Goal: Task Accomplishment & Management: Use online tool/utility

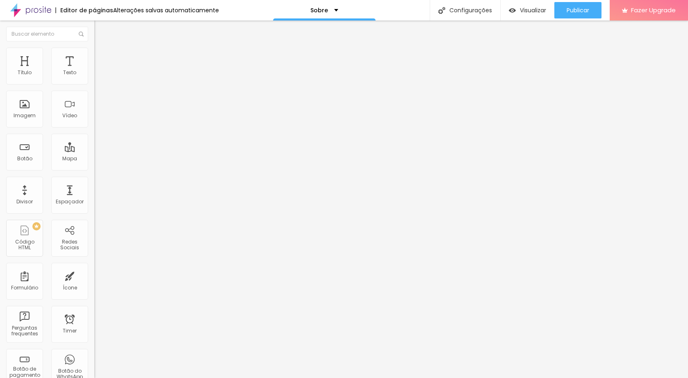
click at [94, 71] on span "Trocar imagem" at bounding box center [116, 67] width 45 height 7
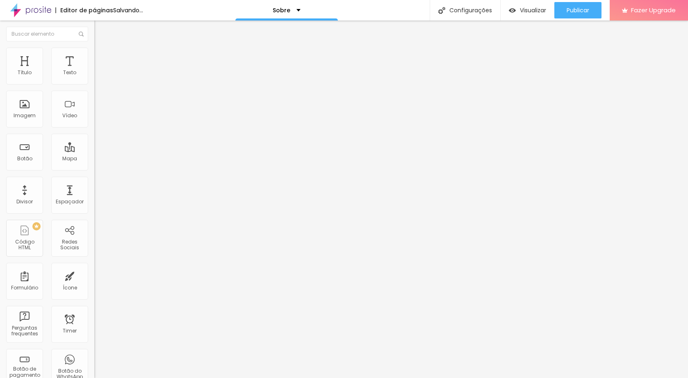
click at [94, 75] on div "Descrição da imagem (Alt)" at bounding box center [141, 72] width 94 height 5
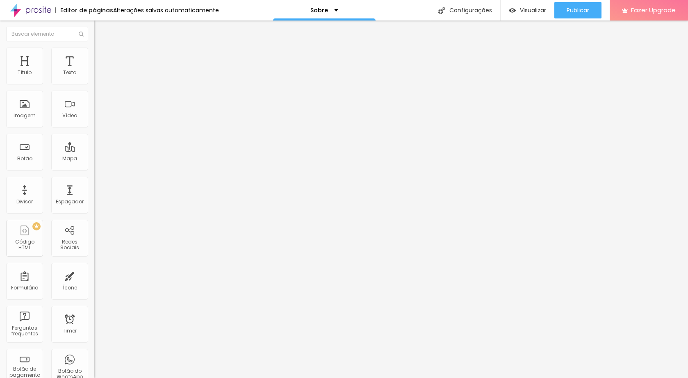
scroll to position [0, 0]
click at [94, 128] on span "Original" at bounding box center [104, 124] width 20 height 7
click at [94, 70] on div "Trocar imagem" at bounding box center [141, 67] width 94 height 6
click at [94, 105] on div at bounding box center [141, 101] width 94 height 7
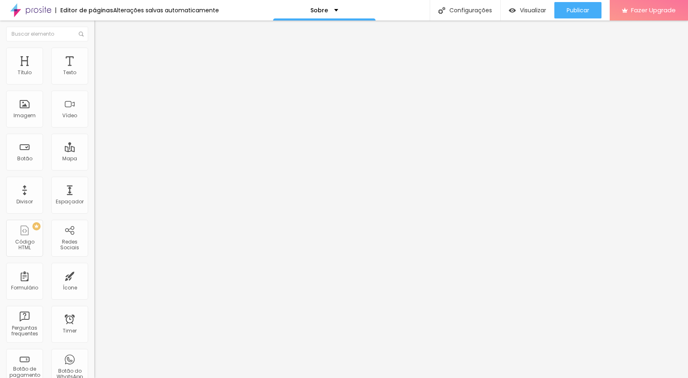
click at [94, 110] on img at bounding box center [97, 108] width 6 height 6
click at [101, 151] on span "Original" at bounding box center [111, 147] width 20 height 7
click at [94, 182] on img at bounding box center [96, 180] width 4 height 4
click at [94, 178] on div at bounding box center [141, 178] width 94 height 0
click at [94, 53] on li "Estilo" at bounding box center [141, 52] width 94 height 8
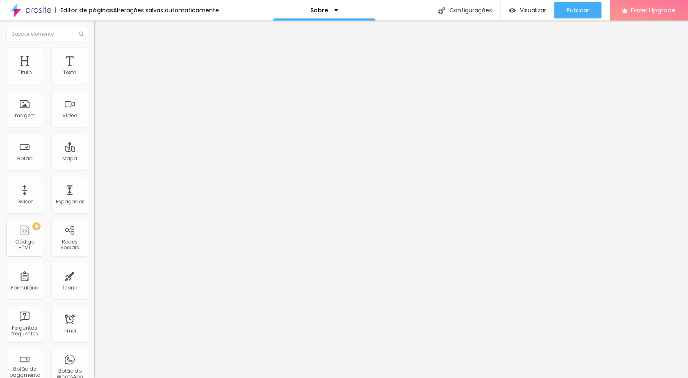
type input "5"
type input "18"
type input "40"
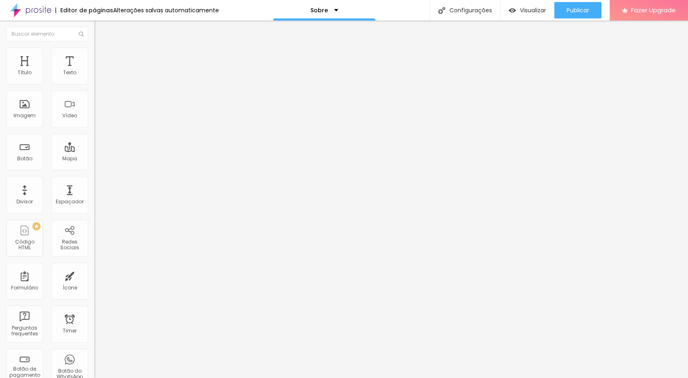
type input "40"
type input "42"
type input "48"
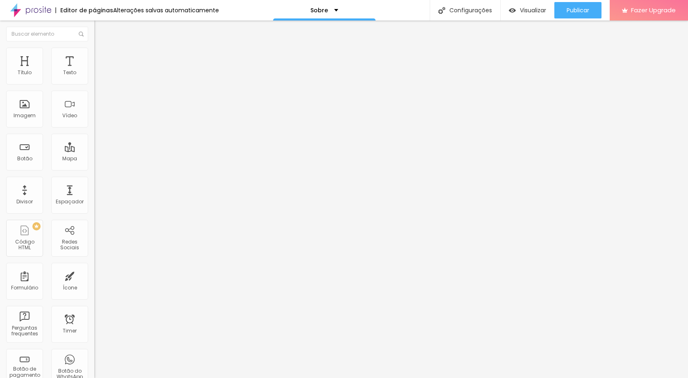
type input "71"
type input "74"
type input "76"
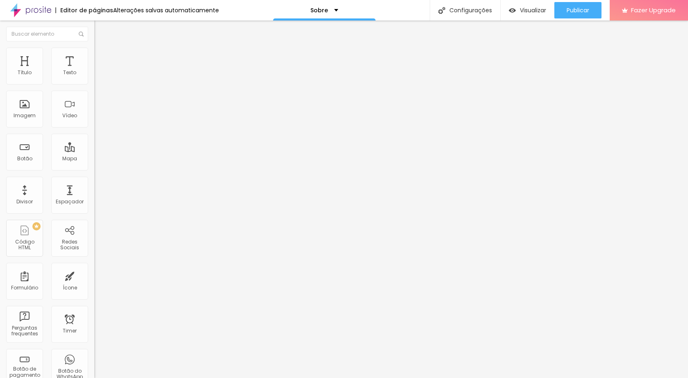
type input "76"
type input "77"
type input "79"
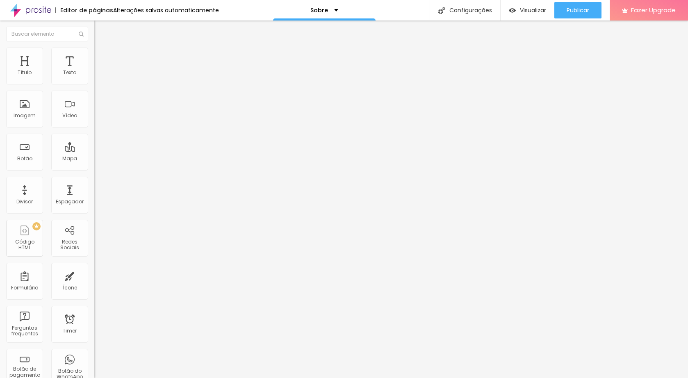
type input "81"
type input "91"
type input "92"
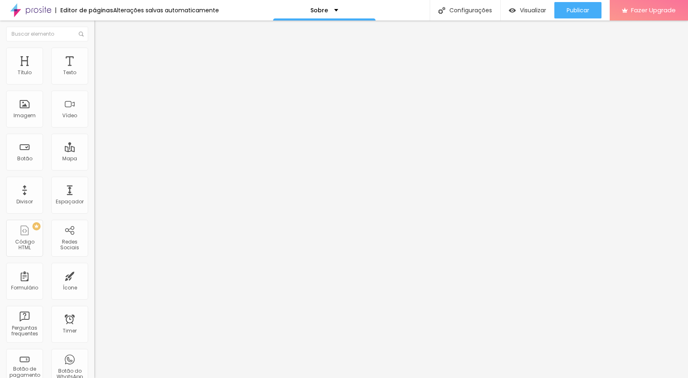
type input "92"
type input "95"
type input "117"
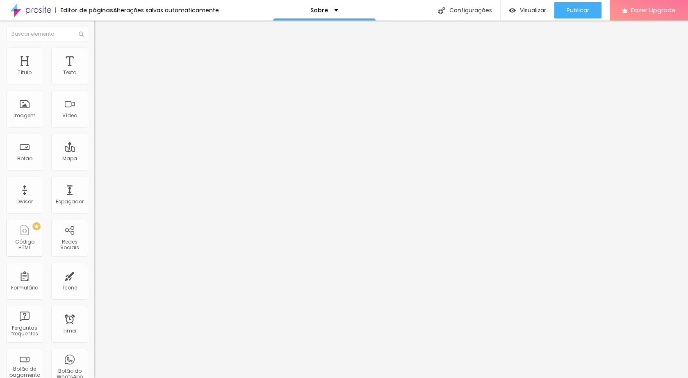
type input "122"
type input "123"
type input "127"
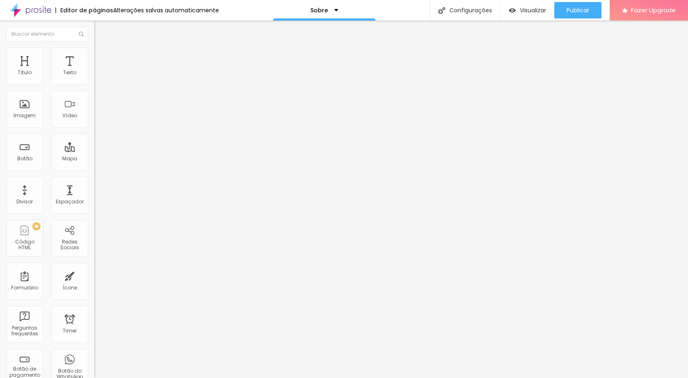
type input "127"
type input "128"
type input "132"
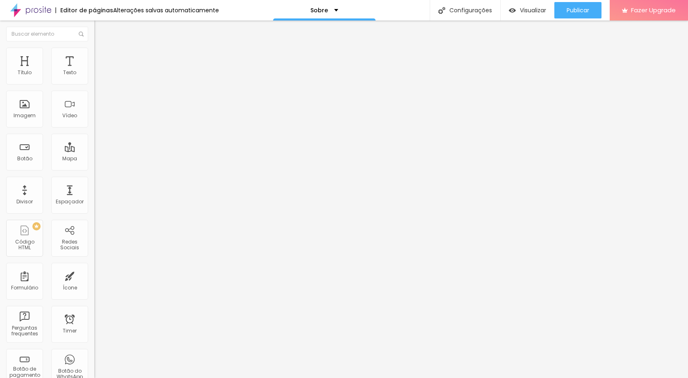
type input "137"
type input "135"
type input "133"
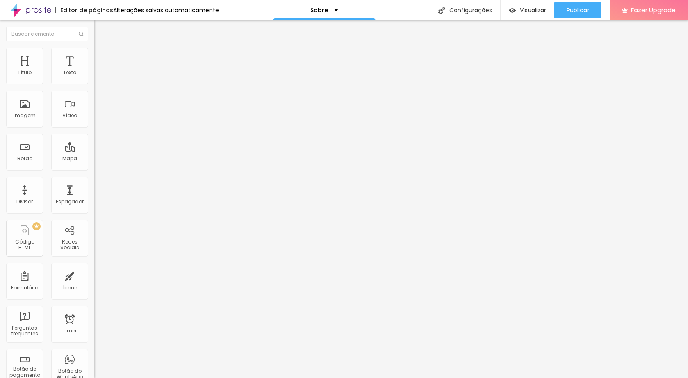
type input "133"
type input "132"
type input "130"
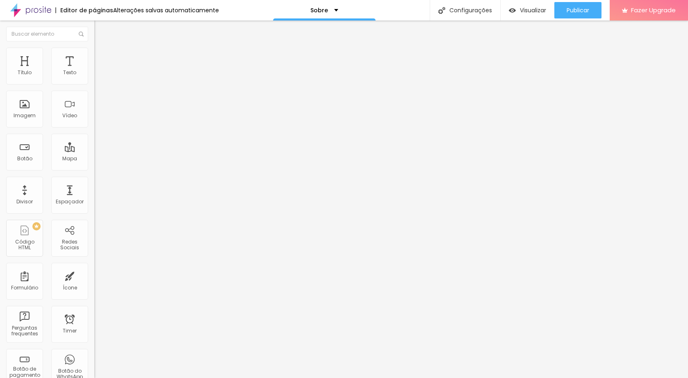
drag, startPoint x: 21, startPoint y: 107, endPoint x: 52, endPoint y: 106, distance: 31.2
type input "130"
click at [94, 180] on input "range" at bounding box center [120, 183] width 53 height 7
type input "95"
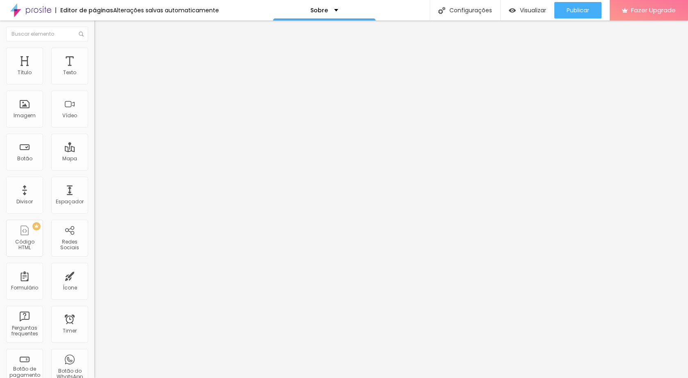
type input "80"
type input "75"
type input "65"
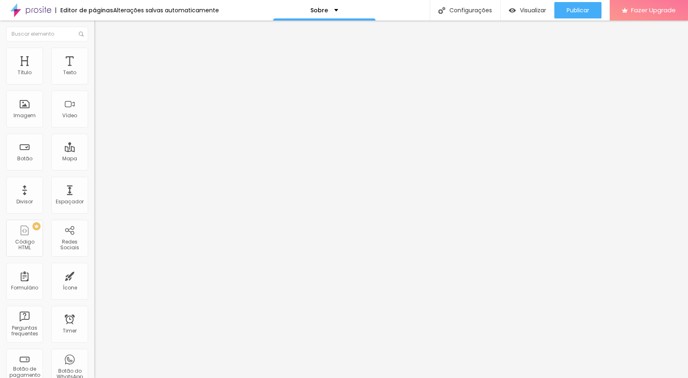
type input "65"
type input "70"
type input "75"
drag, startPoint x: 84, startPoint y: 89, endPoint x: 65, endPoint y: 89, distance: 19.3
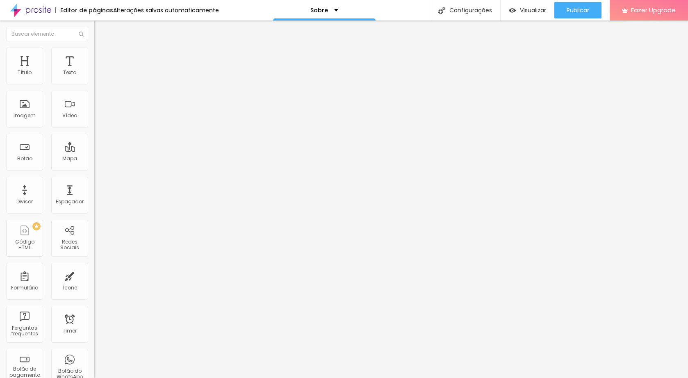
type input "75"
click at [94, 85] on div at bounding box center [141, 80] width 94 height 7
type input "70"
type input "75"
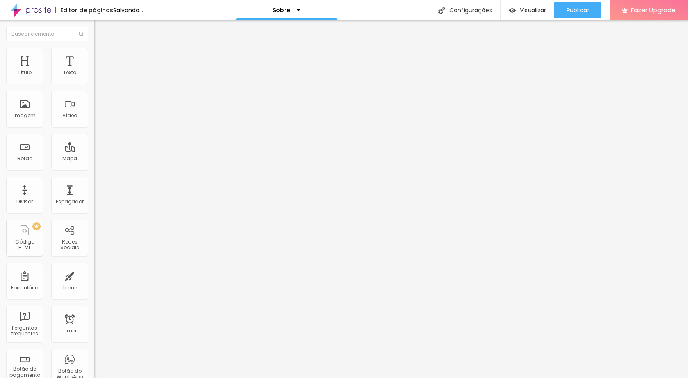
type input "75"
type input "70"
type input "75"
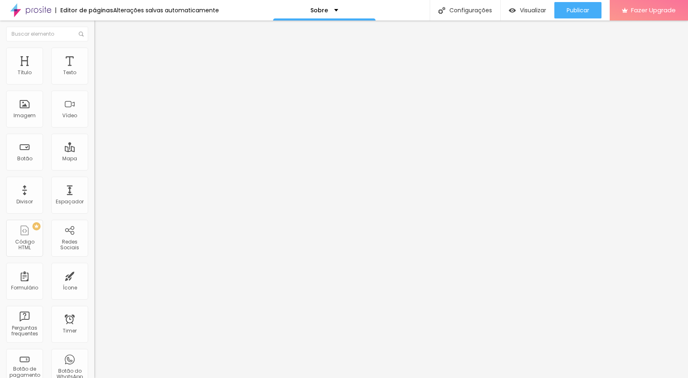
click at [94, 84] on input "range" at bounding box center [120, 80] width 53 height 7
type input "133"
type input "137"
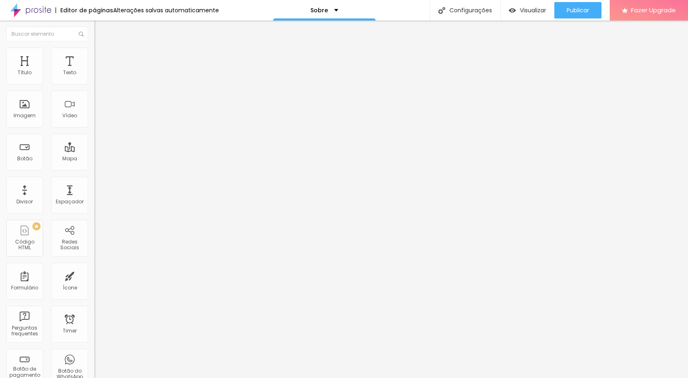
type input "153"
type input "156"
type input "158"
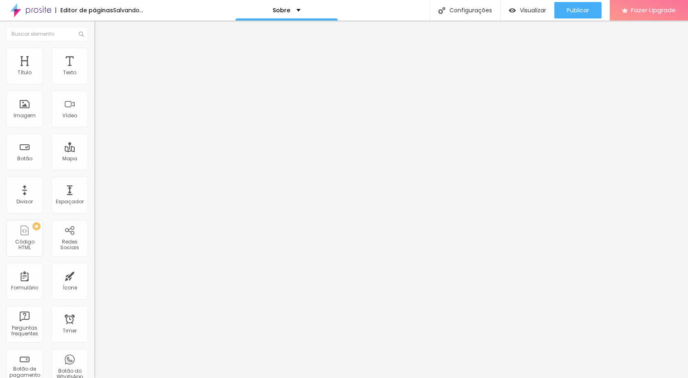
type input "158"
type input "160"
type input "170"
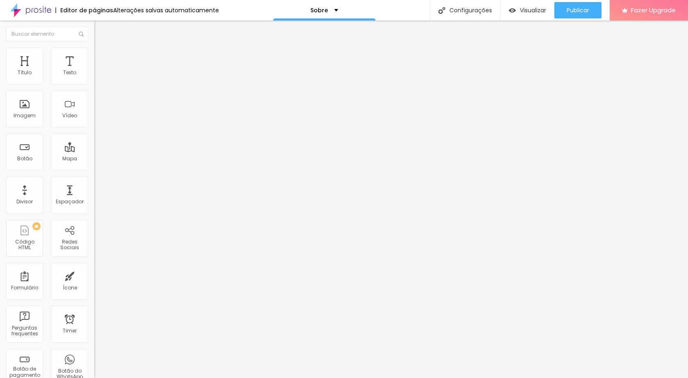
type input "168"
type input "145"
type input "115"
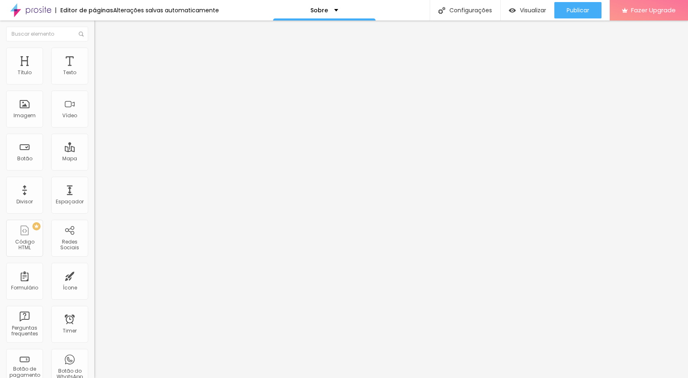
type input "115"
type input "105"
type input "99"
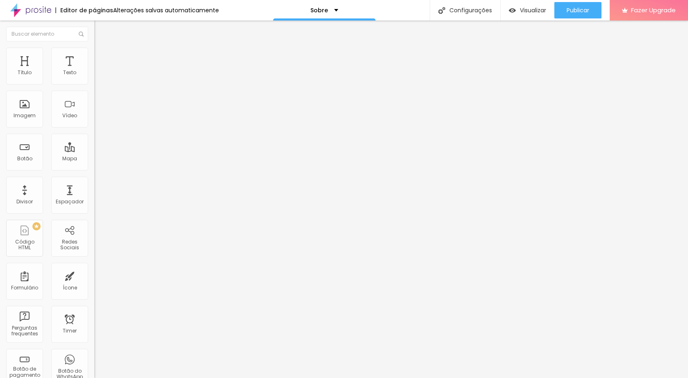
type input "86"
type input "64"
type input "63"
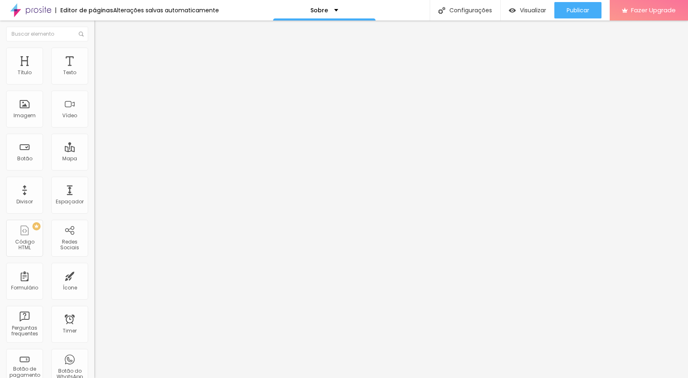
type input "63"
type input "58"
type input "41"
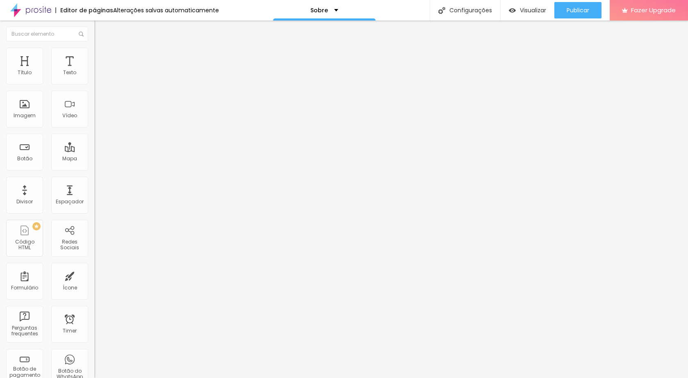
type input "39"
type input "0"
type input "1"
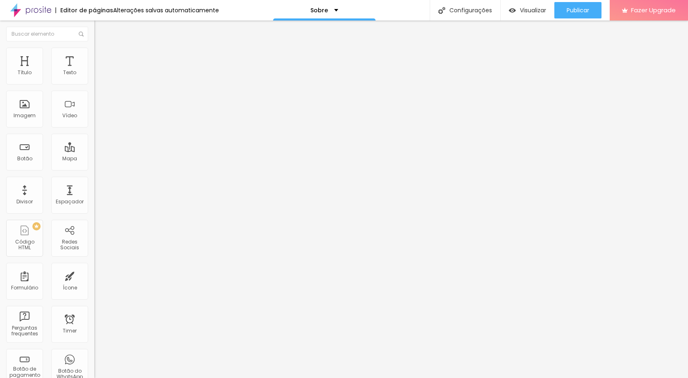
type input "1"
type input "2"
type input "6"
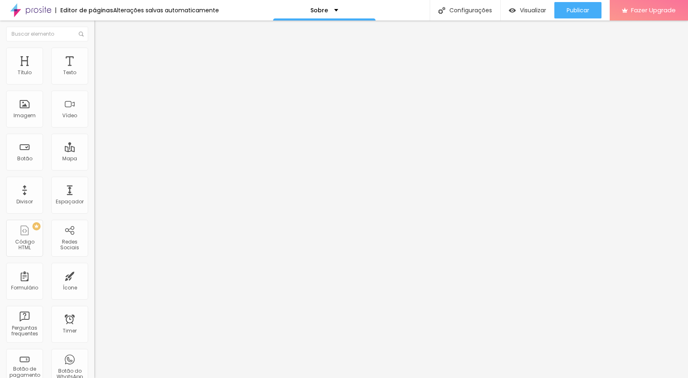
type input "7"
type input "18"
type input "25"
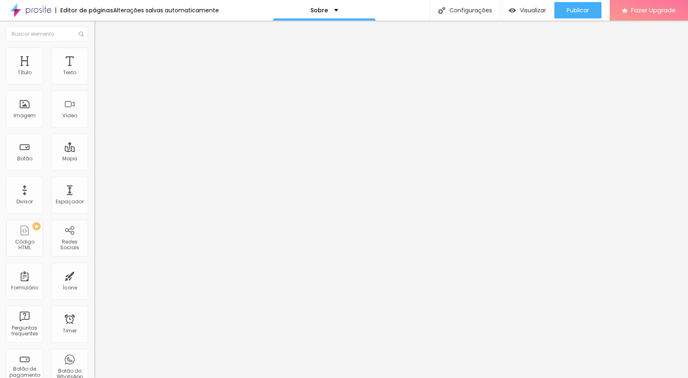
type input "25"
type input "26"
type input "34"
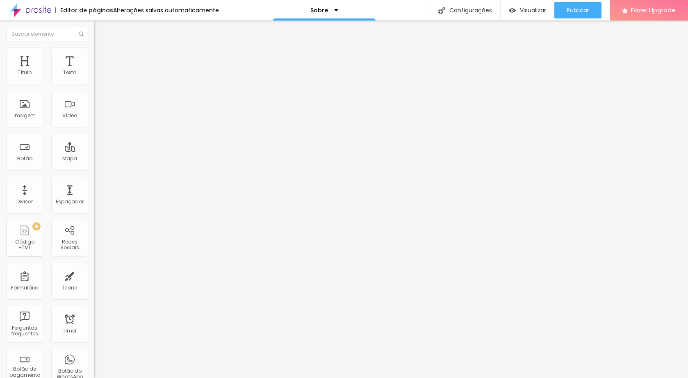
type input "44"
type input "46"
type input "47"
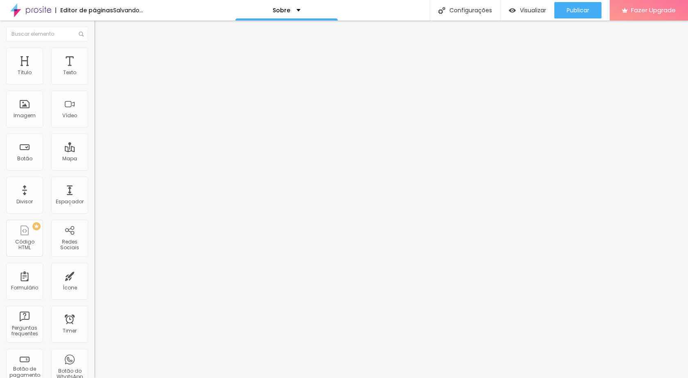
type input "47"
type input "49"
type input "51"
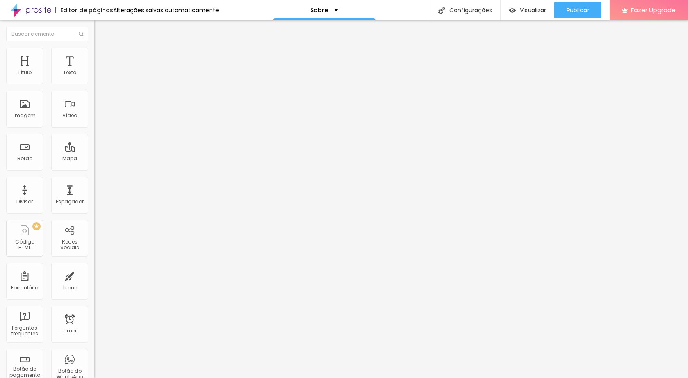
type input "52"
type input "55"
type input "57"
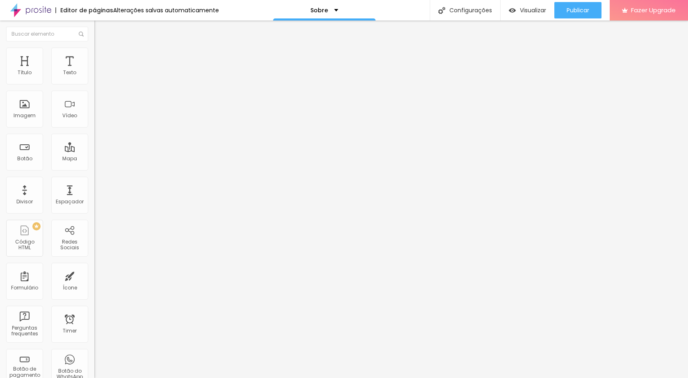
type input "57"
type input "59"
type input "60"
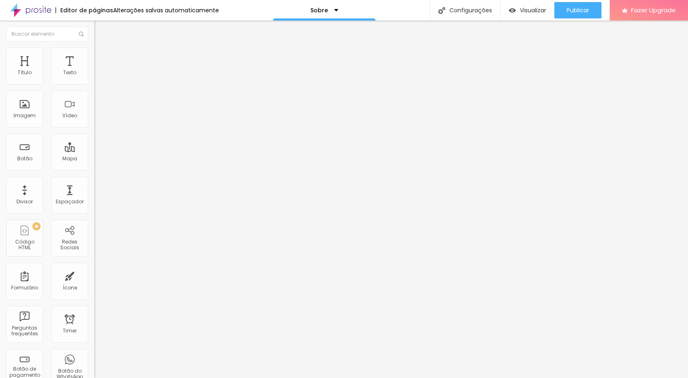
type input "62"
type input "63"
type input "65"
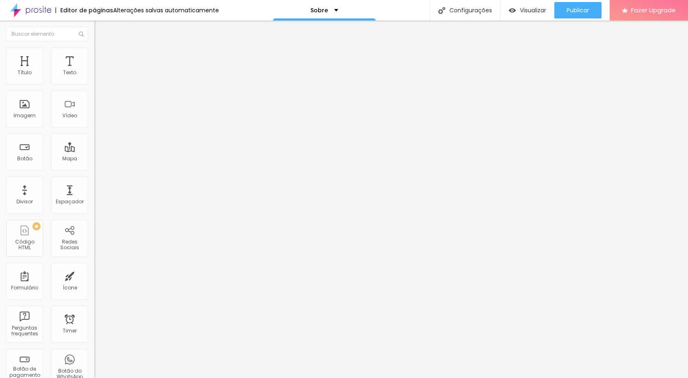
type input "65"
type input "67"
drag, startPoint x: 52, startPoint y: 107, endPoint x: 33, endPoint y: 103, distance: 19.6
type input "67"
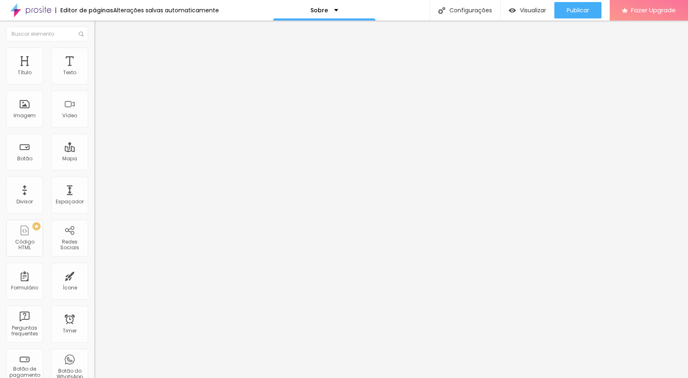
click at [94, 180] on div at bounding box center [141, 183] width 94 height 7
click at [534, 11] on span "Visualizar" at bounding box center [533, 10] width 26 height 7
drag, startPoint x: 50, startPoint y: 49, endPoint x: 52, endPoint y: 59, distance: 10.3
click at [94, 50] on li "Estilo" at bounding box center [141, 52] width 94 height 8
type input "70"
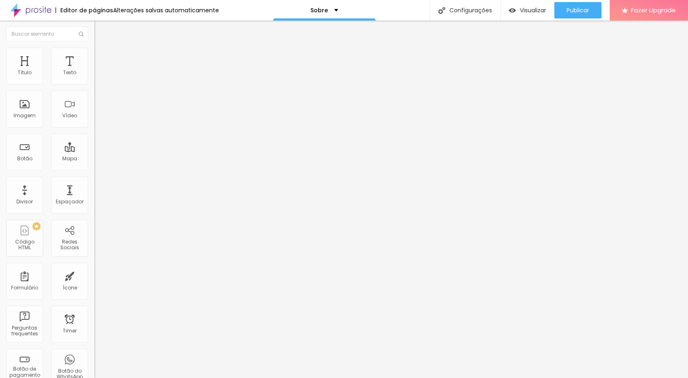
drag, startPoint x: 64, startPoint y: 91, endPoint x: 58, endPoint y: 91, distance: 5.3
type input "70"
click at [94, 84] on input "range" at bounding box center [120, 80] width 53 height 7
type input "63"
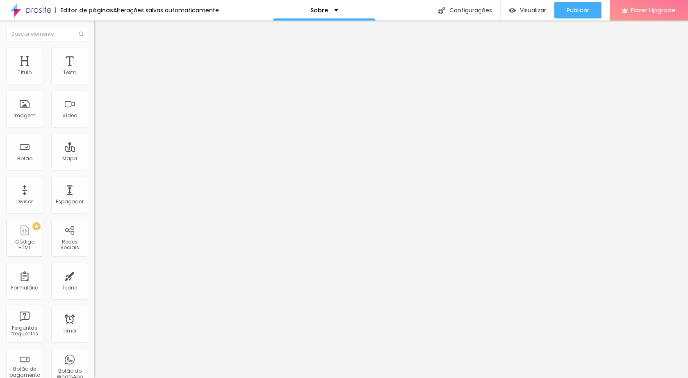
type input "64"
type input "79"
type input "81"
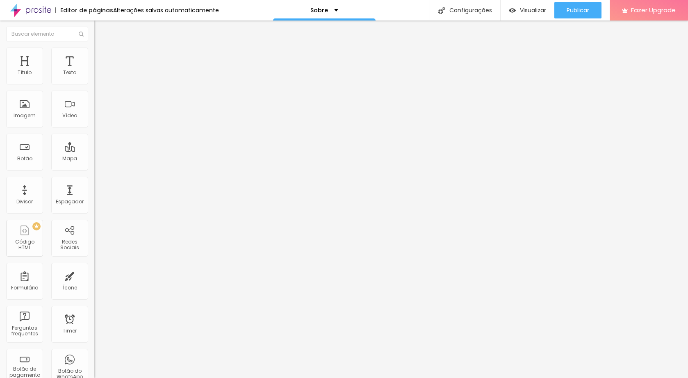
type input "81"
type input "84"
type input "87"
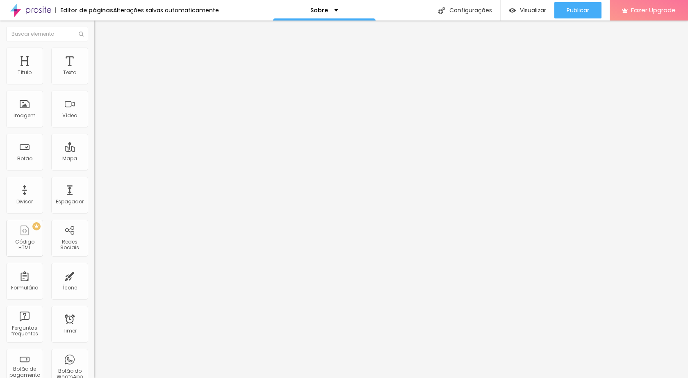
type input "95"
type input "100"
type input "102"
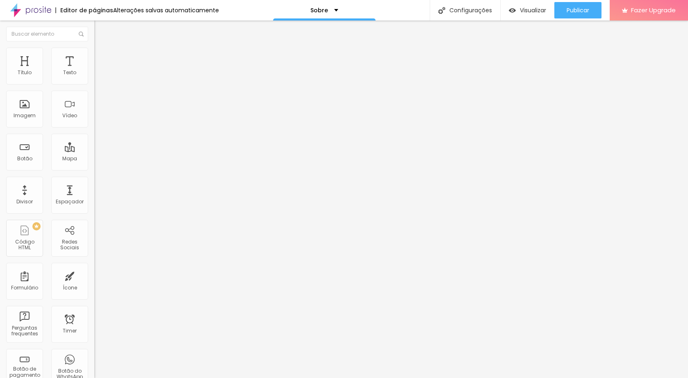
type input "102"
type input "107"
type input "122"
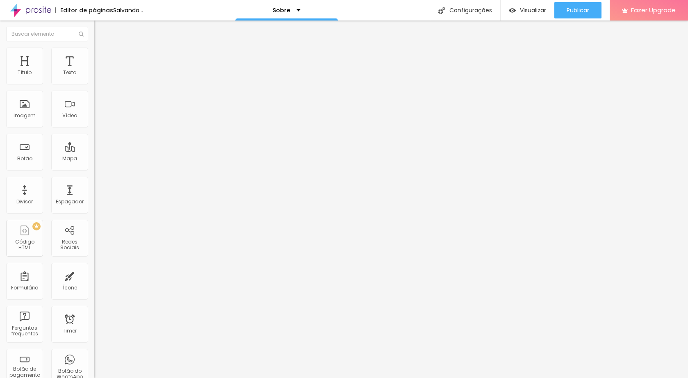
type input "123"
type input "155"
type input "163"
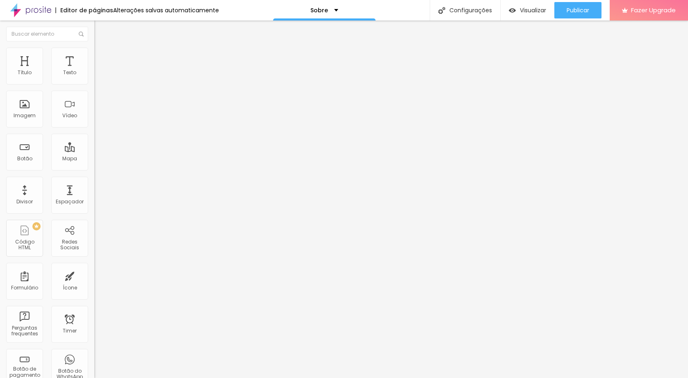
type input "163"
type input "164"
type input "171"
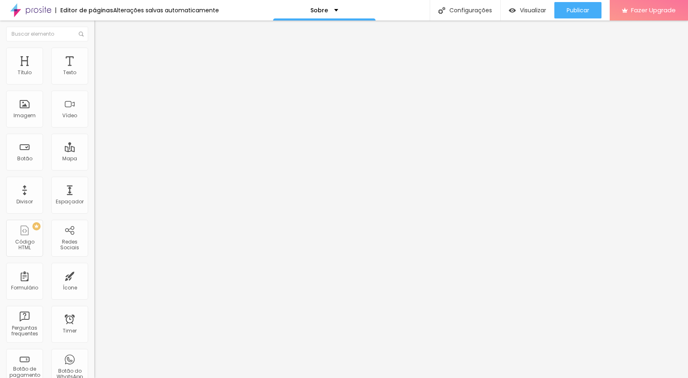
type input "181"
type input "183"
type input "186"
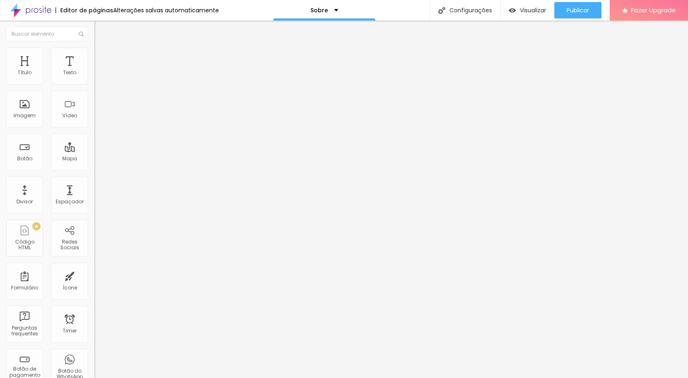
type input "186"
type input "200"
type input "189"
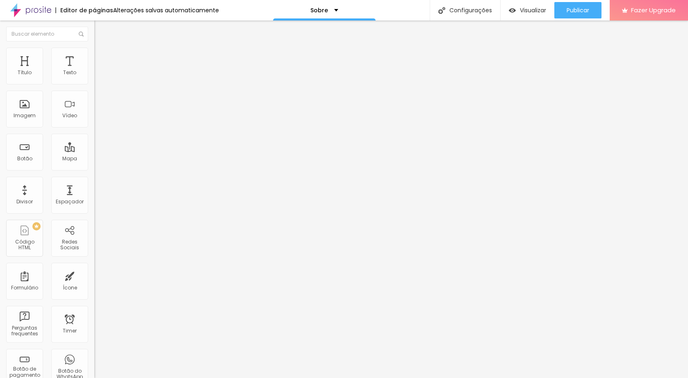
type input "178"
type input "168"
type input "70"
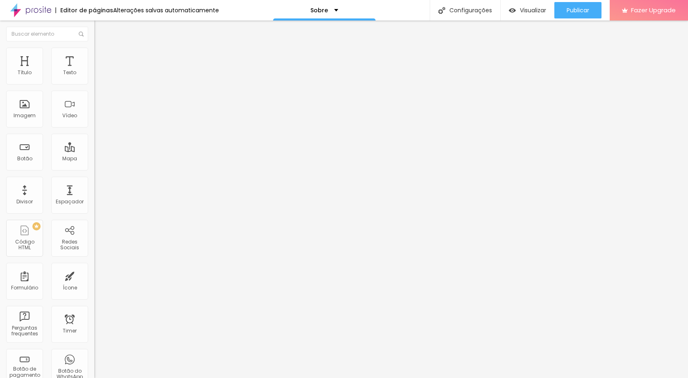
type input "70"
type input "46"
type input "0"
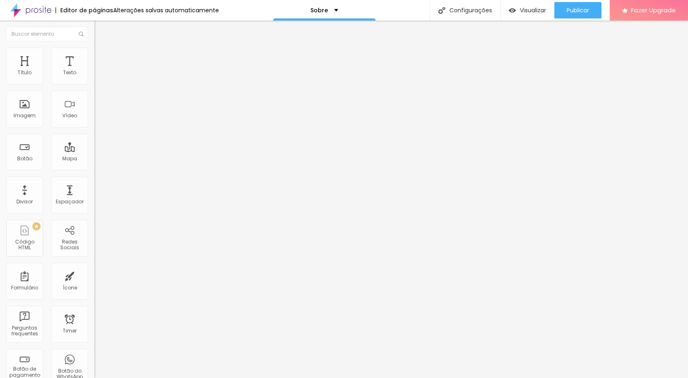
type input "2"
type input "20"
type input "23"
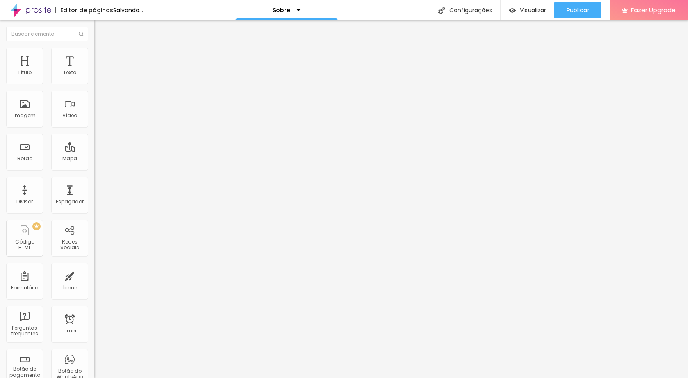
type input "23"
type input "28"
type input "31"
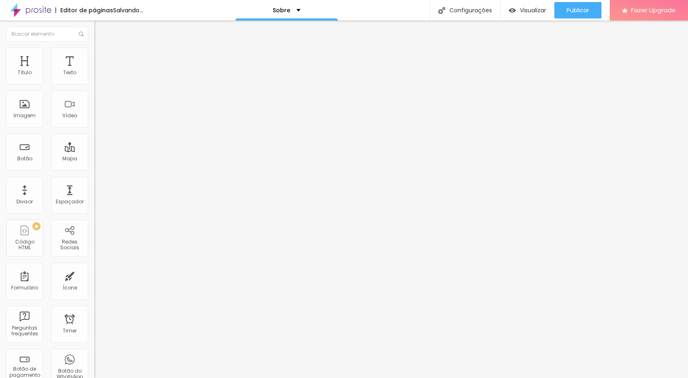
type input "36"
type input "39"
type input "46"
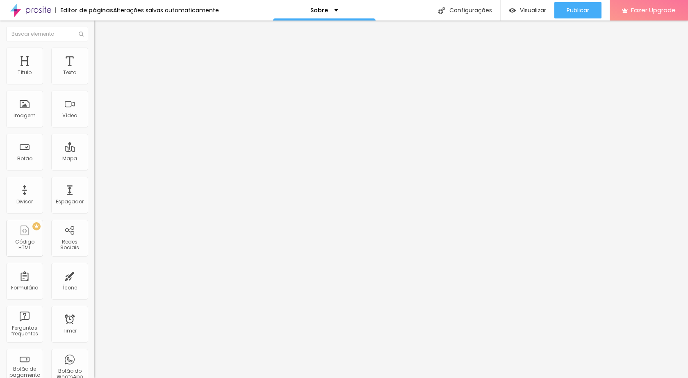
type input "46"
type input "47"
type input "55"
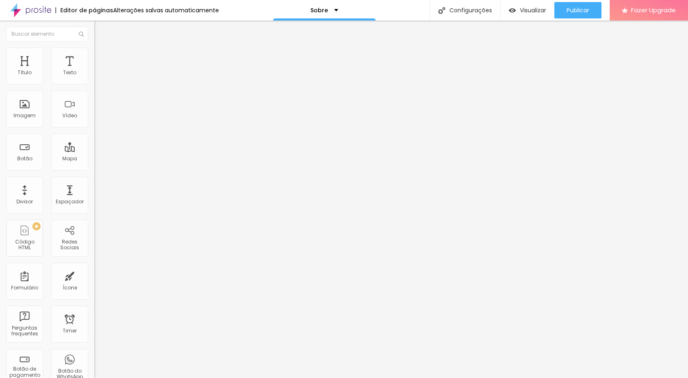
type input "68"
type input "67"
type input "65"
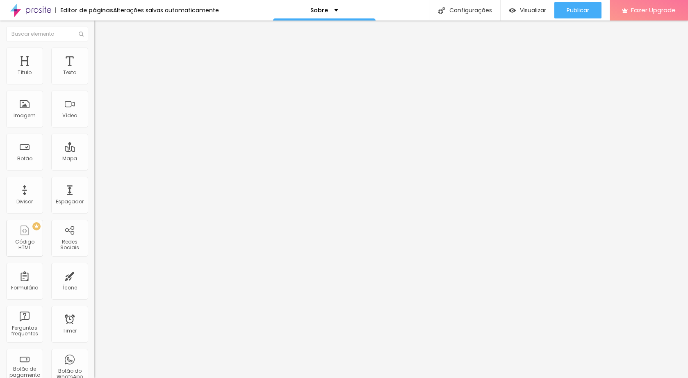
type input "65"
type input "63"
type input "62"
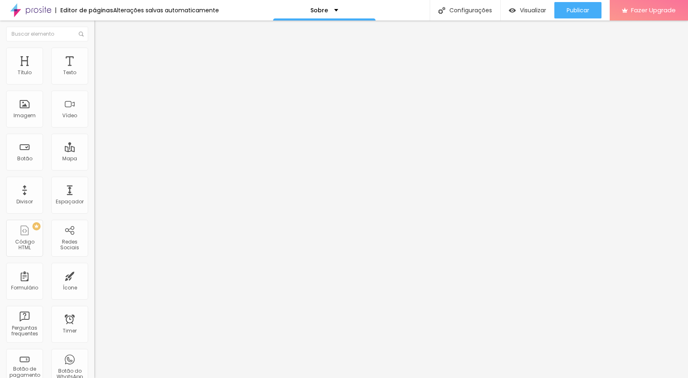
type input "60"
type input "59"
type input "57"
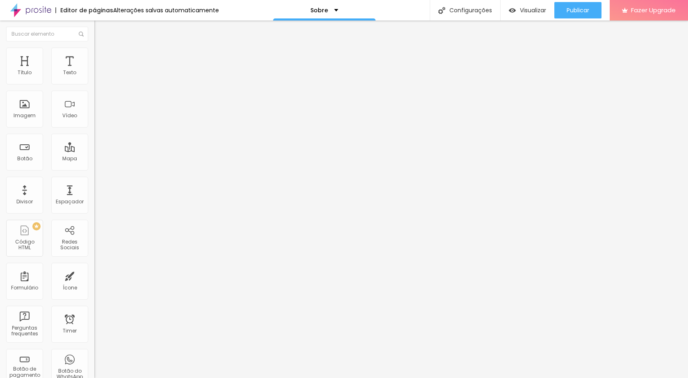
type input "57"
type input "55"
type input "54"
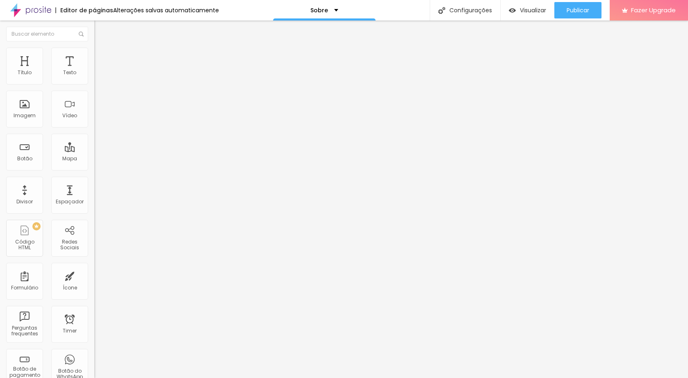
type input "52"
type input "49"
type input "46"
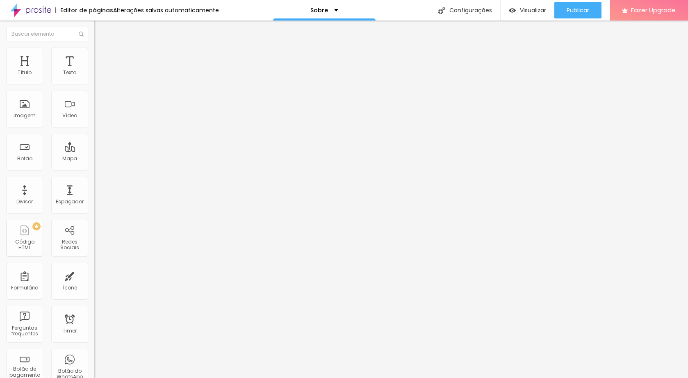
type input "46"
type input "44"
type input "43"
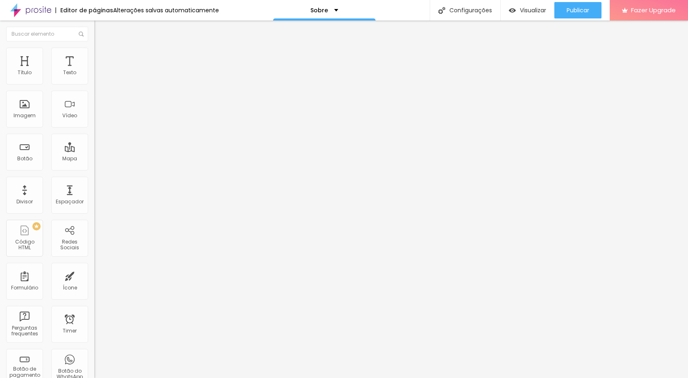
type input "41"
type input "38"
type input "36"
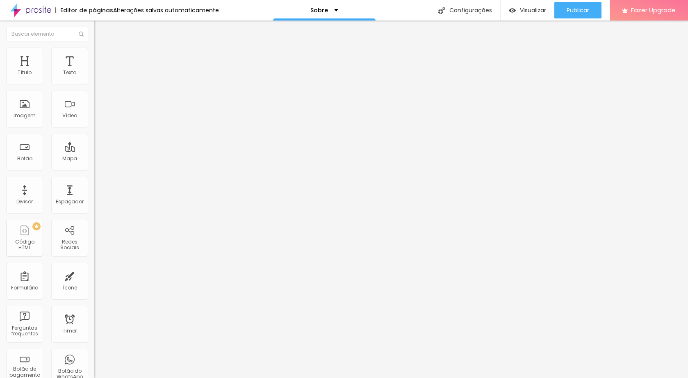
type input "36"
type input "34"
type input "31"
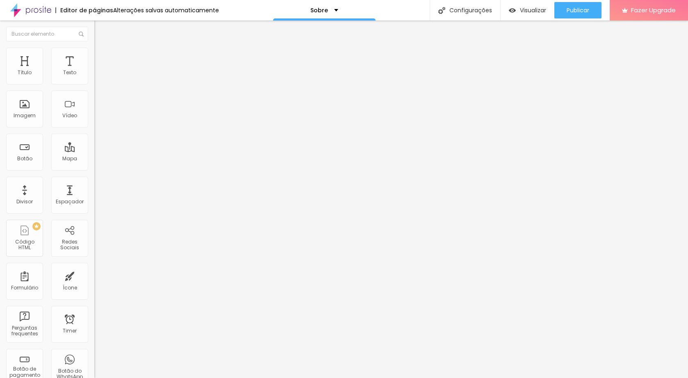
type input "25"
type input "0"
type input "1"
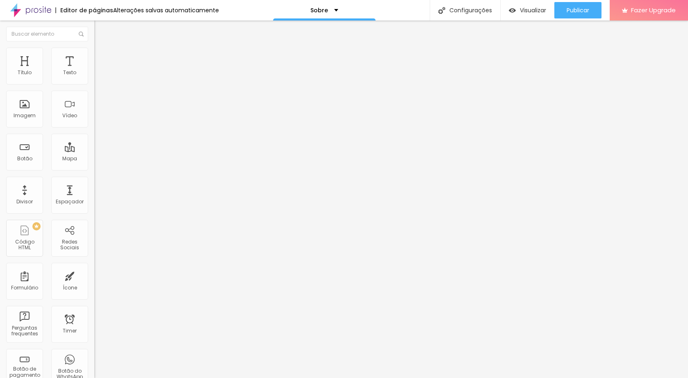
type input "1"
type input "2"
type input "4"
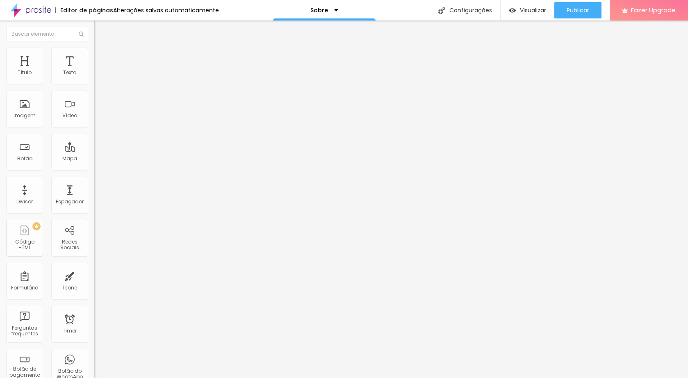
type input "6"
type input "10"
type input "12"
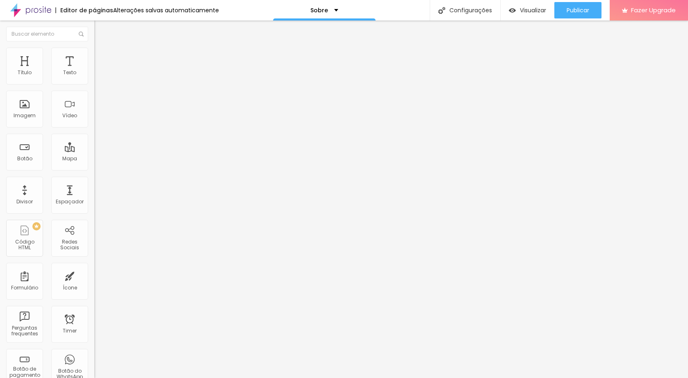
type input "12"
type input "15"
type input "17"
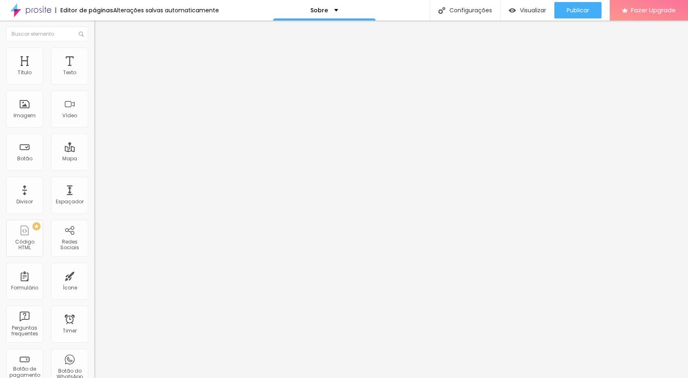
type input "18"
type input "22"
type input "26"
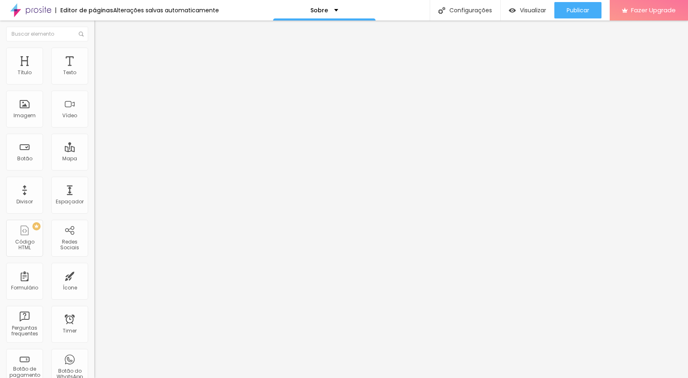
type input "26"
type input "28"
type input "30"
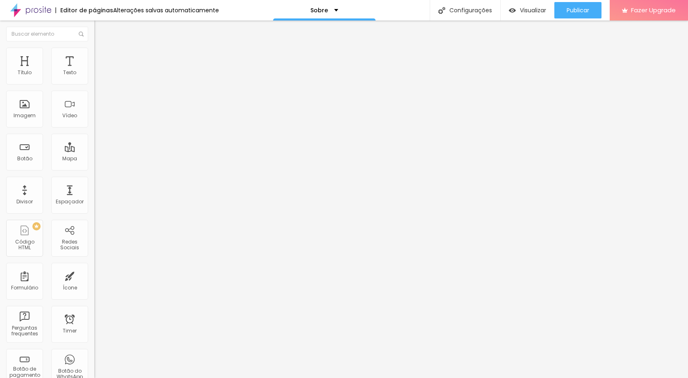
type input "31"
type input "33"
type input "34"
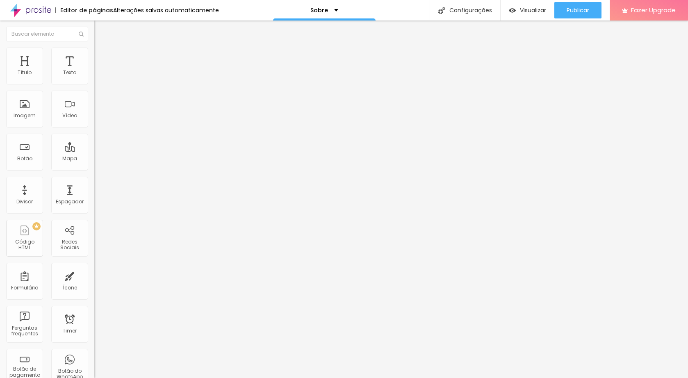
type input "34"
type input "36"
type input "38"
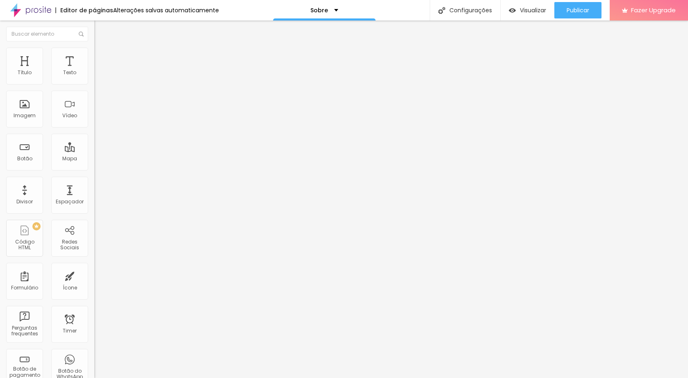
type input "39"
type input "41"
type input "43"
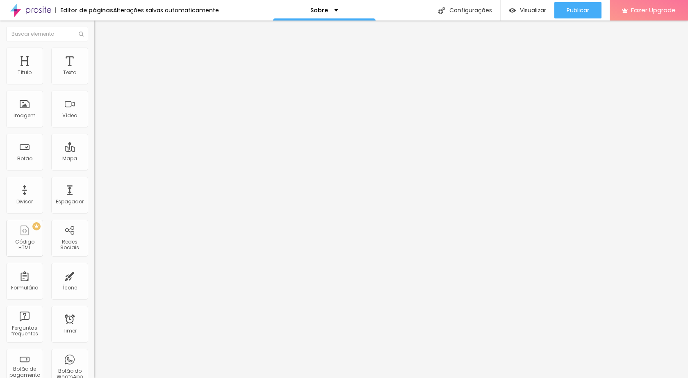
type input "43"
type input "44"
type input "46"
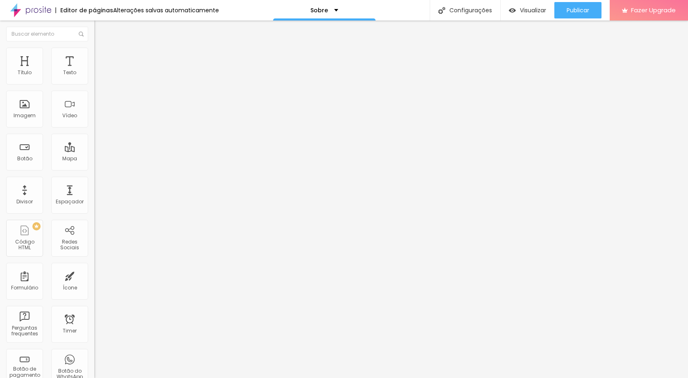
type input "47"
type input "46"
type input "44"
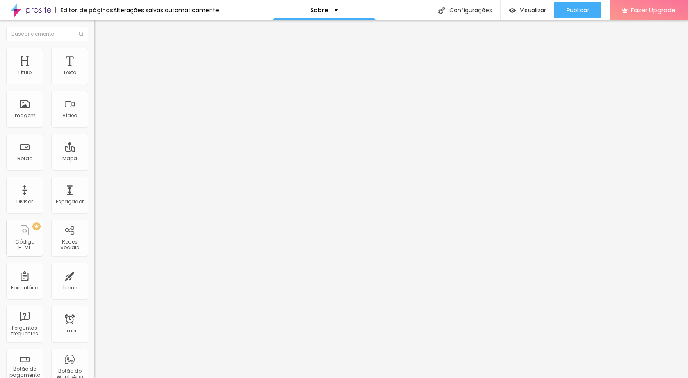
type input "44"
type input "43"
type input "41"
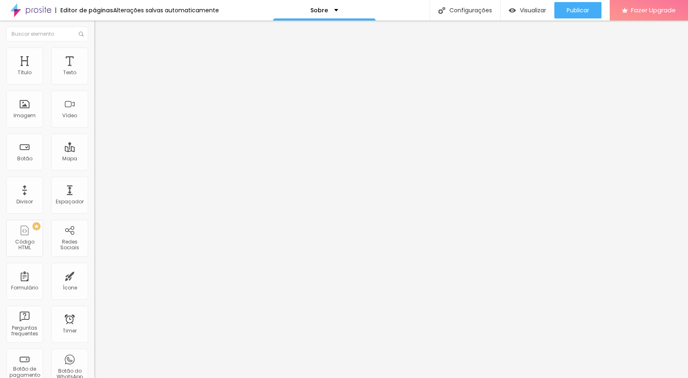
type input "39"
type input "38"
type input "39"
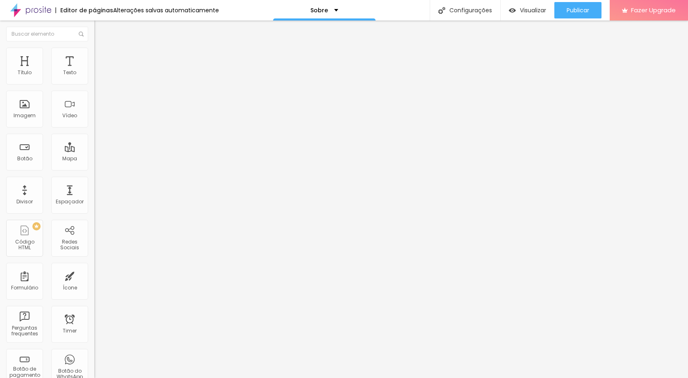
type input "39"
type input "41"
drag, startPoint x: 35, startPoint y: 106, endPoint x: 29, endPoint y: 102, distance: 7.1
type input "41"
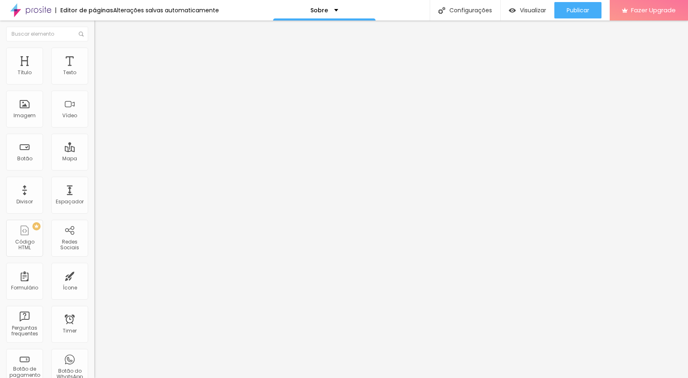
click at [94, 102] on div "41 Borda arredondada" at bounding box center [141, 143] width 94 height 116
click at [94, 75] on span "Encaixotado" at bounding box center [110, 71] width 32 height 7
click at [94, 87] on span "Completo" at bounding box center [106, 83] width 25 height 7
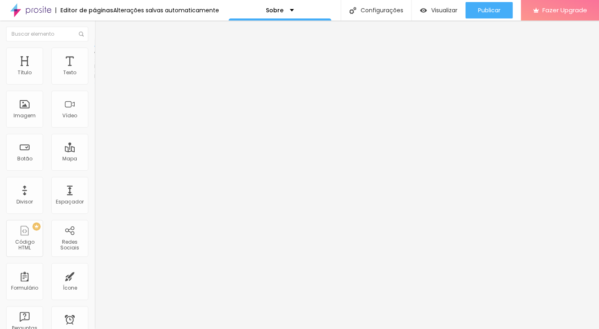
click at [94, 80] on span "Encaixotado" at bounding box center [110, 76] width 32 height 7
click at [94, 56] on img at bounding box center [97, 59] width 7 height 7
type input "5"
type input "10"
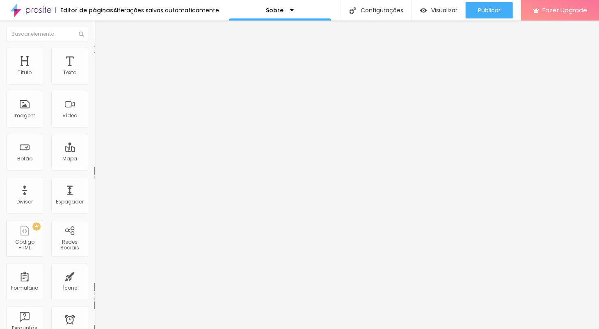
type input "10"
type input "15"
type input "20"
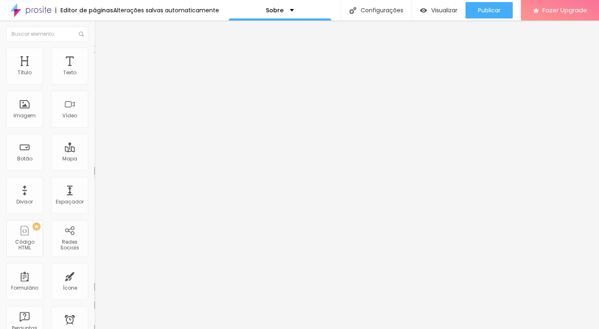
type input "25"
type input "30"
type input "25"
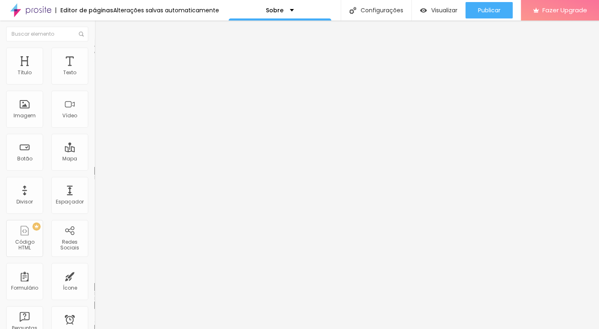
type input "25"
type input "20"
type input "15"
drag, startPoint x: 21, startPoint y: 81, endPoint x: -18, endPoint y: 80, distance: 38.6
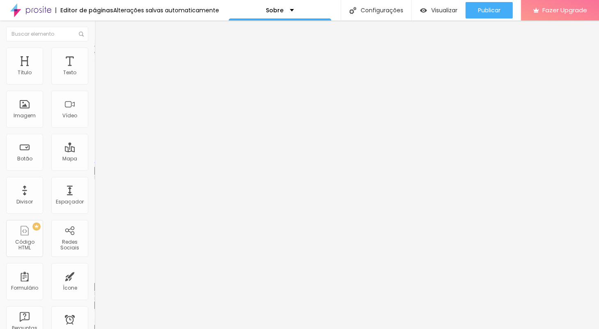
click at [0, 80] on html "Editor de páginas Alterações salvas automaticamente Sobre Configurações Configu…" at bounding box center [299, 164] width 599 height 329
drag, startPoint x: 32, startPoint y: 98, endPoint x: 32, endPoint y: 91, distance: 7.4
click at [94, 180] on div "175 px Espaçamento vertical" at bounding box center [141, 238] width 94 height 116
click at [94, 275] on input "range" at bounding box center [120, 278] width 53 height 7
drag, startPoint x: 19, startPoint y: 82, endPoint x: 114, endPoint y: 90, distance: 95.9
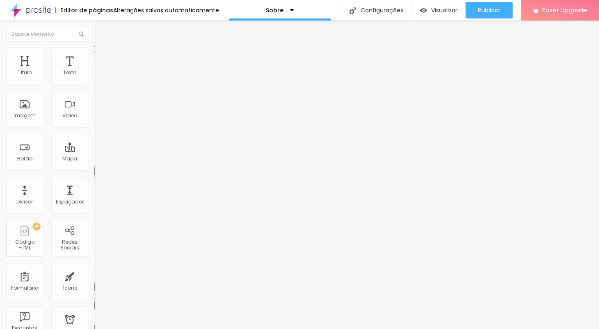
click at [114, 90] on div "Título Texto Imagem Vídeo Botão Mapa Divisor Espaçador PREMIUM Código HTML Rede…" at bounding box center [299, 175] width 599 height 308
click at [94, 275] on input "range" at bounding box center [120, 278] width 53 height 7
drag, startPoint x: 32, startPoint y: 98, endPoint x: -12, endPoint y: 96, distance: 44.4
click at [0, 96] on html "Editor de páginas Alterações salvas automaticamente Sobre Configurações Configu…" at bounding box center [299, 164] width 599 height 329
click at [94, 50] on img at bounding box center [97, 51] width 7 height 7
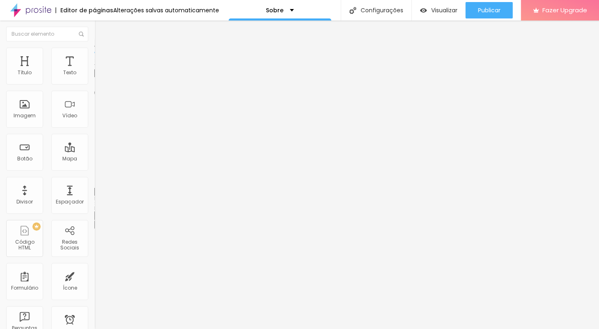
click at [94, 84] on input "range" at bounding box center [120, 80] width 53 height 7
click at [94, 104] on img at bounding box center [97, 101] width 6 height 6
click at [442, 11] on span "Visualizar" at bounding box center [444, 10] width 26 height 7
click at [94, 104] on img at bounding box center [97, 101] width 6 height 6
click at [94, 128] on span "Original" at bounding box center [104, 124] width 20 height 7
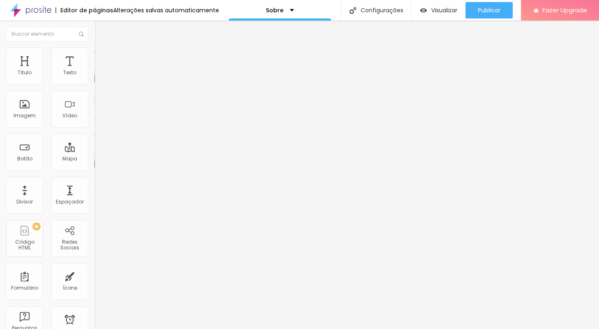
click at [94, 128] on span "Original" at bounding box center [104, 124] width 20 height 7
click at [94, 50] on img at bounding box center [97, 51] width 7 height 7
type input "60"
type input "55"
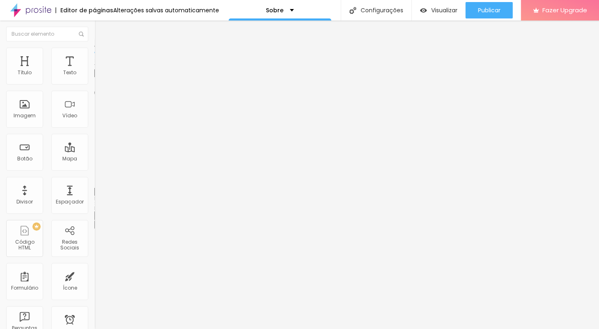
type input "55"
type input "50"
type input "45"
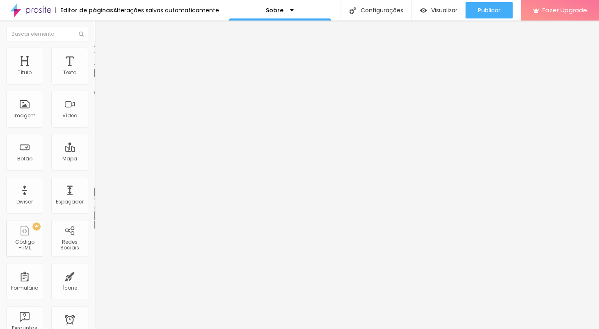
type input "40"
type input "30"
type input "25"
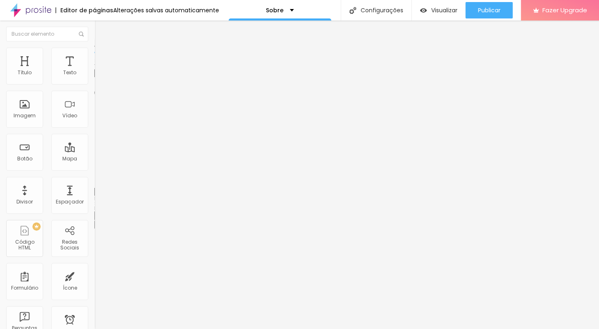
type input "25"
type input "20"
type input "15"
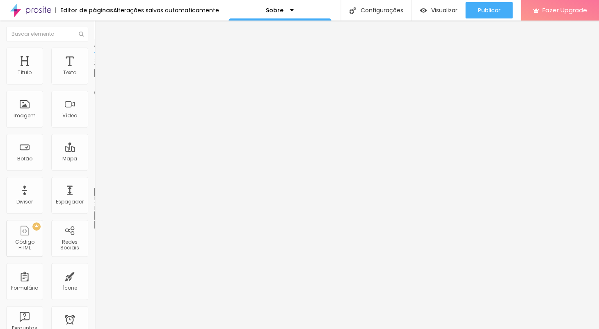
type input "10"
type input "15"
type input "25"
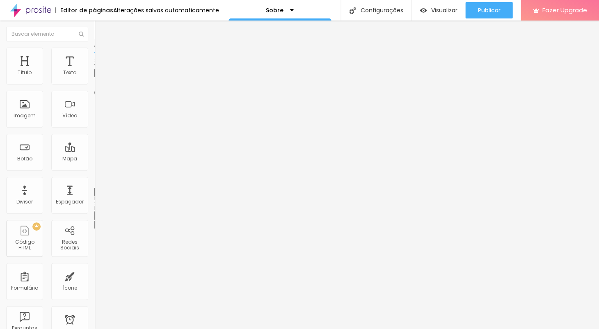
type input "25"
type input "30"
type input "35"
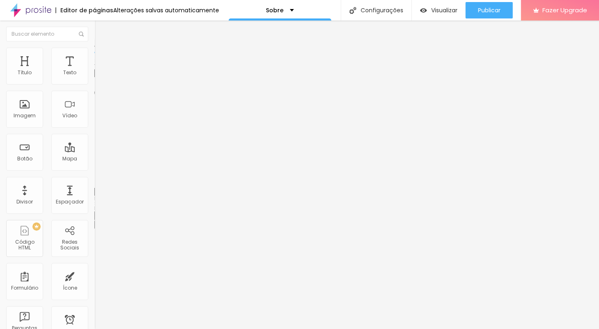
type input "40"
type input "45"
type input "40"
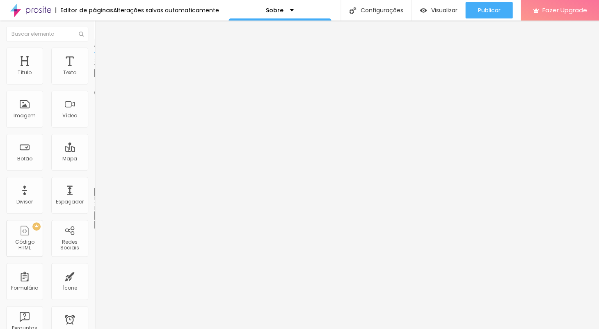
type input "40"
type input "35"
drag, startPoint x: 57, startPoint y: 89, endPoint x: 30, endPoint y: 89, distance: 26.7
type input "35"
click at [94, 84] on input "range" at bounding box center [120, 80] width 53 height 7
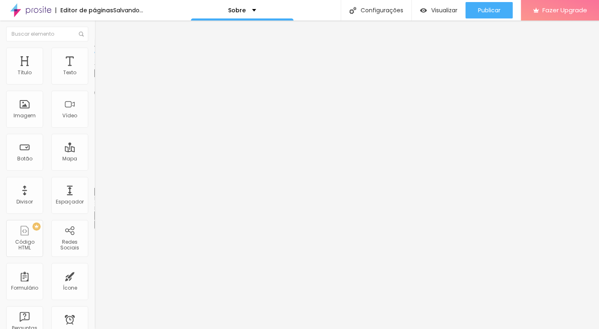
click at [94, 47] on img at bounding box center [97, 42] width 7 height 7
click at [94, 70] on div "Trocar imagem" at bounding box center [141, 67] width 94 height 6
click at [94, 110] on img at bounding box center [97, 108] width 6 height 6
click at [94, 117] on img at bounding box center [97, 114] width 6 height 6
click at [94, 98] on div "Alinhamento" at bounding box center [141, 95] width 94 height 5
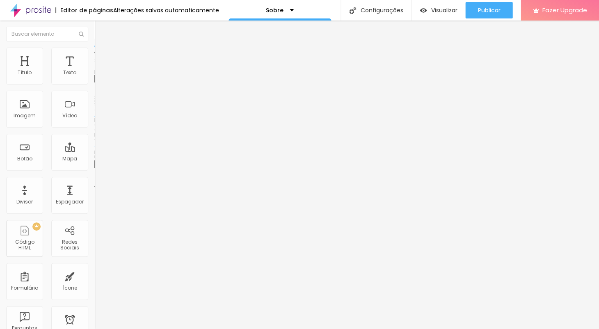
click at [94, 104] on img at bounding box center [97, 101] width 6 height 6
click at [94, 150] on div "Proporção Original Cinema 16:9 Padrão 4:3 Quadrado 1:1 Original" at bounding box center [141, 134] width 94 height 32
click at [94, 128] on span "Original" at bounding box center [104, 124] width 20 height 7
click at [94, 49] on img at bounding box center [97, 51] width 7 height 7
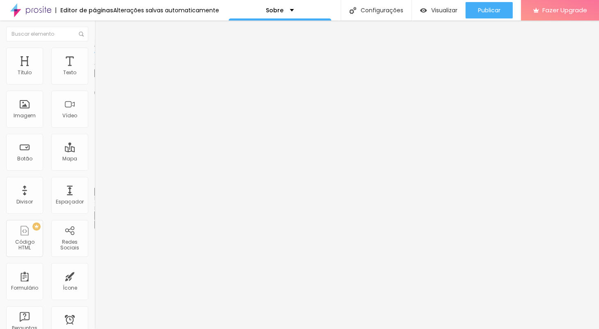
type input "39"
type input "17"
type input "0"
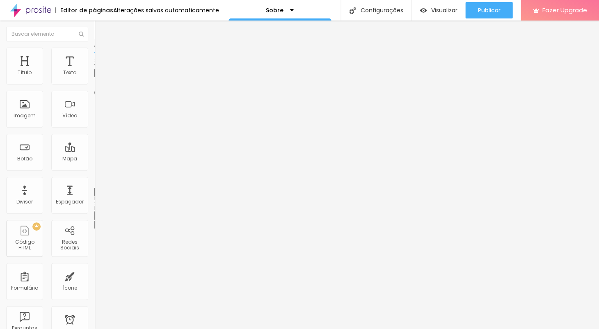
type input "0"
type input "1"
type input "2"
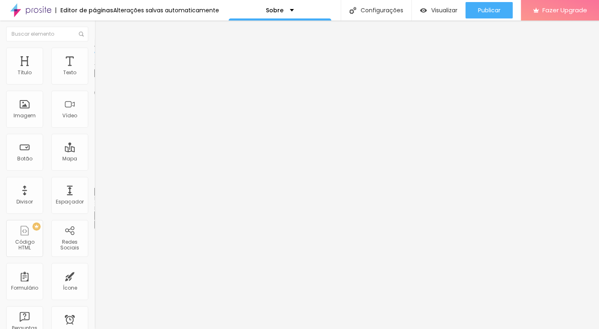
type input "5"
type input "9"
type input "19"
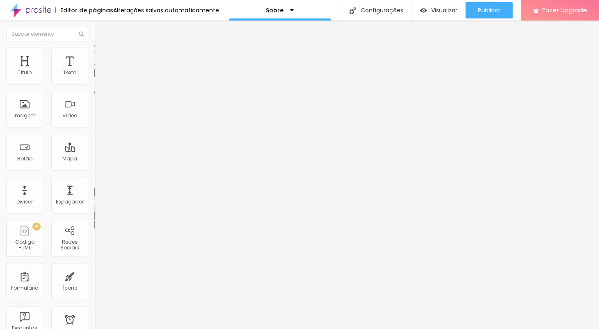
type input "19"
type input "20"
type input "25"
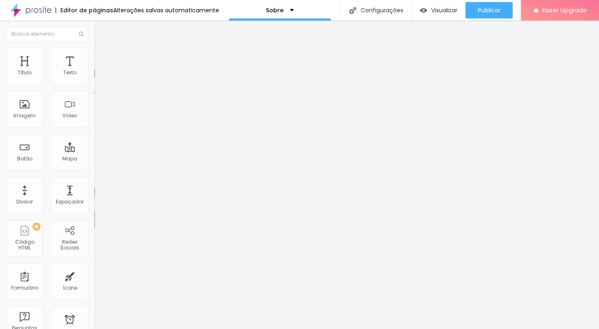
type input "29"
type input "37"
type input "39"
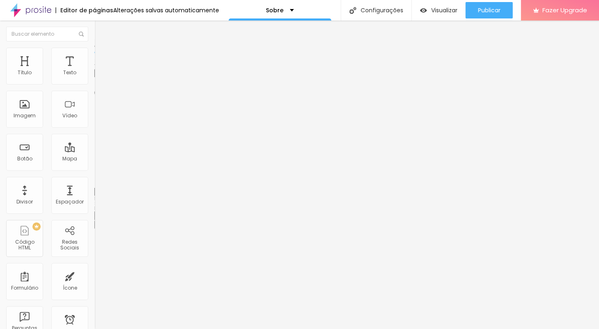
type input "39"
type input "40"
drag, startPoint x: 29, startPoint y: 106, endPoint x: 29, endPoint y: 102, distance: 4.1
type input "40"
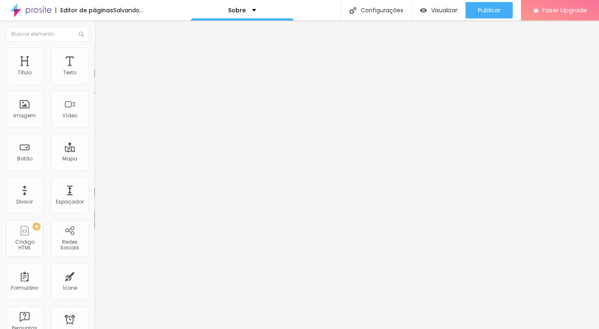
click at [94, 180] on div at bounding box center [141, 183] width 94 height 7
type input "30"
type input "25"
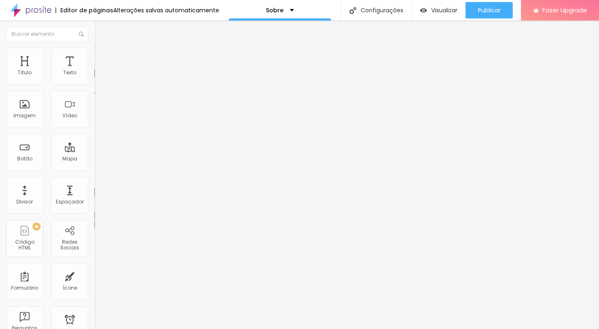
type input "20"
type input "15"
type input "10"
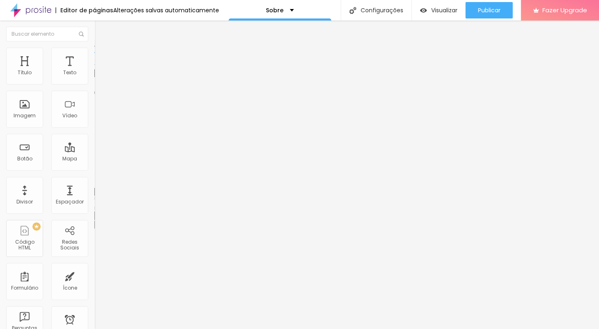
type input "10"
type input "15"
type input "20"
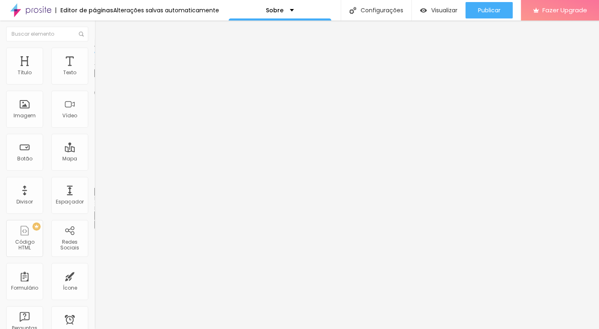
type input "25"
type input "30"
type input "35"
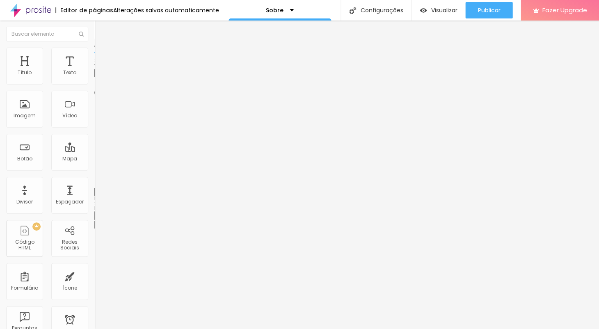
type input "35"
click at [94, 84] on input "range" at bounding box center [120, 80] width 53 height 7
click at [98, 212] on icon "button" at bounding box center [101, 215] width 6 height 6
click at [94, 56] on img at bounding box center [97, 59] width 7 height 7
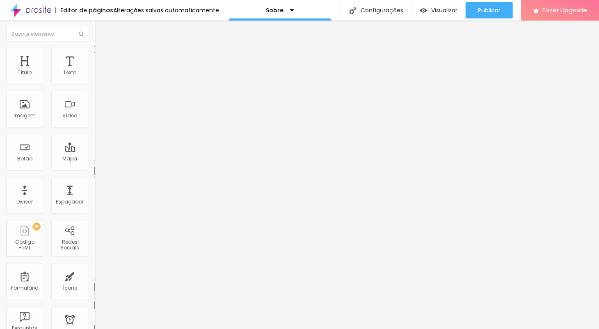
click at [94, 324] on input "text" at bounding box center [143, 328] width 98 height 8
click at [94, 301] on input "text" at bounding box center [143, 305] width 98 height 8
type input "2"
type input "6"
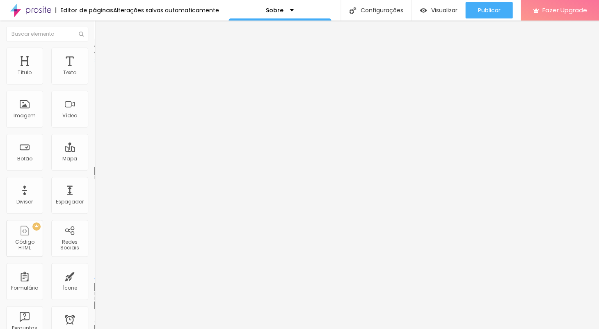
type input "6"
type input "10"
type input "11"
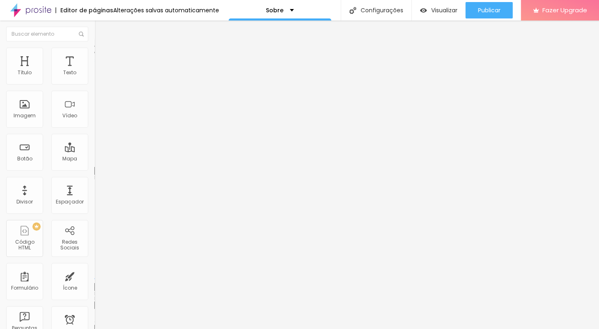
type input "12"
type input "13"
type input "14"
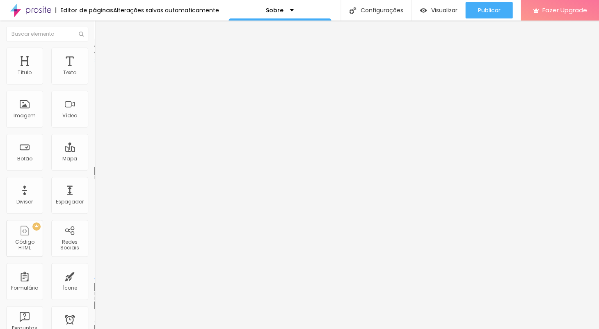
type input "14"
type input "16"
type input "19"
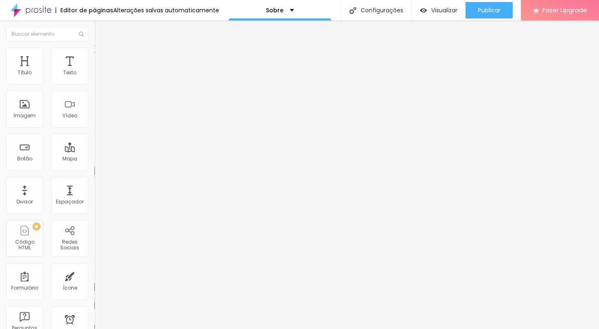
type input "21"
type input "22"
type input "32"
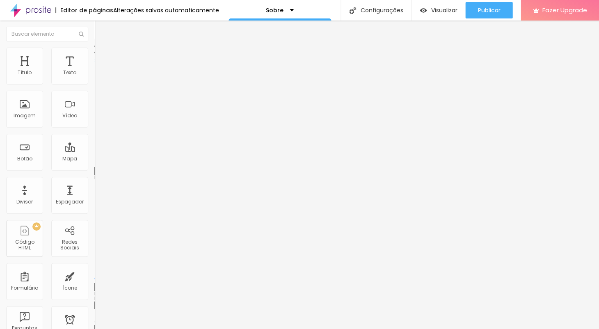
type input "32"
type input "54"
type input "58"
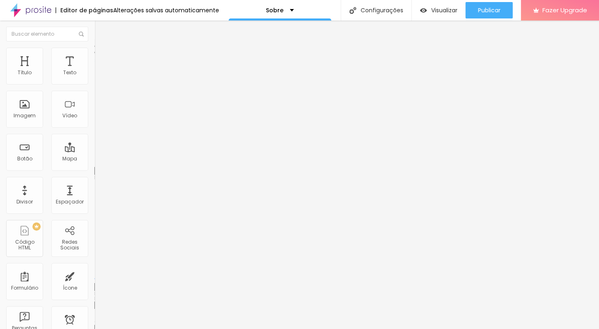
type input "59"
type input "61"
type input "63"
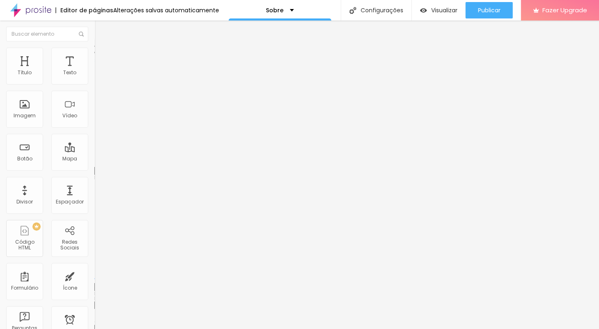
type input "63"
type input "64"
type input "65"
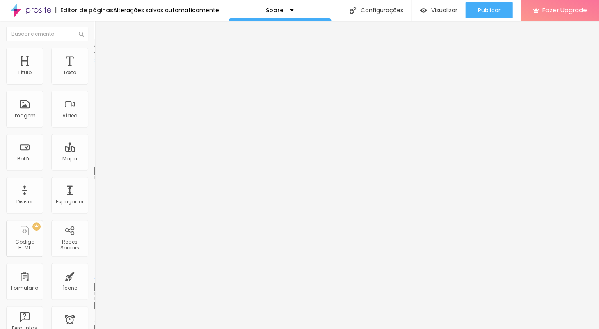
type input "64"
type input "62"
type input "60"
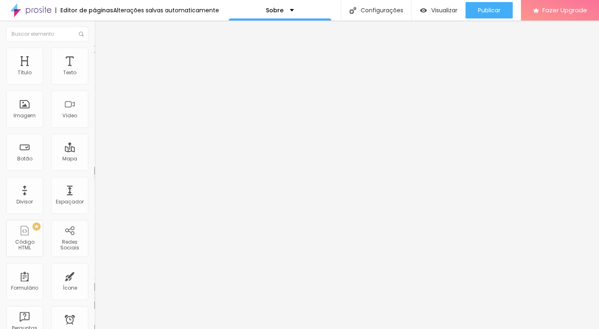
type input "60"
type input "58"
type input "54"
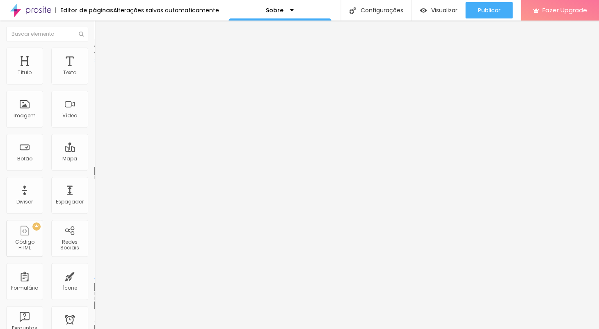
type input "53"
type input "50"
type input "42"
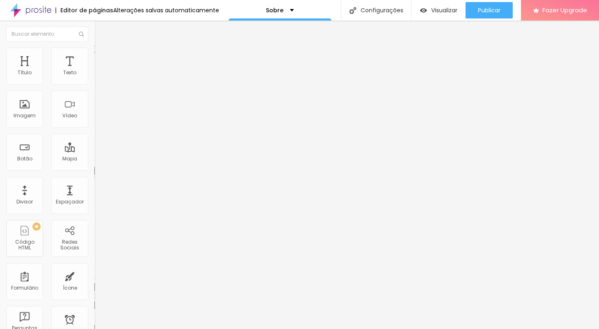
type input "42"
type input "37"
type input "30"
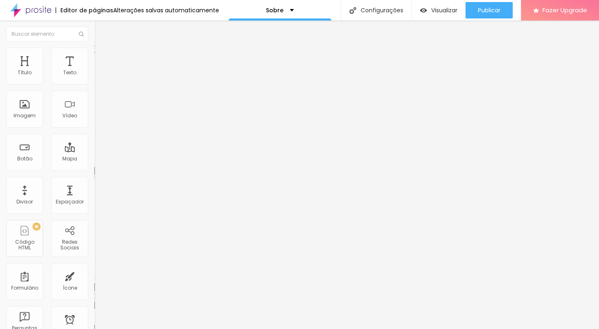
type input "6"
type input "4"
type input "3"
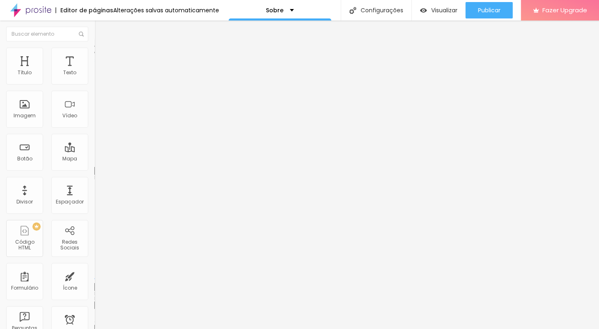
type input "3"
type input "0"
drag, startPoint x: 20, startPoint y: 81, endPoint x: 9, endPoint y: 81, distance: 11.5
click at [94, 81] on div "0 Espaço de cima" at bounding box center [141, 122] width 94 height 116
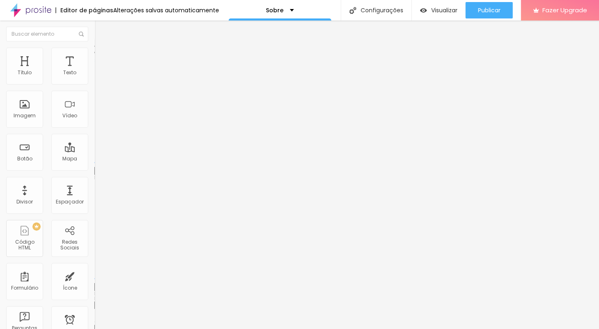
type input "1"
type input "6"
type input "16"
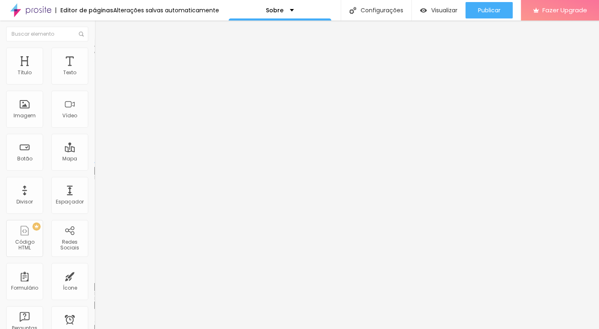
type input "16"
type input "27"
type input "46"
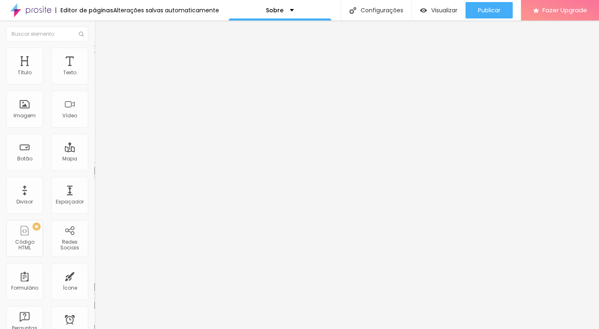
type input "50"
type input "54"
type input "55"
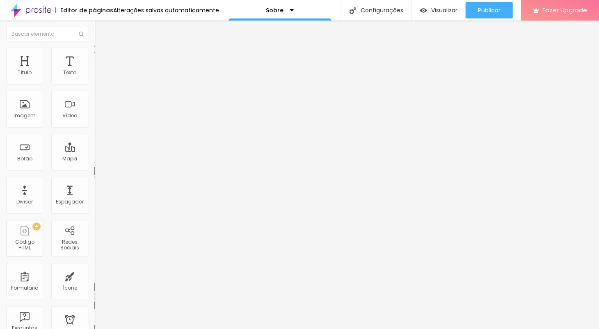
type input "55"
type input "56"
type input "58"
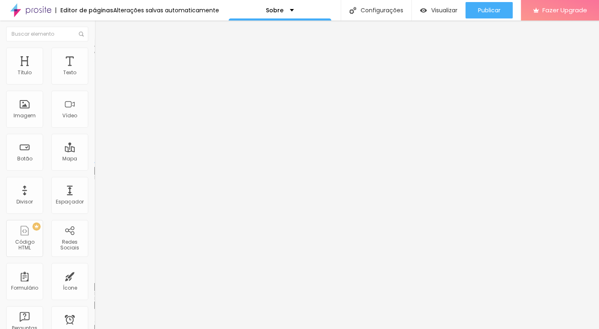
type input "61"
type input "66"
type input "77"
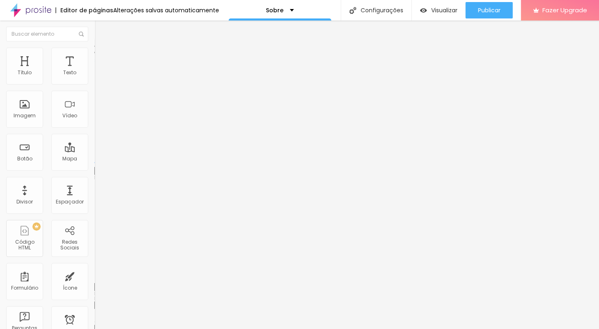
type input "77"
type input "87"
type input "91"
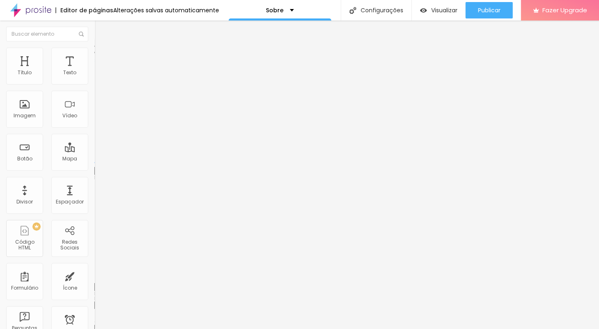
type input "100"
type input "99"
type input "98"
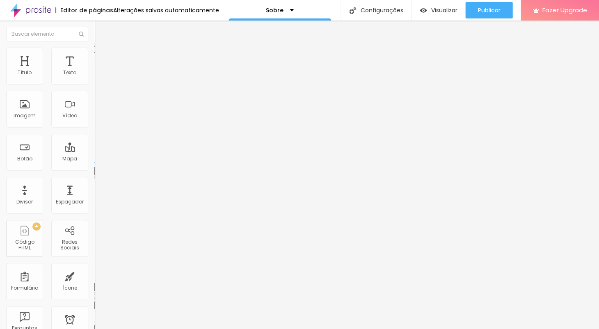
type input "98"
type input "88"
type input "41"
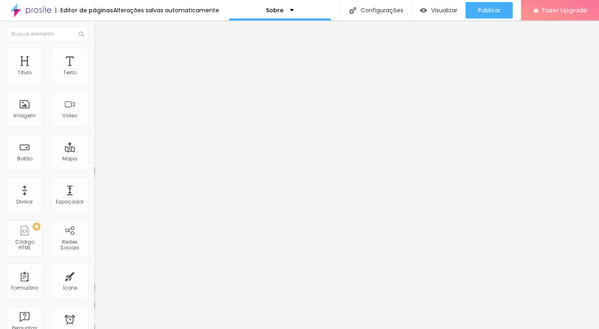
type input "32"
type input "26"
type input "9"
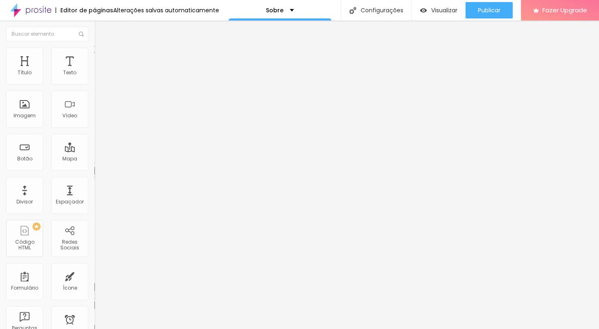
type input "9"
type input "6"
type input "3"
drag, startPoint x: 18, startPoint y: 99, endPoint x: 1, endPoint y: 94, distance: 18.3
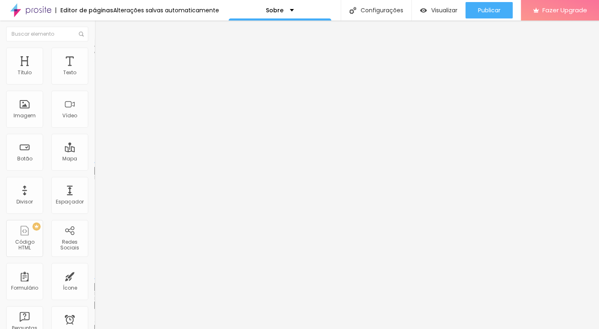
click at [94, 93] on div "0 Espaço de cima 0 Espaço de baixo ID Html Classes Html Visível nos dispositivo…" at bounding box center [141, 236] width 94 height 345
drag, startPoint x: 49, startPoint y: 117, endPoint x: 38, endPoint y: 110, distance: 12.9
drag, startPoint x: 19, startPoint y: 132, endPoint x: -4, endPoint y: 128, distance: 23.3
click at [0, 128] on html "Editor de páginas Alterações salvas automaticamente Sobre Configurações Configu…" at bounding box center [299, 164] width 599 height 329
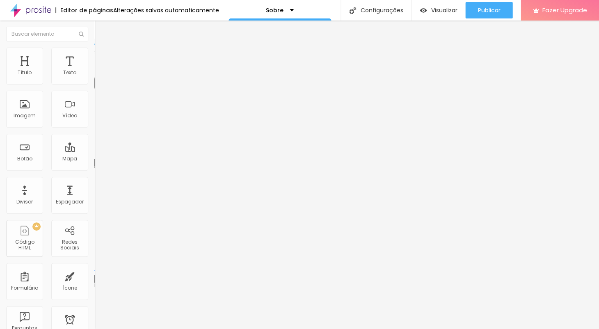
drag, startPoint x: 39, startPoint y: 80, endPoint x: 33, endPoint y: 82, distance: 6.0
click at [94, 151] on input "range" at bounding box center [120, 154] width 53 height 7
drag, startPoint x: 18, startPoint y: 98, endPoint x: 2, endPoint y: 95, distance: 15.8
click at [94, 172] on div "0 Espaço entre letras" at bounding box center [141, 230] width 94 height 116
click at [94, 49] on img at bounding box center [97, 51] width 7 height 7
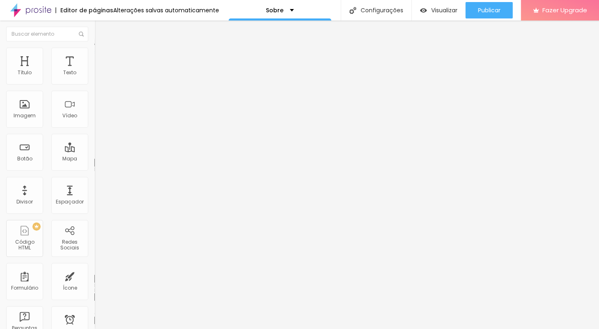
drag, startPoint x: 22, startPoint y: 81, endPoint x: 23, endPoint y: 90, distance: 9.6
click at [94, 151] on input "range" at bounding box center [120, 154] width 53 height 7
click at [94, 267] on div at bounding box center [141, 270] width 94 height 7
click at [100, 29] on div "Editar Texto" at bounding box center [123, 30] width 47 height 7
drag, startPoint x: 58, startPoint y: 79, endPoint x: 57, endPoint y: 84, distance: 5.8
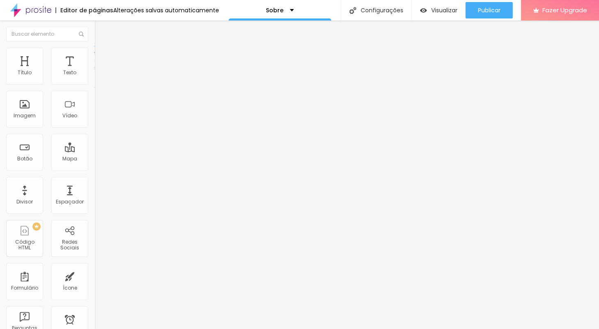
click at [94, 75] on img at bounding box center [97, 72] width 6 height 6
click at [94, 81] on img at bounding box center [97, 78] width 6 height 6
click at [94, 82] on img at bounding box center [97, 85] width 6 height 6
click at [94, 80] on img at bounding box center [97, 78] width 6 height 6
click at [94, 69] on div "Modo" at bounding box center [141, 66] width 94 height 5
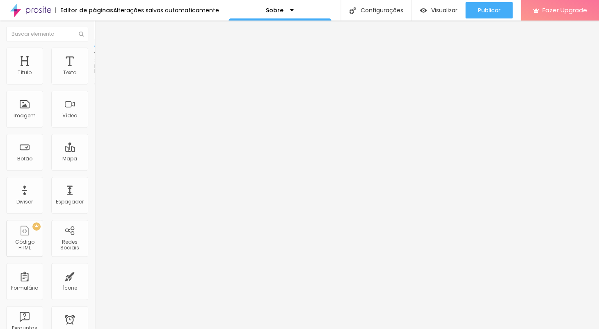
click at [94, 87] on span "Completo" at bounding box center [106, 83] width 25 height 7
click at [94, 80] on span "Encaixotado" at bounding box center [110, 76] width 32 height 7
click at [94, 55] on li "Estilo" at bounding box center [141, 52] width 94 height 8
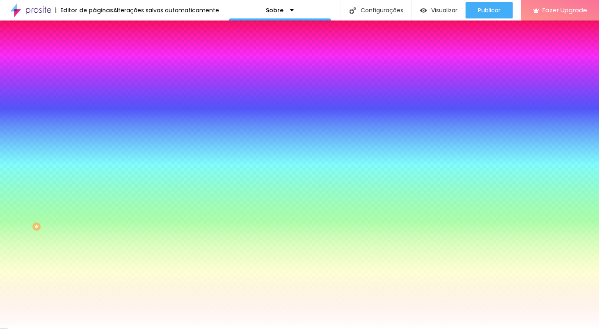
click at [94, 56] on img at bounding box center [97, 59] width 7 height 7
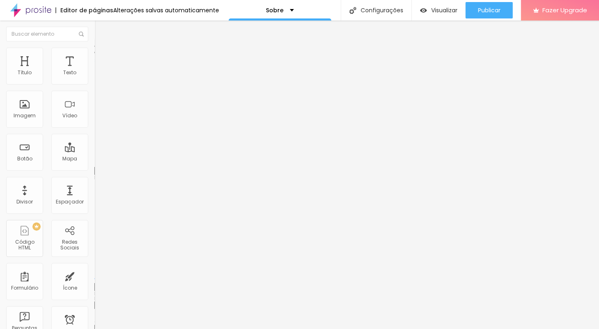
click at [94, 46] on img at bounding box center [97, 42] width 7 height 7
click at [100, 28] on img "button" at bounding box center [103, 30] width 7 height 7
click at [94, 75] on img at bounding box center [97, 72] width 6 height 6
click at [94, 54] on li "Estilo" at bounding box center [141, 52] width 94 height 8
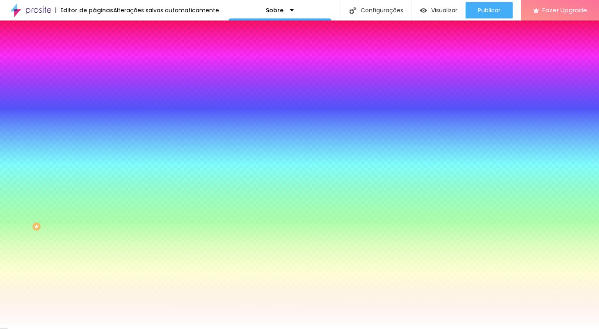
click at [94, 56] on img at bounding box center [97, 59] width 7 height 7
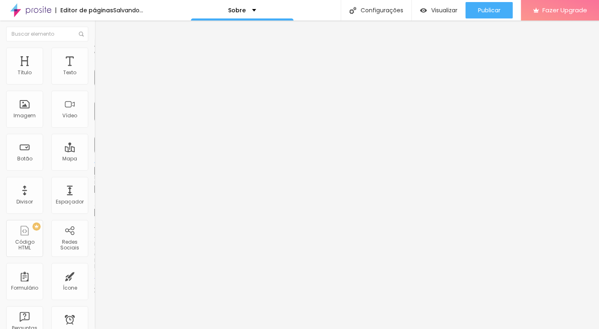
drag, startPoint x: 17, startPoint y: 81, endPoint x: -56, endPoint y: 82, distance: 72.6
click at [0, 82] on html "Editor de páginas Salvando... Sobre Configurações Configurações da página Cliqu…" at bounding box center [299, 164] width 599 height 329
click at [94, 47] on img at bounding box center [97, 42] width 7 height 7
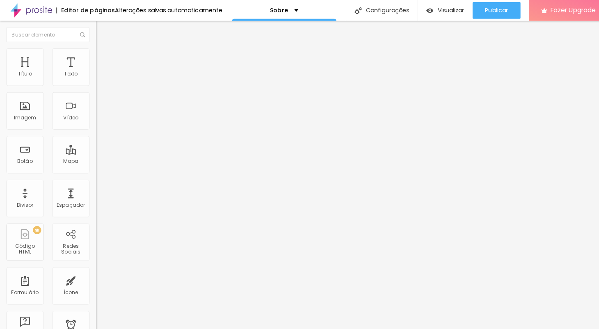
click at [94, 47] on img at bounding box center [97, 42] width 7 height 7
click at [100, 28] on img "button" at bounding box center [103, 30] width 7 height 7
click at [27, 114] on div "Imagem" at bounding box center [25, 116] width 22 height 6
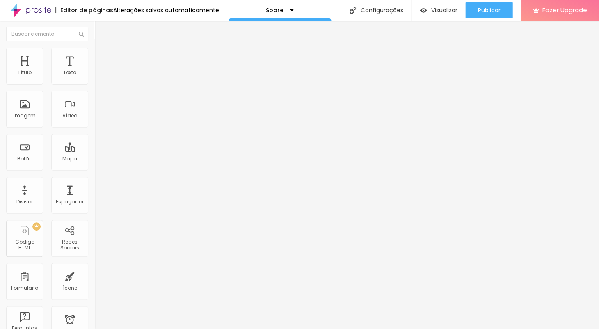
drag, startPoint x: 69, startPoint y: 68, endPoint x: 89, endPoint y: 66, distance: 20.2
click at [69, 68] on div "Texto" at bounding box center [69, 66] width 37 height 37
click at [281, 8] on div "Sobre" at bounding box center [280, 10] width 28 height 6
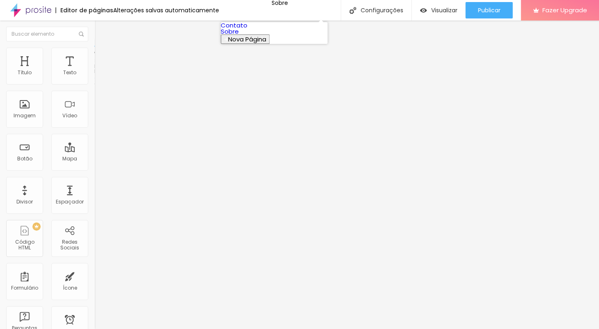
click at [266, 43] on span "Nova Página" at bounding box center [247, 39] width 38 height 9
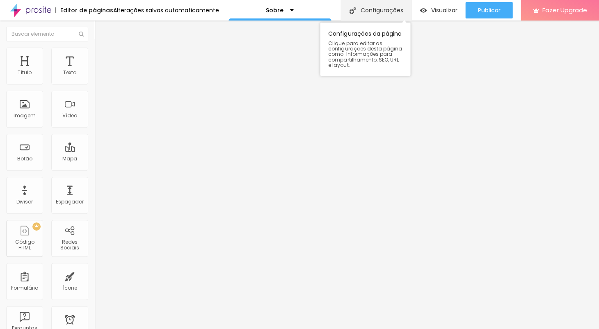
click at [372, 11] on div "Configurações" at bounding box center [375, 10] width 71 height 21
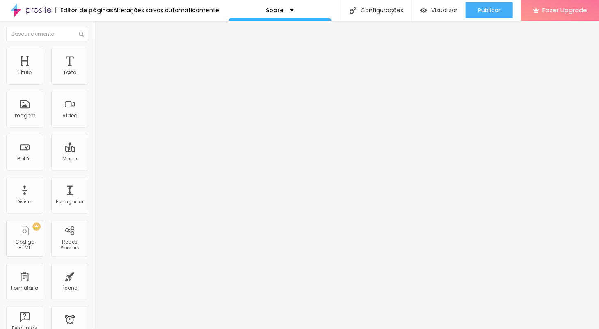
click at [94, 53] on li "Estilo" at bounding box center [141, 52] width 94 height 8
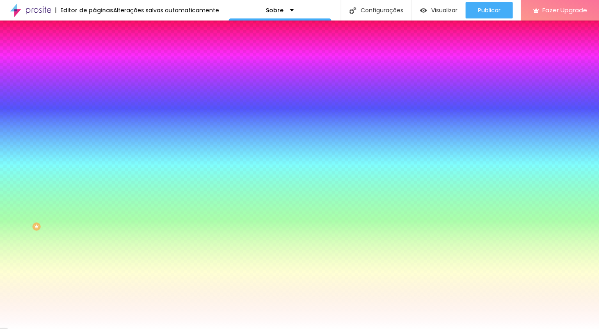
click at [98, 121] on icon "button" at bounding box center [101, 123] width 6 height 6
click at [98, 130] on icon "button" at bounding box center [99, 131] width 3 height 3
click at [260, 328] on div at bounding box center [299, 329] width 599 height 0
click at [94, 56] on img at bounding box center [97, 59] width 7 height 7
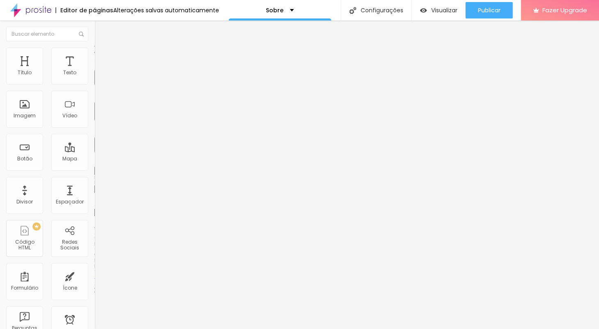
click at [94, 47] on img at bounding box center [97, 42] width 7 height 7
click at [75, 70] on div "Texto" at bounding box center [69, 73] width 13 height 6
click at [74, 71] on div "Texto" at bounding box center [69, 73] width 13 height 6
click at [100, 27] on img "button" at bounding box center [103, 30] width 7 height 7
click at [71, 71] on div "Texto" at bounding box center [69, 73] width 13 height 6
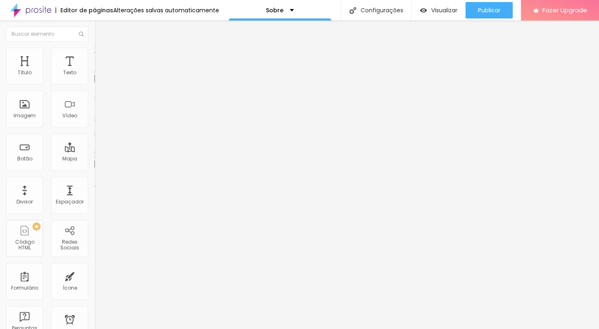
click at [94, 104] on img at bounding box center [97, 101] width 6 height 6
click at [94, 128] on span "Original" at bounding box center [104, 124] width 20 height 7
click at [94, 75] on div "Descrição da imagem (Alt)" at bounding box center [141, 72] width 94 height 5
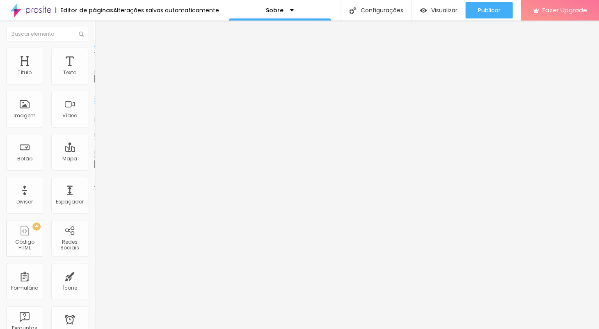
click at [94, 75] on div "Descrição da imagem (Alt)" at bounding box center [141, 72] width 94 height 5
click at [94, 83] on input "text" at bounding box center [143, 79] width 98 height 8
type input "[PERSON_NAME]"
click at [94, 187] on div "Trocar imagem Descrição da imagem (Alt) [PERSON_NAME] Alinhamento Proporção Ori…" at bounding box center [141, 125] width 94 height 123
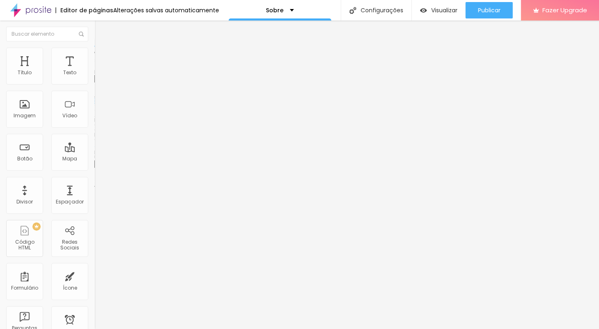
click at [94, 49] on img at bounding box center [97, 51] width 7 height 7
type input "95"
type input "85"
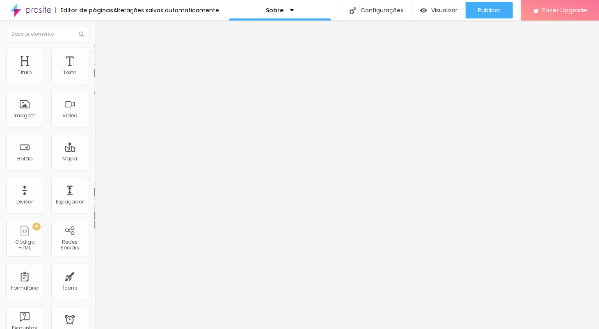
type input "65"
type input "55"
type input "50"
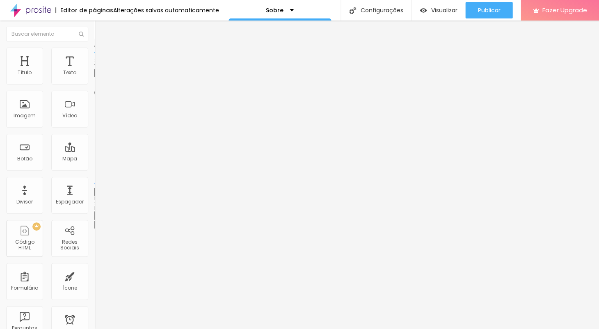
type input "50"
type input "45"
type input "40"
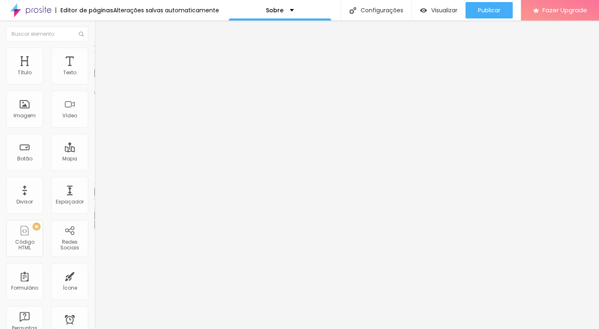
type input "35"
type input "30"
type input "25"
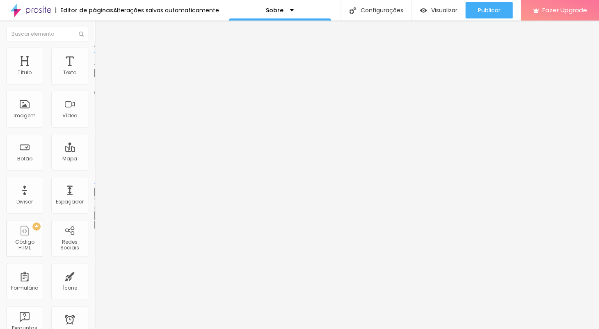
type input "25"
type input "30"
drag, startPoint x: 85, startPoint y: 91, endPoint x: 26, endPoint y: 88, distance: 58.7
type input "30"
click at [94, 84] on input "range" at bounding box center [120, 80] width 53 height 7
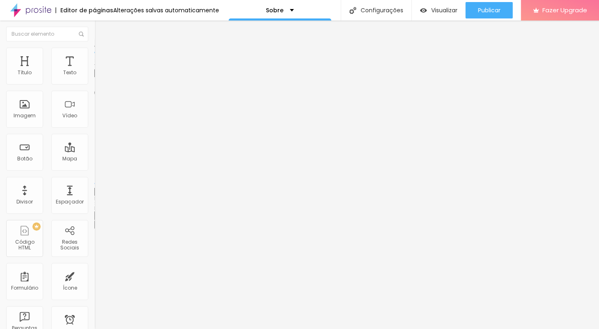
type input "8"
type input "17"
type input "28"
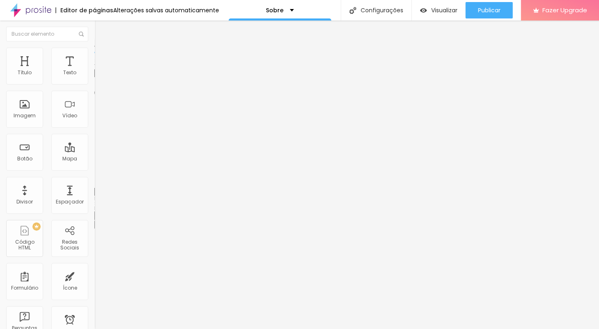
type input "28"
type input "34"
type input "47"
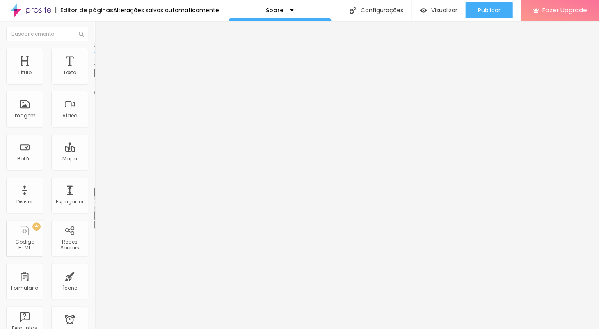
type input "93"
type input "92"
type input "63"
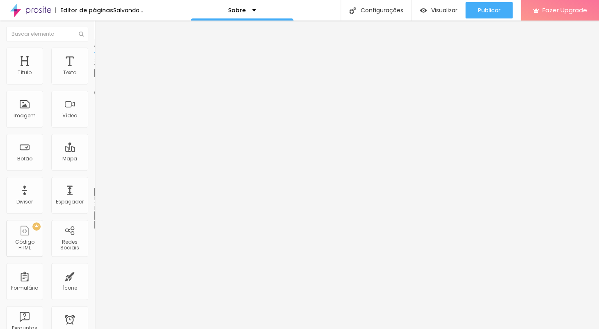
type input "63"
type input "61"
type input "60"
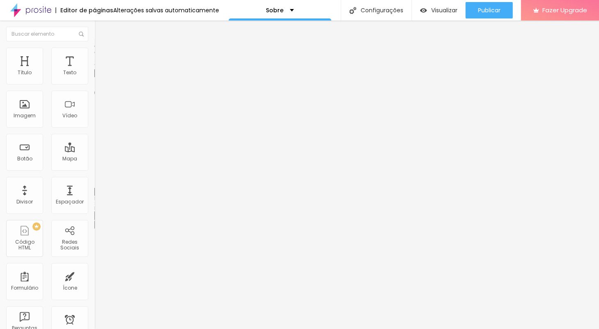
type input "44"
type input "43"
type input "40"
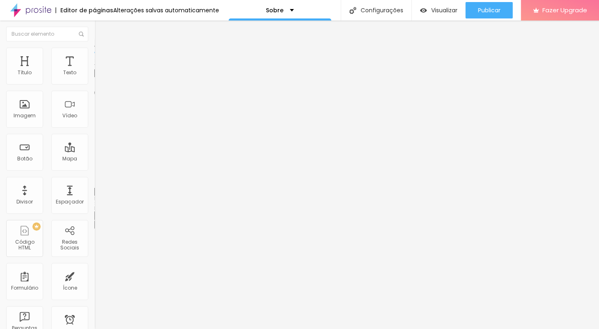
type input "40"
type input "36"
type input "20"
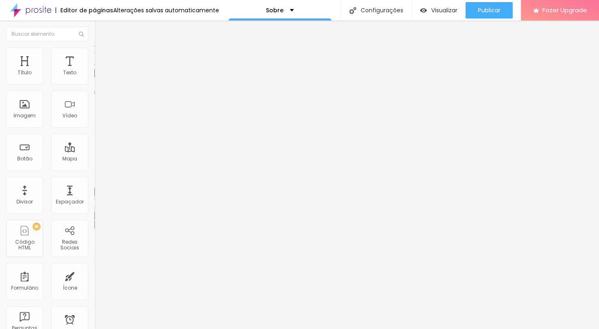
type input "18"
type input "17"
type input "18"
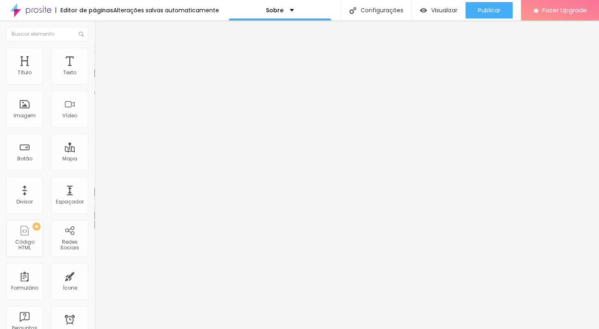
type input "18"
type input "20"
type input "21"
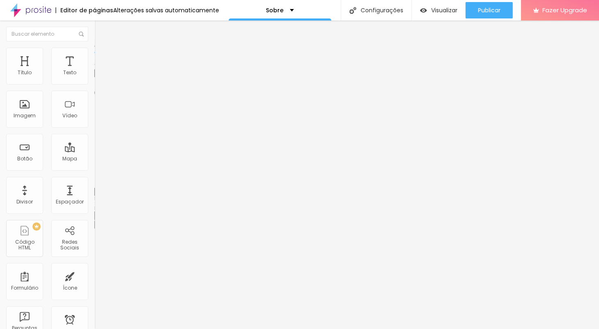
type input "23"
type input "24"
type input "26"
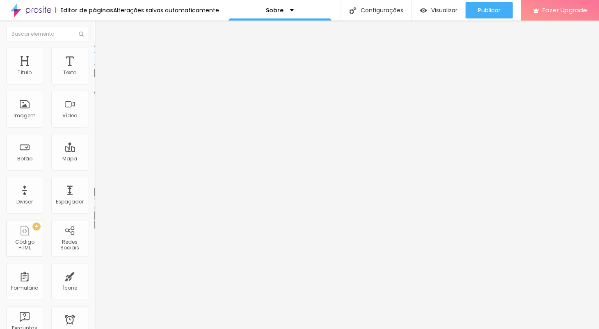
type input "26"
type input "27"
type input "28"
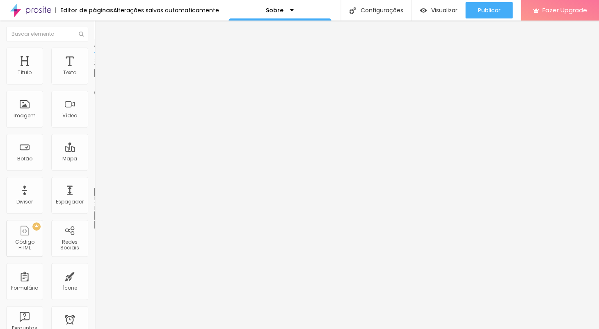
type input "30"
type input "28"
drag, startPoint x: 17, startPoint y: 106, endPoint x: 26, endPoint y: 107, distance: 8.7
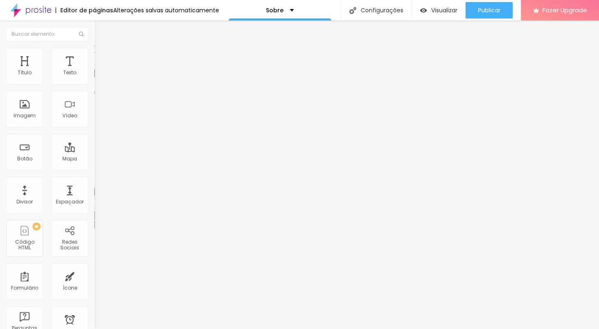
type input "28"
click at [94, 180] on input "range" at bounding box center [120, 183] width 53 height 7
click at [98, 221] on icon "button" at bounding box center [100, 223] width 5 height 5
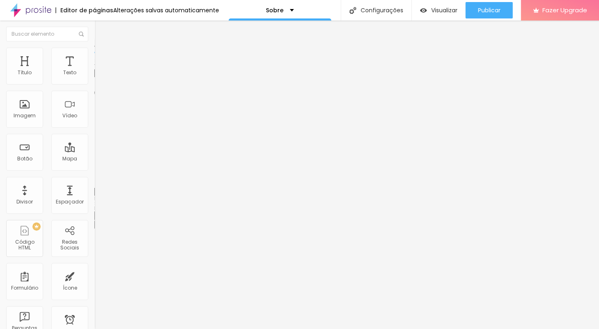
click at [144, 328] on div at bounding box center [299, 334] width 599 height 0
click at [94, 49] on img at bounding box center [97, 50] width 7 height 7
type input "35"
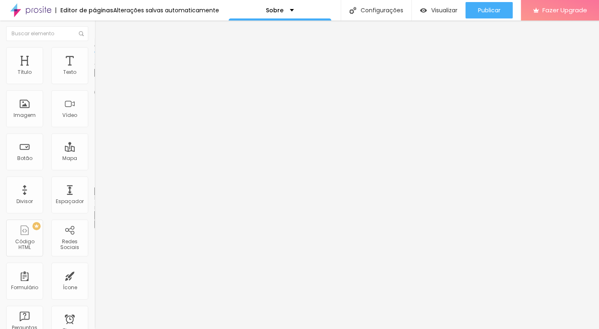
type input "35"
type input "40"
type input "45"
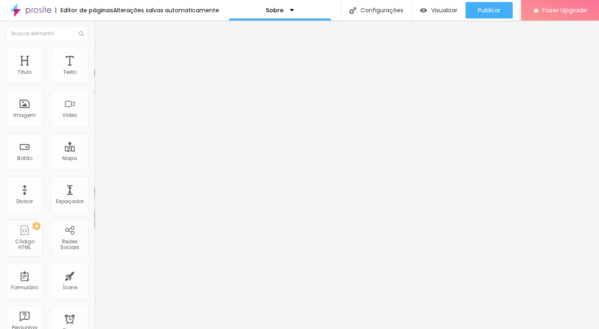
type input "50"
type input "55"
drag, startPoint x: 26, startPoint y: 89, endPoint x: 48, endPoint y: 91, distance: 21.8
type input "55"
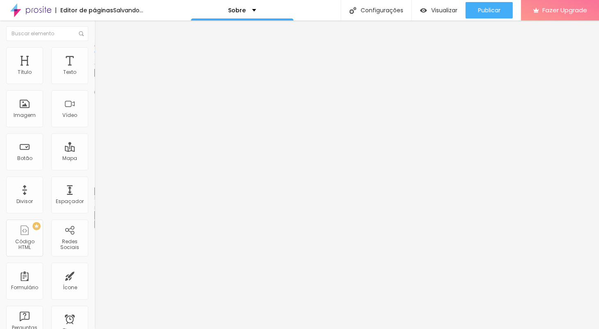
click at [94, 84] on input "range" at bounding box center [120, 80] width 53 height 7
click at [37, 9] on img at bounding box center [30, 10] width 41 height 21
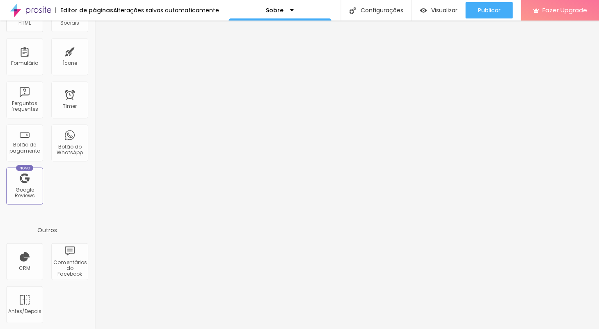
scroll to position [226, 0]
click at [24, 304] on div "Antes/Depois" at bounding box center [24, 304] width 37 height 37
click at [25, 301] on div "Antes/Depois" at bounding box center [24, 304] width 37 height 37
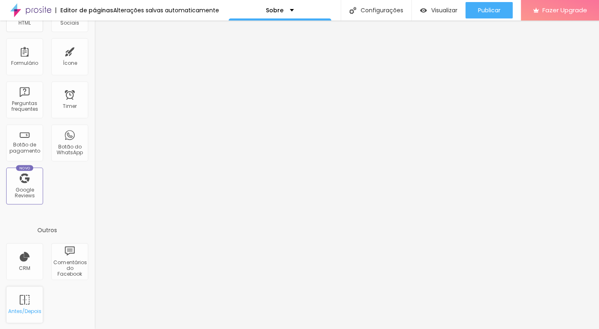
click at [25, 301] on div "Antes/Depois" at bounding box center [24, 304] width 37 height 37
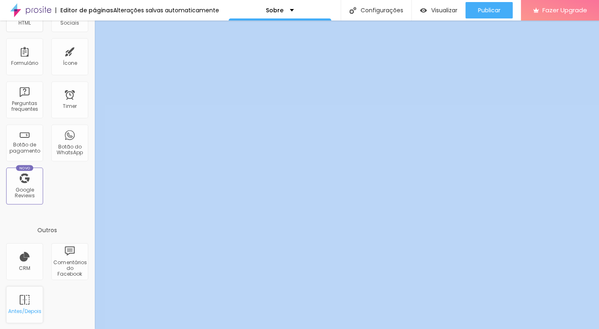
click at [25, 301] on div "Antes/Depois" at bounding box center [24, 304] width 37 height 37
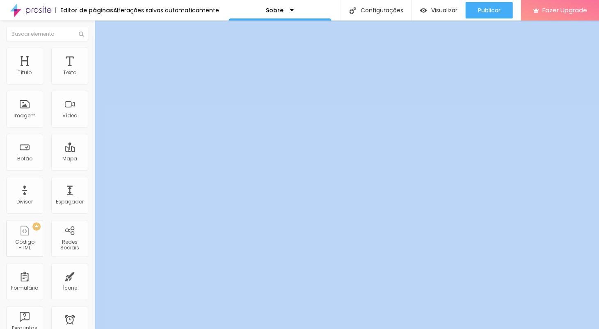
scroll to position [0, 0]
click at [94, 117] on img at bounding box center [97, 114] width 6 height 6
click at [94, 47] on img at bounding box center [97, 42] width 7 height 7
click at [94, 50] on img at bounding box center [97, 51] width 7 height 7
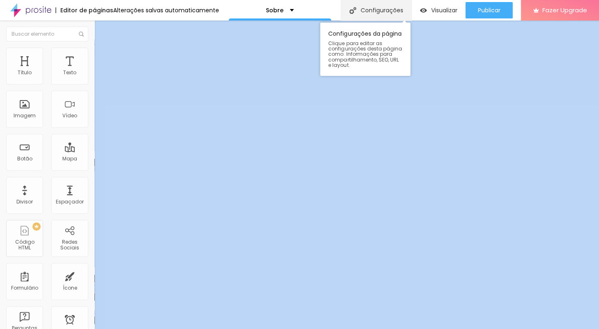
click at [353, 9] on img at bounding box center [352, 10] width 7 height 7
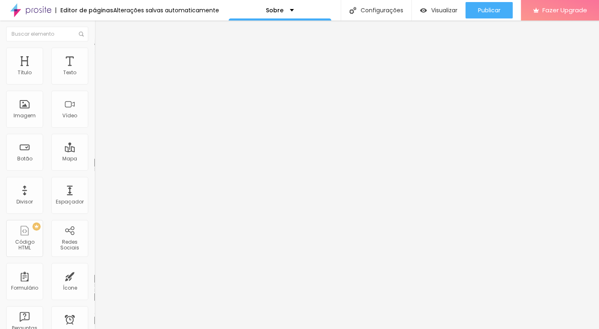
click at [36, 7] on img at bounding box center [30, 10] width 41 height 21
click at [94, 47] on img at bounding box center [97, 42] width 7 height 7
click at [94, 51] on img at bounding box center [97, 51] width 7 height 7
type input "11"
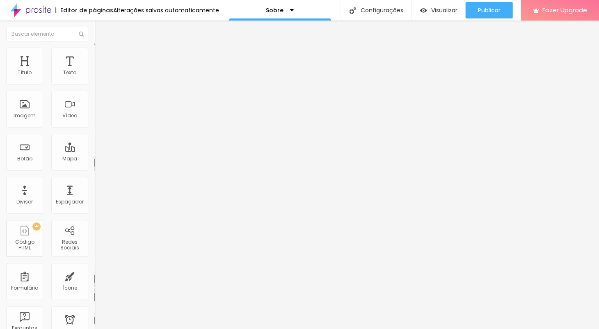
type input "11"
type input "21"
type input "22"
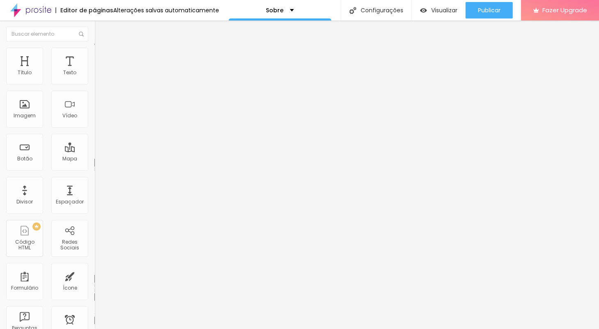
type input "29"
type input "30"
type input "31"
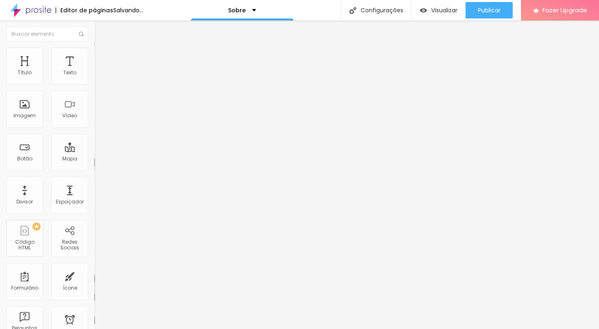
type input "31"
type input "34"
type input "35"
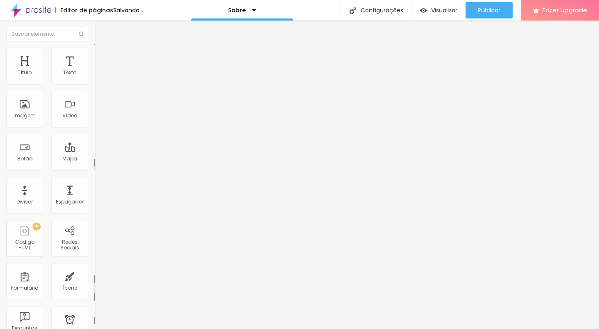
type input "36"
type input "37"
type input "38"
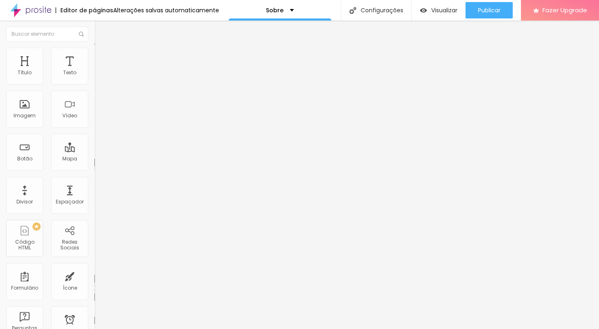
type input "38"
type input "39"
type input "40"
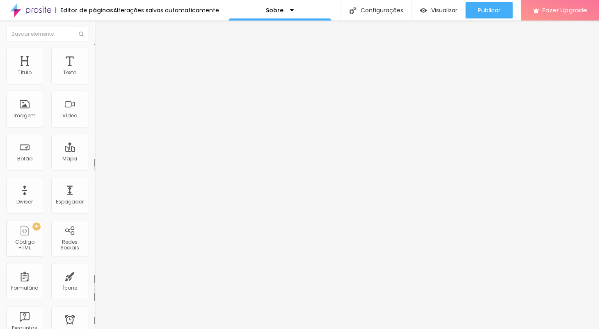
type input "41"
type input "42"
type input "43"
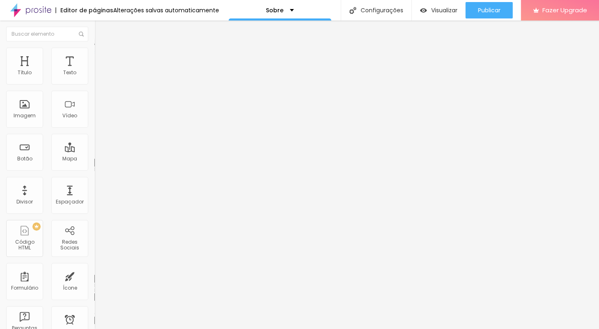
type input "43"
type input "44"
type input "45"
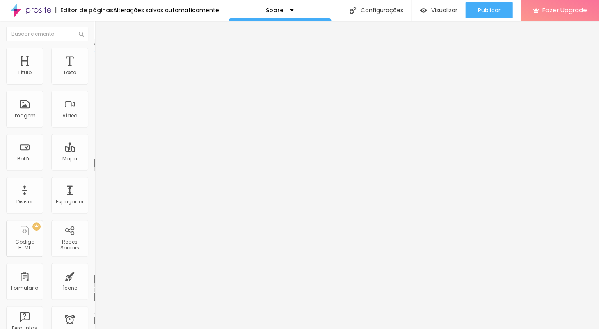
type input "46"
type input "47"
type input "49"
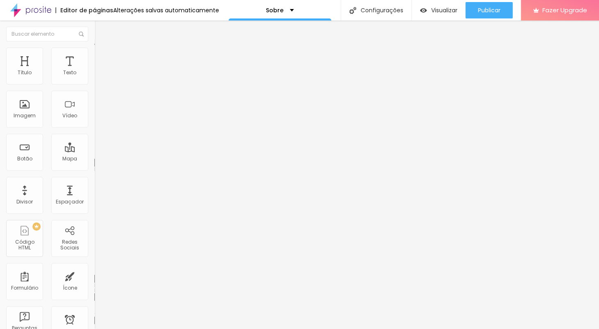
type input "49"
type input "51"
drag, startPoint x: 25, startPoint y: 80, endPoint x: 44, endPoint y: 78, distance: 19.8
type input "51"
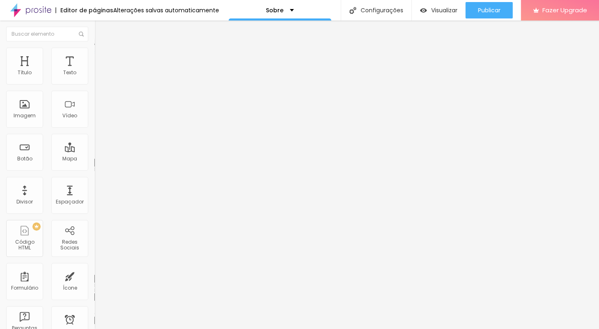
click at [94, 151] on input "range" at bounding box center [120, 154] width 53 height 7
type input "11"
type input "12"
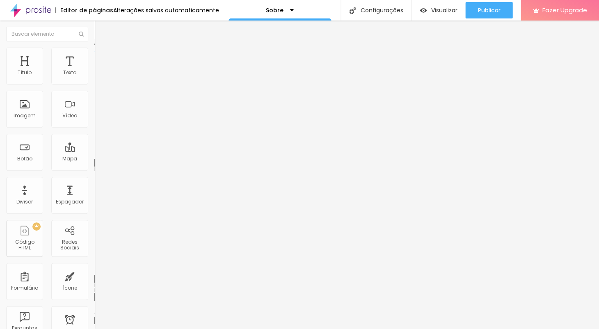
type input "14"
type input "20"
type input "22"
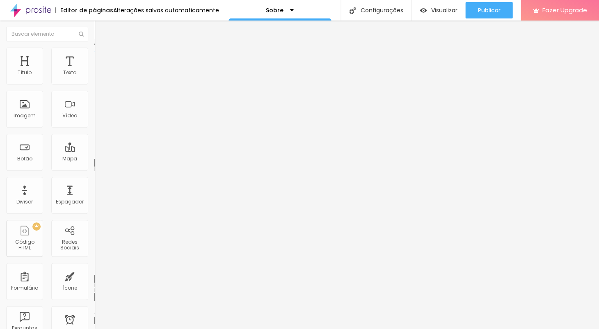
type input "22"
type input "24"
type input "26"
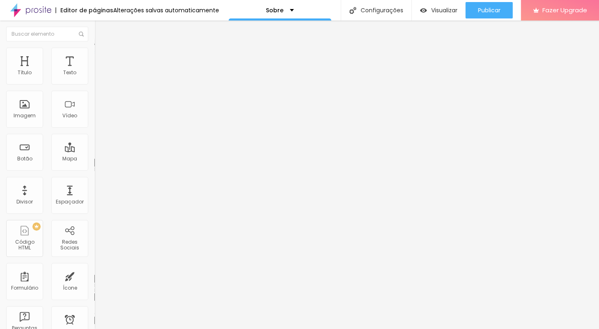
type input "27"
type input "32"
type input "33"
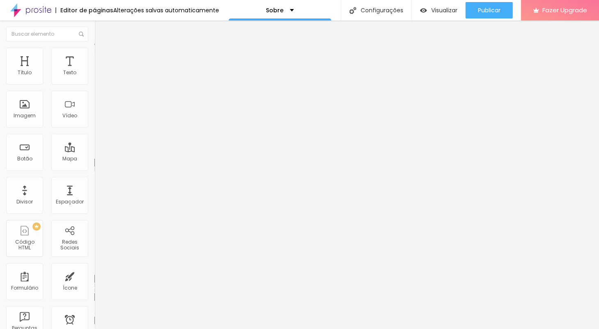
type input "33"
type input "32"
type input "31"
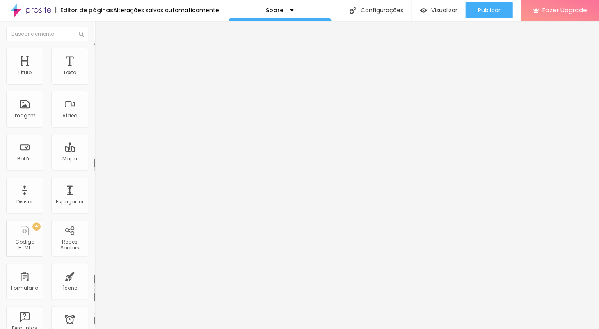
type input "28"
type input "23"
type input "16"
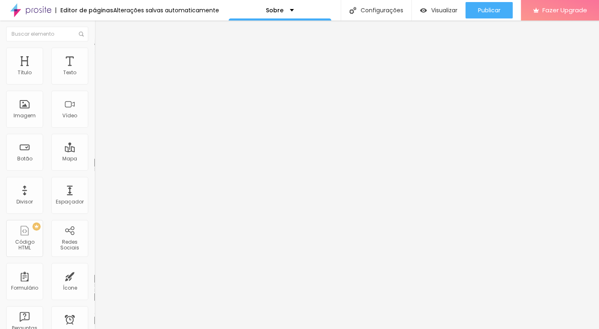
type input "16"
type input "18"
type input "19"
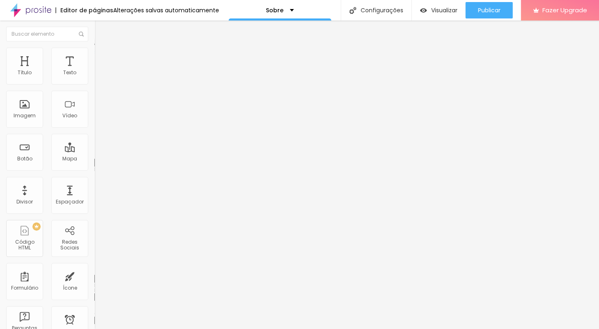
type input "36"
type input "44"
type input "45"
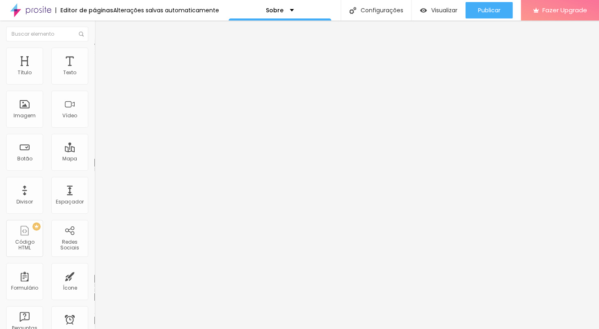
type input "45"
type input "49"
type input "51"
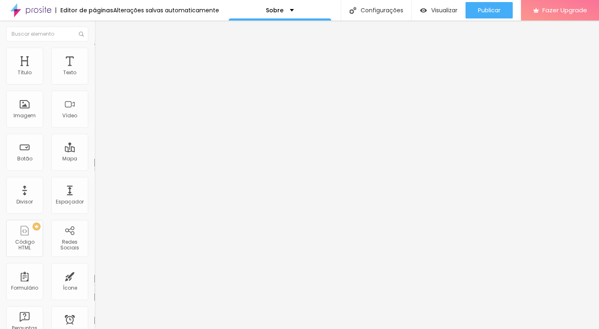
type input "54"
type input "55"
type input "57"
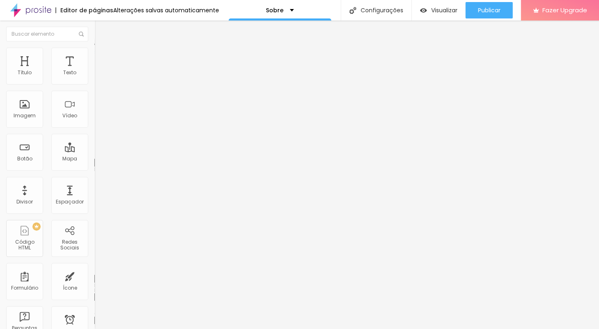
type input "57"
type input "60"
type input "74"
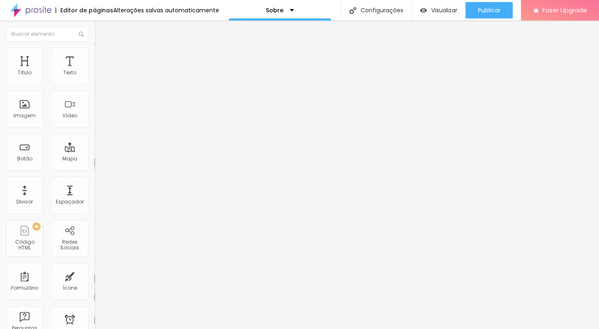
type input "77"
type input "78"
type input "83"
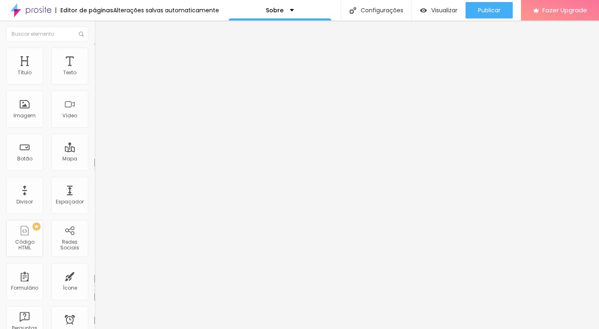
type input "83"
type input "84"
type input "86"
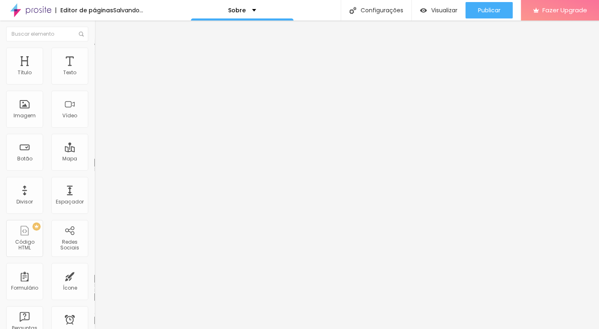
type input "87"
type input "88"
drag, startPoint x: 24, startPoint y: 98, endPoint x: 63, endPoint y: 98, distance: 38.5
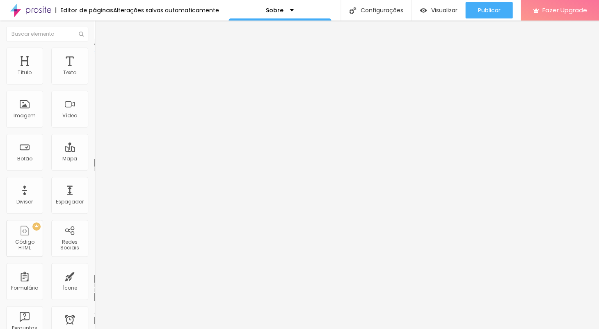
type input "88"
click at [94, 267] on input "range" at bounding box center [120, 270] width 53 height 7
click at [94, 104] on img at bounding box center [97, 101] width 6 height 6
click at [94, 110] on img at bounding box center [97, 108] width 6 height 6
click at [94, 117] on img at bounding box center [97, 114] width 6 height 6
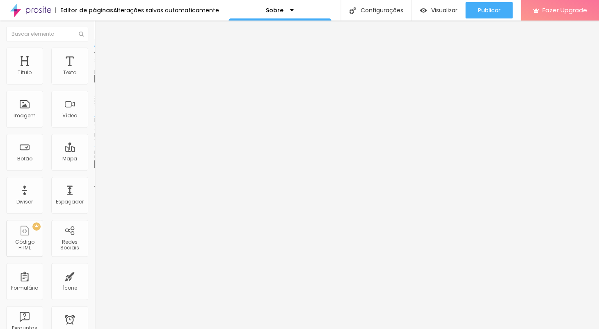
click at [94, 49] on img at bounding box center [97, 51] width 7 height 7
type input "60"
type input "65"
drag, startPoint x: 49, startPoint y: 90, endPoint x: 54, endPoint y: 90, distance: 4.9
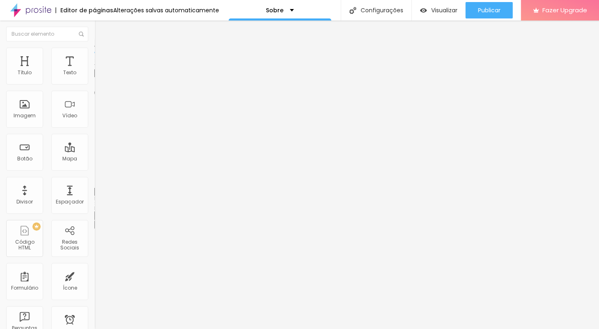
type input "65"
click at [94, 84] on input "range" at bounding box center [120, 80] width 53 height 7
click at [32, 8] on img at bounding box center [30, 10] width 41 height 21
click at [94, 48] on img at bounding box center [97, 51] width 7 height 7
click at [94, 47] on img at bounding box center [97, 42] width 7 height 7
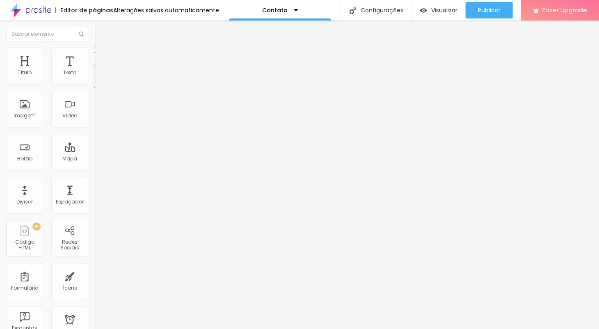
click at [94, 83] on img at bounding box center [96, 85] width 5 height 5
drag, startPoint x: 385, startPoint y: 156, endPoint x: 301, endPoint y: 155, distance: 84.5
type input "nome"
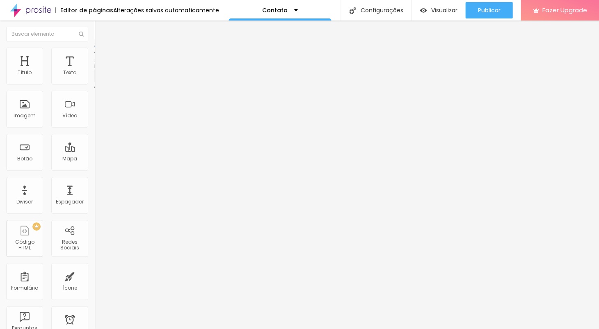
drag, startPoint x: 428, startPoint y: 299, endPoint x: 431, endPoint y: 296, distance: 4.4
click at [94, 83] on div "Contato" at bounding box center [141, 76] width 94 height 14
click at [94, 83] on img at bounding box center [96, 85] width 5 height 5
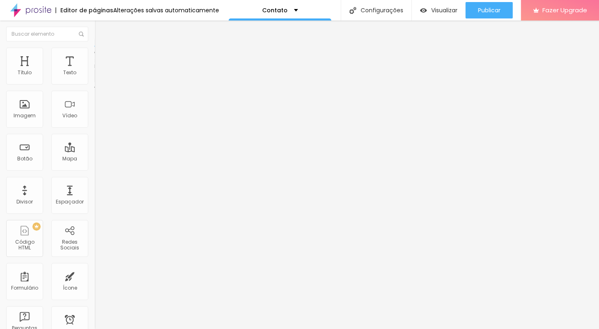
drag, startPoint x: 334, startPoint y: 157, endPoint x: 280, endPoint y: 156, distance: 53.3
drag, startPoint x: 396, startPoint y: 184, endPoint x: 272, endPoint y: 179, distance: 123.9
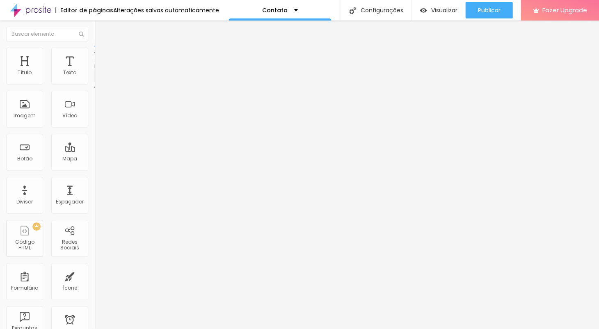
drag, startPoint x: 411, startPoint y: 180, endPoint x: 289, endPoint y: 185, distance: 121.9
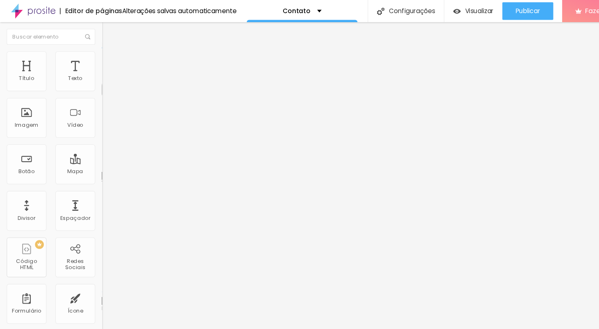
scroll to position [0, 0]
click at [440, 9] on span "Visualizar" at bounding box center [444, 10] width 26 height 7
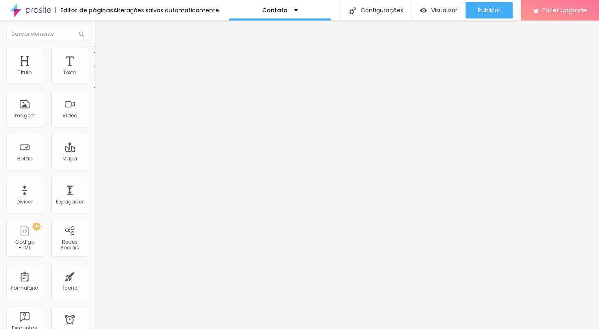
click at [94, 48] on img at bounding box center [97, 51] width 7 height 7
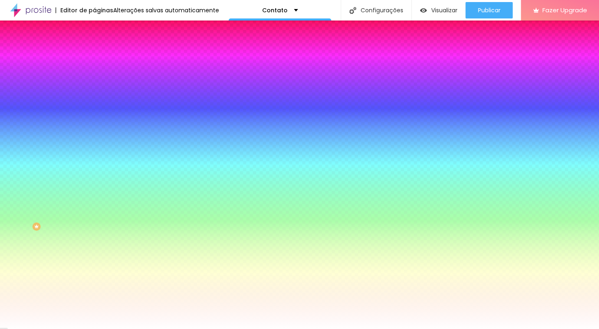
click at [94, 56] on img at bounding box center [97, 59] width 7 height 7
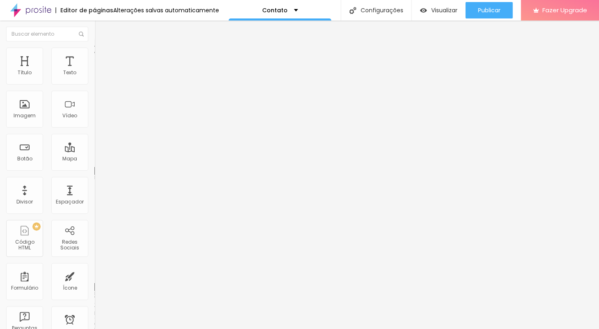
click at [94, 47] on img at bounding box center [97, 42] width 7 height 7
click at [100, 30] on div "Editar Formulário" at bounding box center [130, 30] width 61 height 7
click at [26, 151] on div "Botão" at bounding box center [24, 152] width 37 height 37
click at [100, 28] on img "button" at bounding box center [103, 30] width 7 height 7
click at [94, 80] on img at bounding box center [97, 78] width 6 height 6
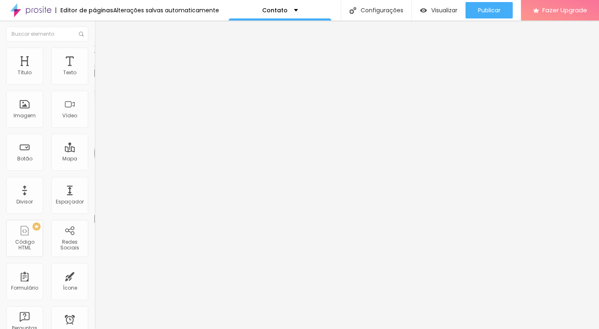
drag, startPoint x: 55, startPoint y: 92, endPoint x: 4, endPoint y: 95, distance: 51.8
click at [94, 91] on div "Endereço Alboom [GEOGRAPHIC_DATA] Alinhamento 15 Zoom" at bounding box center [141, 146] width 94 height 164
type input "[STREET_ADDRESS]"
type input "16"
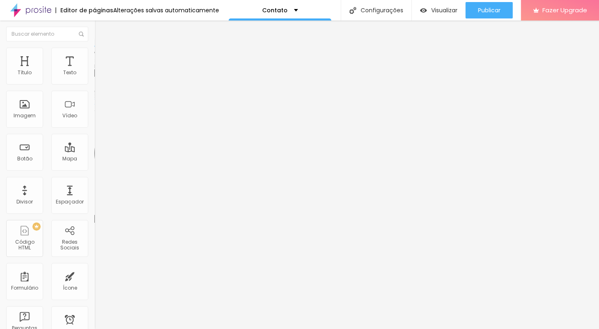
type input "17"
type input "18"
type input "19"
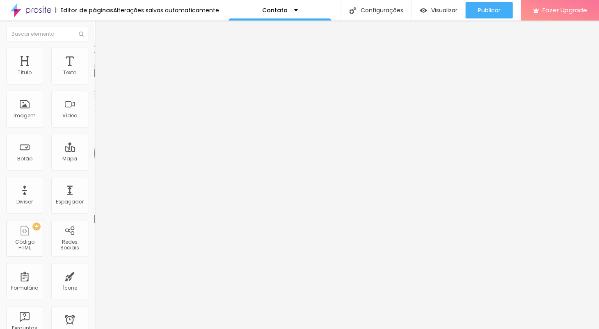
type input "19"
type input "20"
drag, startPoint x: 44, startPoint y: 130, endPoint x: 87, endPoint y: 132, distance: 43.1
click at [94, 132] on div "20 Zoom" at bounding box center [141, 170] width 94 height 116
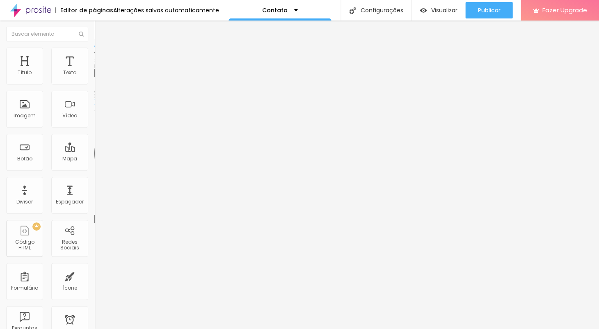
type input "19"
type input "18"
type input "17"
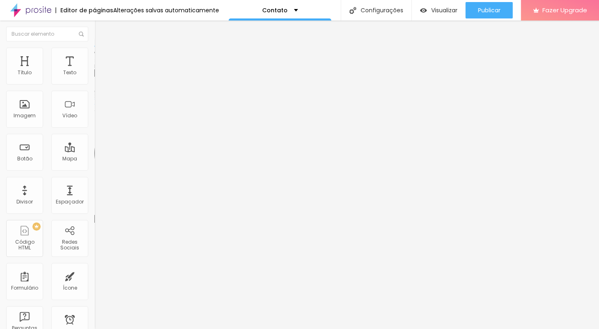
type input "17"
type input "16"
type input "15"
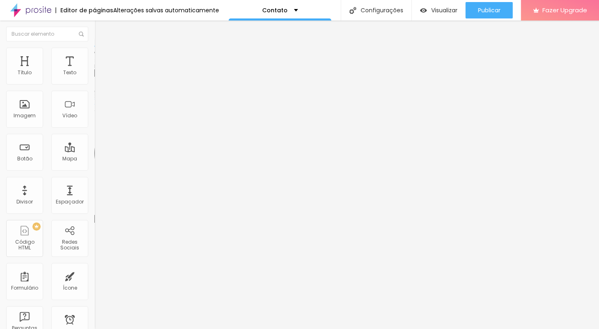
type input "14"
type input "13"
type input "12"
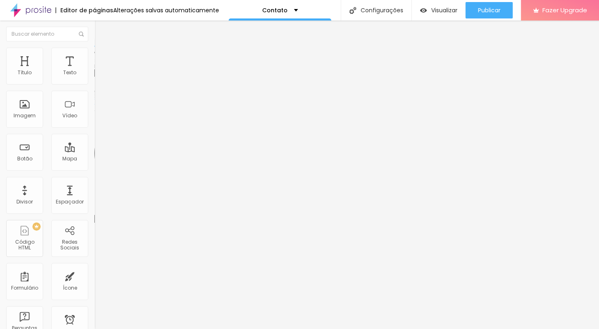
type input "12"
type input "11"
type input "12"
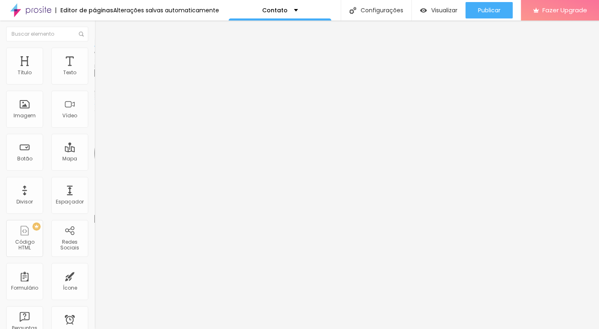
drag, startPoint x: 70, startPoint y: 131, endPoint x: 28, endPoint y: 131, distance: 42.2
type input "12"
click at [94, 207] on input "range" at bounding box center [120, 210] width 53 height 7
drag, startPoint x: 57, startPoint y: 92, endPoint x: 56, endPoint y: 106, distance: 13.9
click at [94, 77] on input "rua dos loureiros, 11 viseu" at bounding box center [143, 73] width 98 height 8
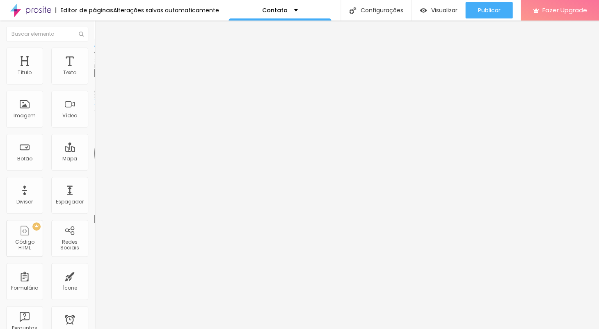
click at [94, 77] on input "rua dos loureiros, 113500-147 viseu" at bounding box center [143, 73] width 98 height 8
type input "rua dos loureiros, 11 3500-147 viseu"
click at [94, 52] on img at bounding box center [97, 51] width 7 height 7
type input "95"
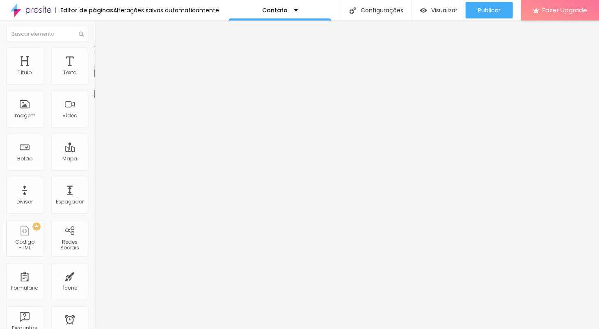
type input "90"
type input "85"
type input "80"
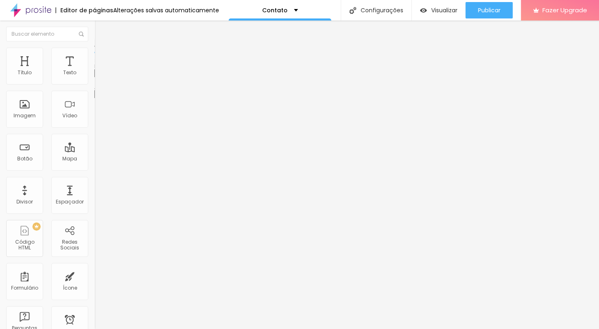
type input "80"
type input "75"
type input "80"
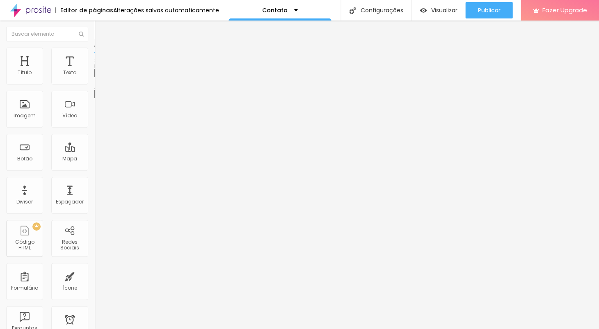
type input "85"
type input "90"
type input "95"
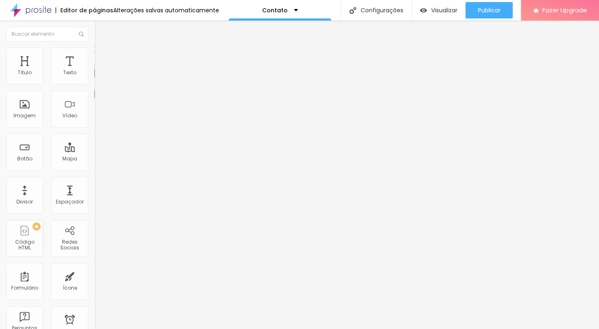
type input "95"
type input "100"
drag, startPoint x: 85, startPoint y: 89, endPoint x: 90, endPoint y: 87, distance: 5.3
click at [94, 87] on div "Largura 100 px % Altura 340 px" at bounding box center [141, 85] width 94 height 42
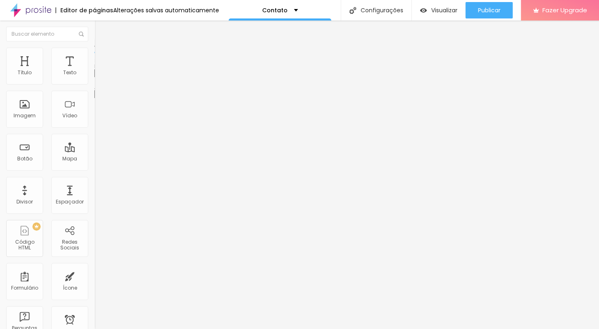
type input "350"
type input "262"
type input "261"
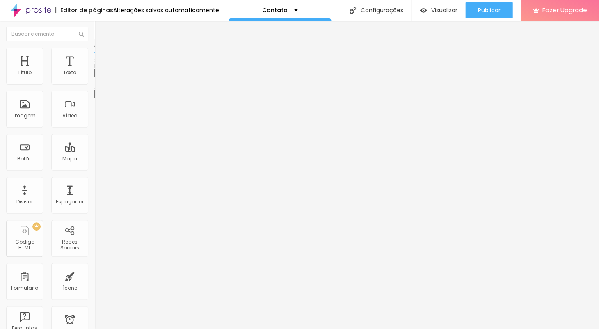
type input "261"
type input "208"
type input "197"
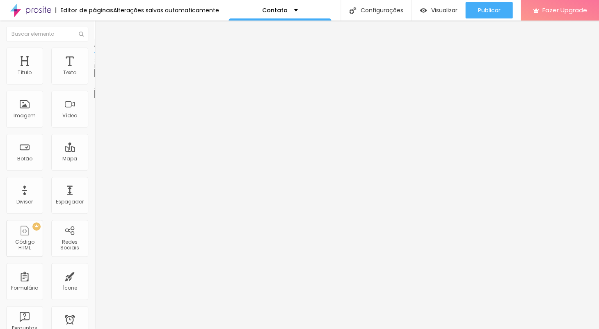
type input "196"
type input "153"
type input "119"
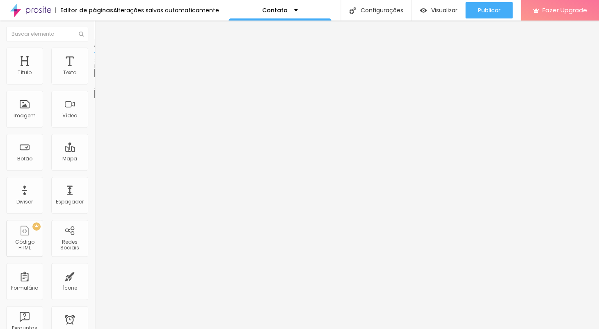
type input "119"
type input "117"
type input "120"
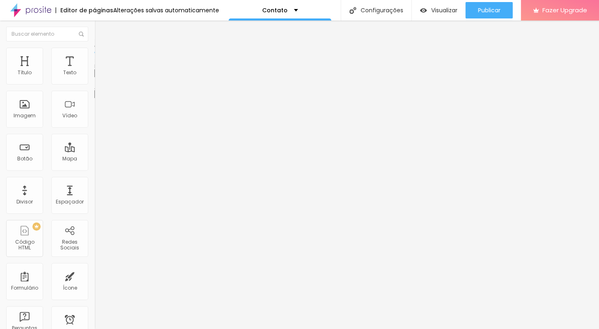
type input "137"
type input "146"
type input "156"
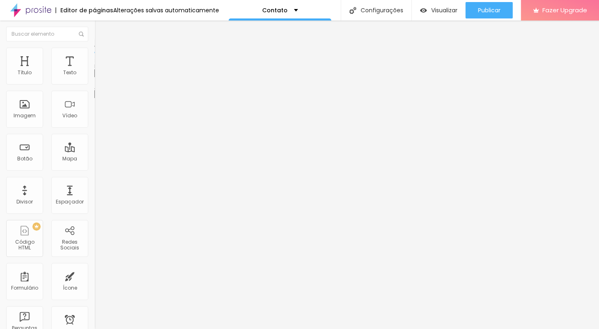
type input "156"
type input "222"
type input "229"
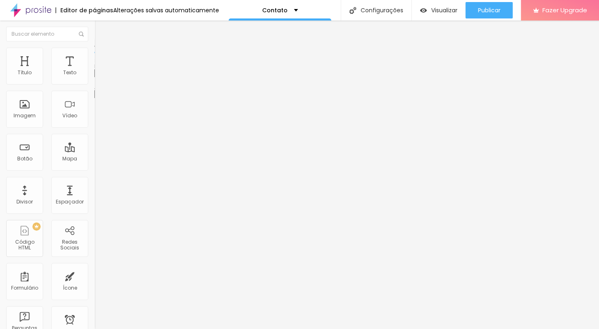
type input "255"
type input "252"
type input "248"
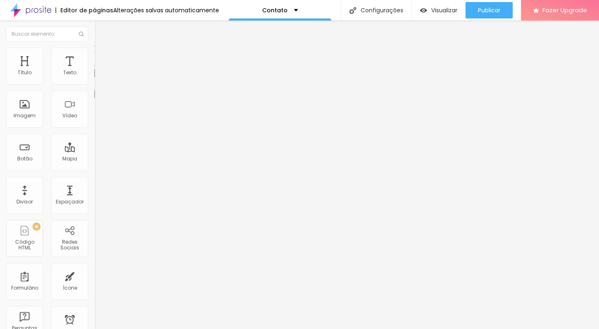
type input "248"
type input "245"
type input "248"
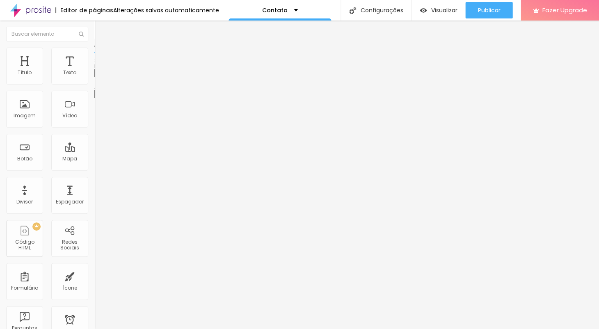
type input "252"
type input "255"
type input "258"
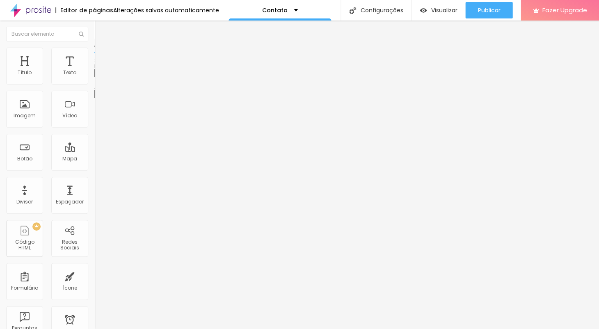
type input "258"
type input "262"
type input "265"
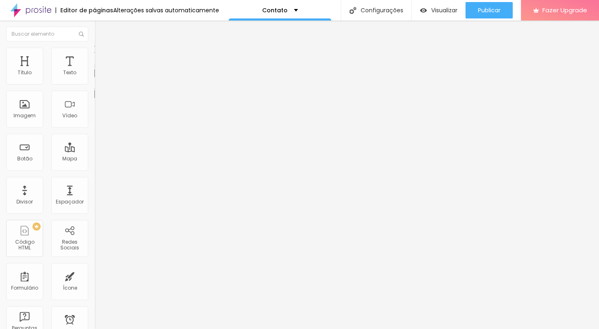
type input "271"
type input "275"
type input "278"
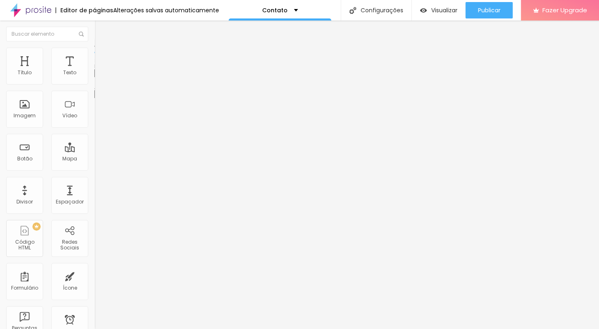
drag, startPoint x: 36, startPoint y: 114, endPoint x: 28, endPoint y: 112, distance: 8.2
type input "278"
click at [94, 105] on input "range" at bounding box center [120, 101] width 53 height 7
click at [94, 56] on img at bounding box center [97, 59] width 7 height 7
type input "1"
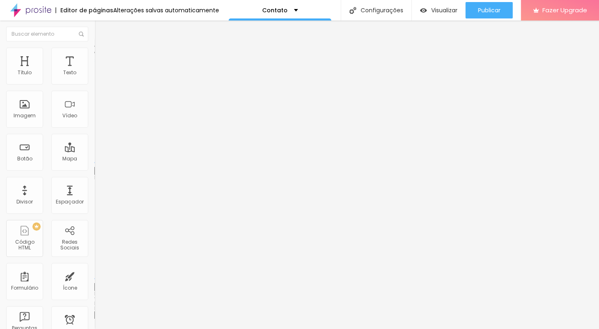
type input "1"
type input "4"
type input "45"
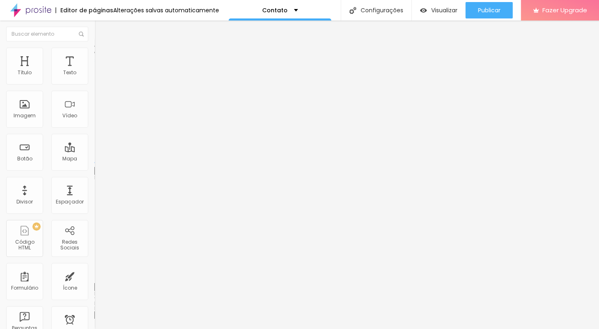
type input "100"
type input "95"
type input "89"
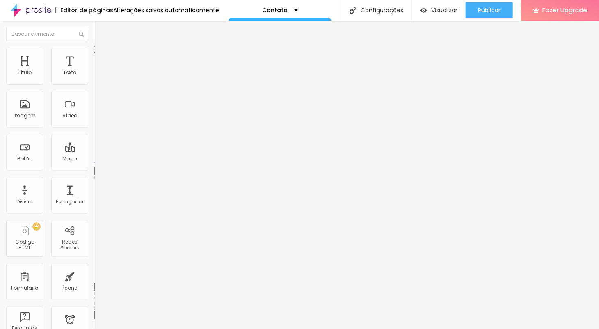
type input "89"
type input "56"
type input "12"
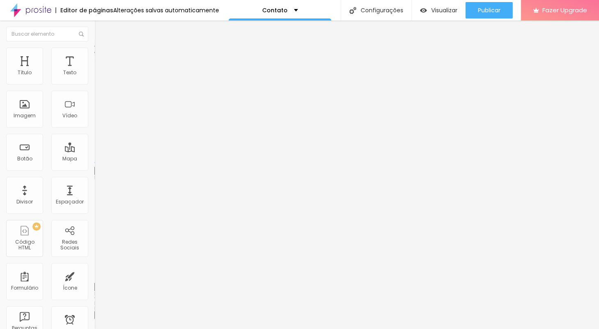
type input "0"
drag, startPoint x: 19, startPoint y: 98, endPoint x: -8, endPoint y: 97, distance: 26.7
click at [0, 97] on html "Editor de páginas Alterações salvas automaticamente Contato Configurações Confi…" at bounding box center [299, 164] width 599 height 329
type input "1"
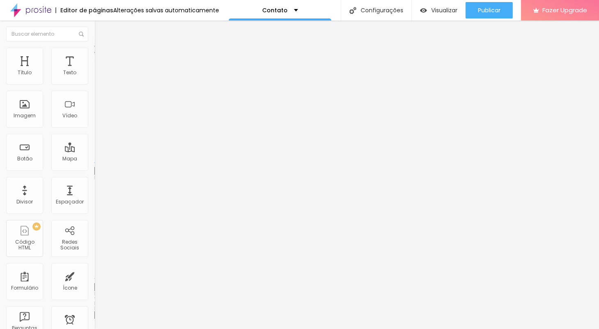
type input "1"
type input "11"
type input "76"
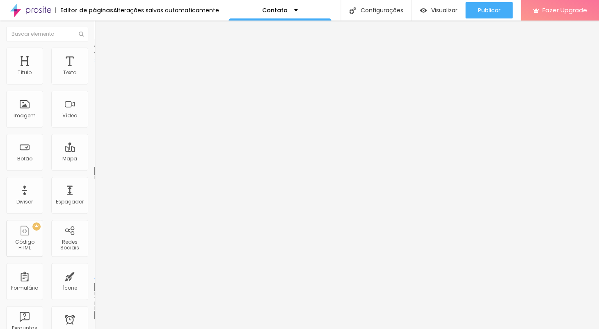
type input "100"
type input "77"
type input "51"
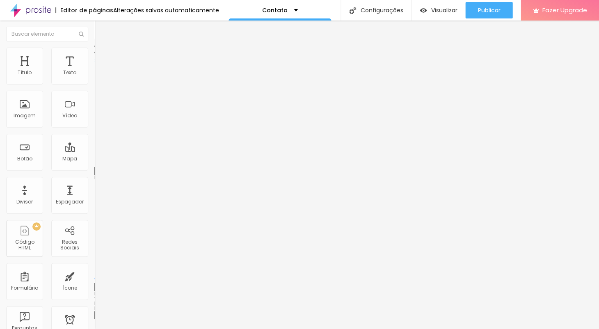
type input "51"
type input "0"
drag, startPoint x: 18, startPoint y: 80, endPoint x: 0, endPoint y: 82, distance: 17.7
click at [0, 82] on html "Editor de páginas Alterações salvas automaticamente Contato Configurações Confi…" at bounding box center [299, 164] width 599 height 329
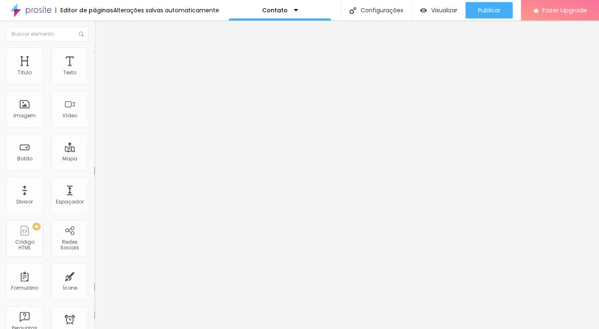
click at [94, 297] on img at bounding box center [95, 298] width 3 height 3
click at [424, 12] on img "button" at bounding box center [422, 10] width 7 height 7
click at [41, 9] on img at bounding box center [30, 10] width 41 height 21
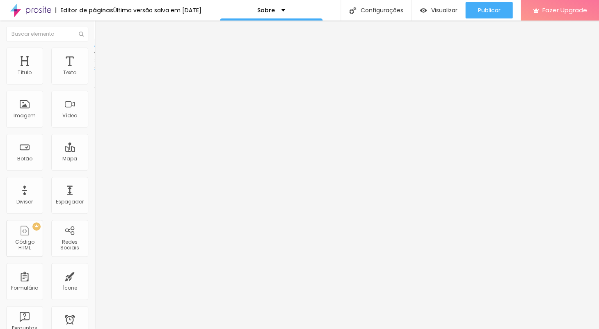
click at [94, 80] on img at bounding box center [97, 78] width 6 height 6
click at [94, 56] on img at bounding box center [97, 59] width 7 height 7
type input "15"
type input "10"
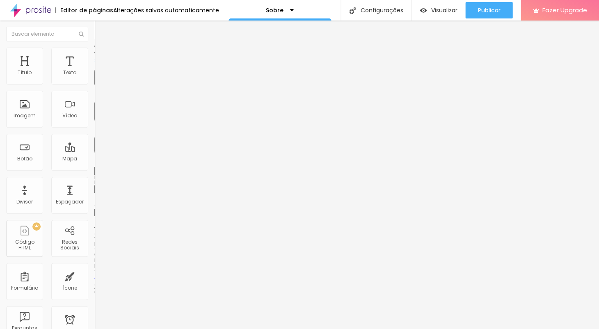
type input "10"
type input "5"
type input "0"
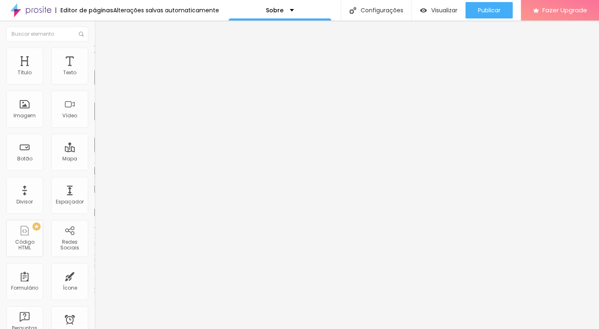
type input "5"
type input "10"
type input "15"
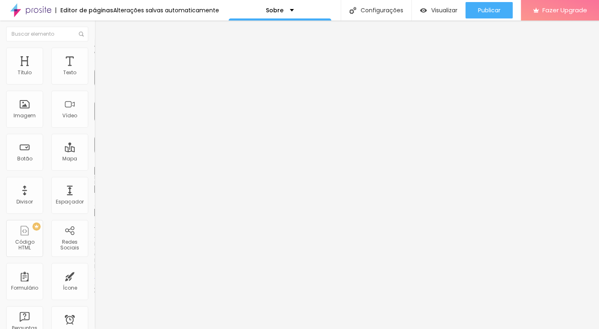
type input "15"
type input "20"
click at [94, 159] on input "range" at bounding box center [120, 162] width 53 height 7
click at [100, 27] on img "button" at bounding box center [103, 30] width 7 height 7
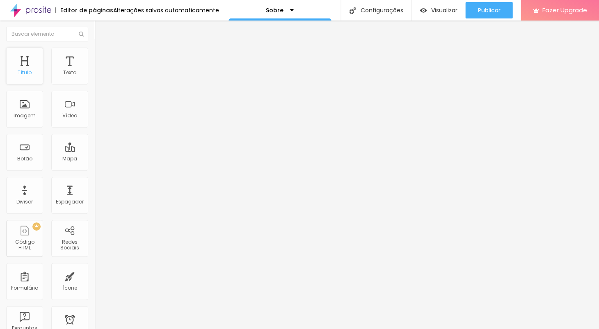
click at [31, 71] on div "Título" at bounding box center [25, 73] width 14 height 6
click at [94, 48] on img at bounding box center [97, 51] width 7 height 7
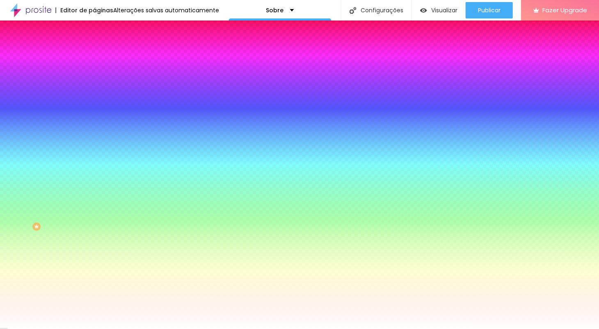
click at [94, 56] on img at bounding box center [97, 59] width 7 height 7
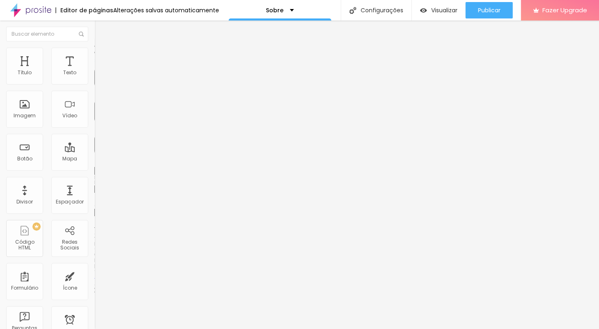
click at [100, 29] on img "button" at bounding box center [103, 30] width 7 height 7
click at [94, 83] on img at bounding box center [97, 86] width 6 height 6
type input "https://"
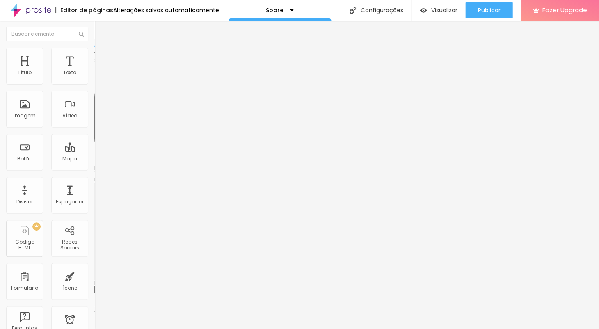
click at [94, 166] on div "Instagram" at bounding box center [141, 168] width 94 height 5
click at [94, 306] on button "+ Adicionar Icone" at bounding box center [119, 310] width 51 height 8
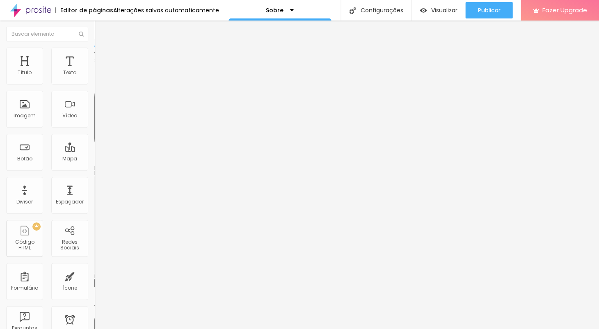
drag, startPoint x: 12, startPoint y: 181, endPoint x: 18, endPoint y: 181, distance: 6.2
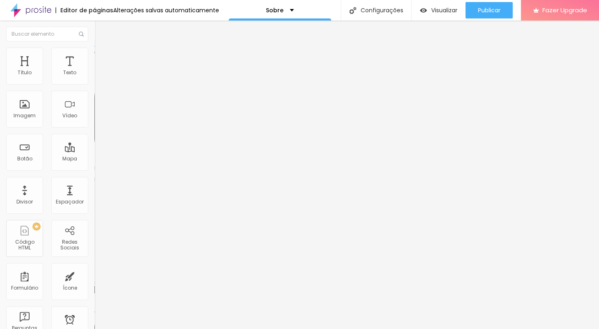
click at [101, 73] on icon "button" at bounding box center [102, 72] width 2 height 2
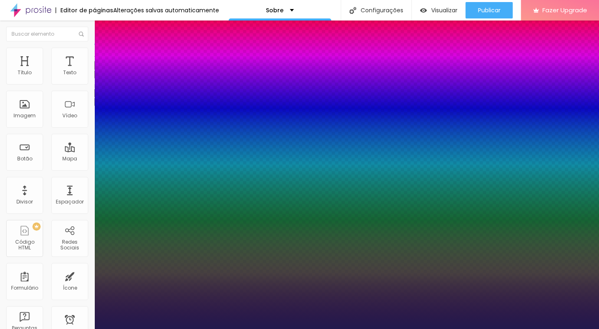
type input "1"
click at [153, 328] on div at bounding box center [299, 329] width 599 height 0
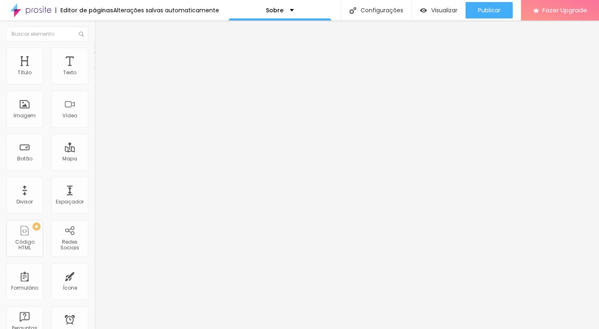
click at [94, 56] on li "Avançado" at bounding box center [141, 60] width 94 height 8
click at [94, 49] on img at bounding box center [97, 51] width 7 height 7
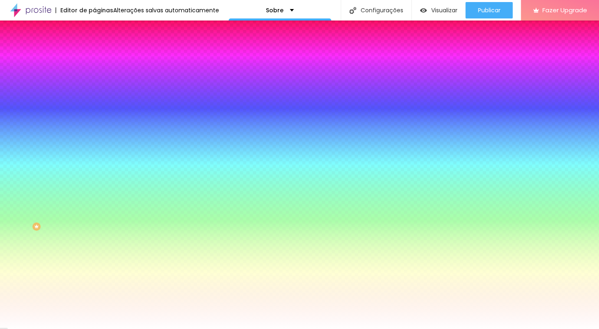
click at [94, 47] on li "Conteúdo" at bounding box center [141, 43] width 94 height 8
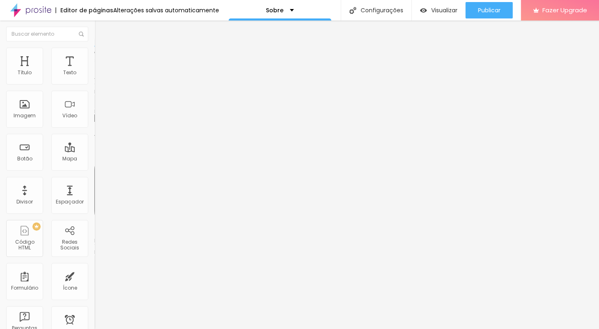
click at [94, 83] on img at bounding box center [97, 86] width 6 height 6
type input "https://"
click at [94, 313] on button "+ Adicionar Icone" at bounding box center [119, 317] width 51 height 8
click at [94, 80] on div "Instagram Rede social Instagram Endereço URL https:// Abrir em uma nova aba Fac…" at bounding box center [141, 313] width 94 height 498
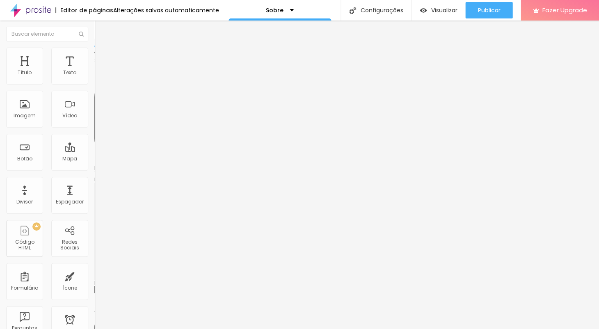
click at [94, 97] on div "Instagram Rede social Instagram Endereço URL https:// Abrir em uma nova aba Fac…" at bounding box center [141, 313] width 94 height 498
click at [94, 166] on div "Instagram" at bounding box center [141, 168] width 94 height 5
click at [437, 5] on div "Visualizar" at bounding box center [437, 10] width 37 height 16
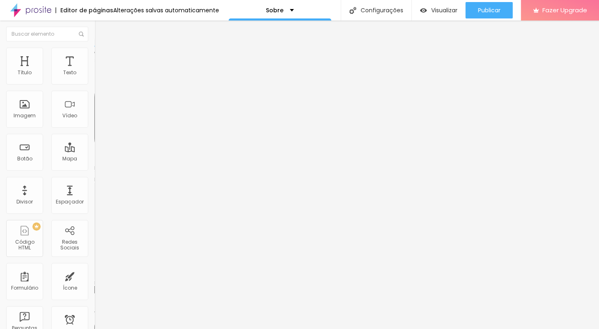
paste input "[URL][DOMAIN_NAME]"
type input "[URL][DOMAIN_NAME]"
click at [94, 67] on div "Instagram Rede social Instagram Endereço URL https:// Abrir em uma nova aba Fac…" at bounding box center [141, 326] width 94 height 524
click at [94, 242] on div "Editar Redes Sociais Conteúdo Estilo Avançado Instagram Rede social Instagram E…" at bounding box center [141, 175] width 94 height 308
click at [94, 166] on div "Instagram" at bounding box center [141, 168] width 94 height 5
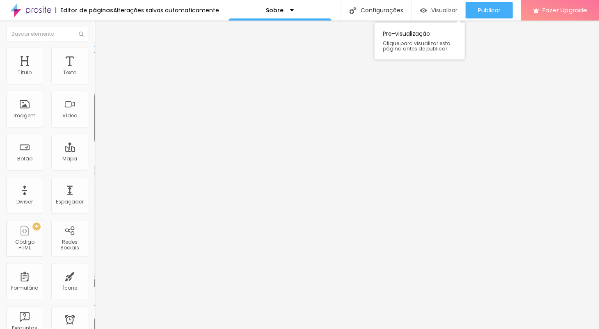
drag, startPoint x: 437, startPoint y: 10, endPoint x: 429, endPoint y: 15, distance: 9.8
click at [437, 10] on span "Visualizar" at bounding box center [444, 10] width 26 height 7
click at [94, 49] on img at bounding box center [97, 51] width 7 height 7
type input "21"
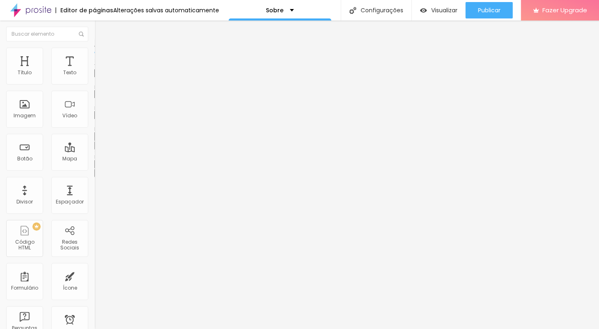
type input "20"
type input "19"
type input "18"
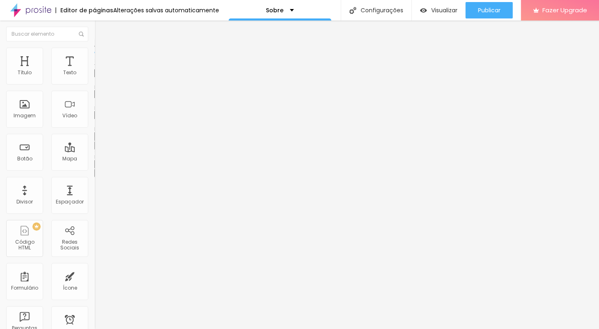
type input "18"
type input "17"
type input "18"
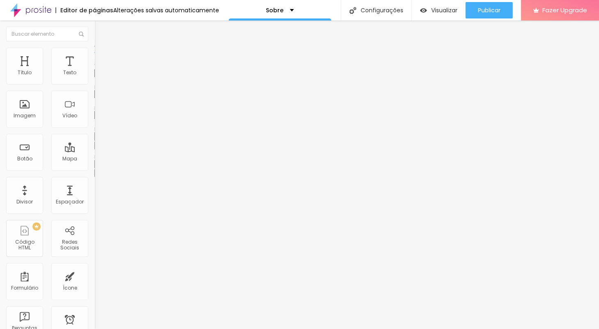
type input "20"
type input "21"
type input "22"
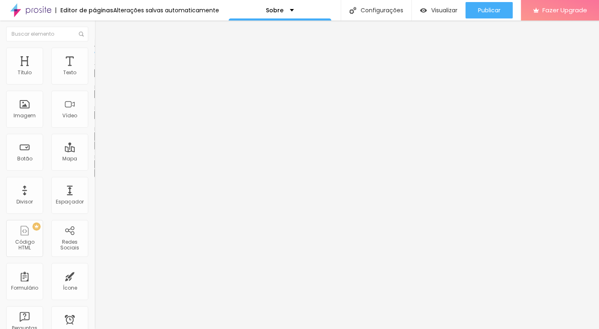
type input "22"
type input "23"
type input "26"
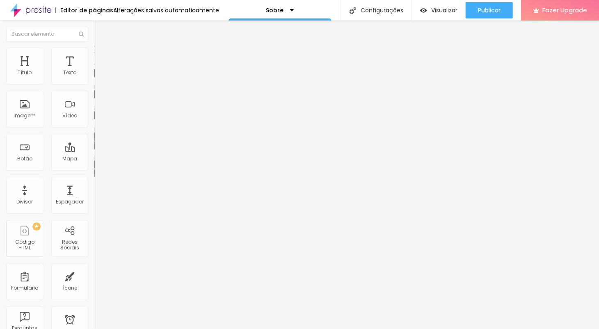
type input "27"
type input "29"
type input "30"
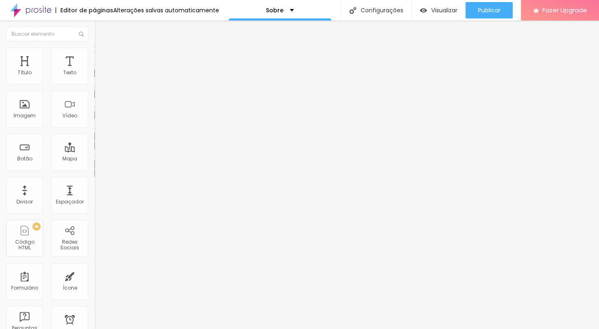
type input "30"
type input "31"
type input "32"
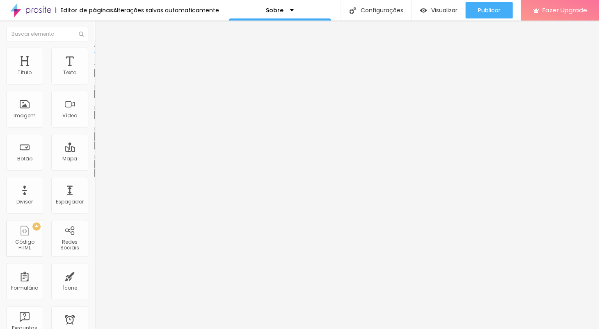
type input "33"
type input "32"
type input "31"
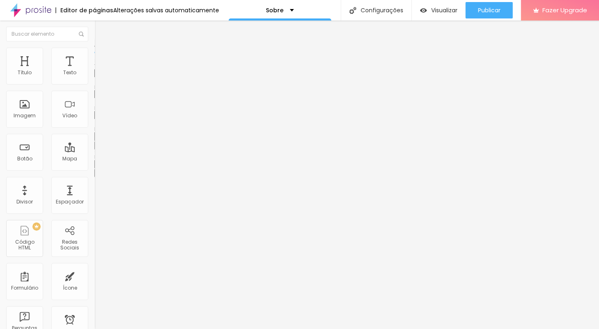
type input "31"
type input "29"
type input "26"
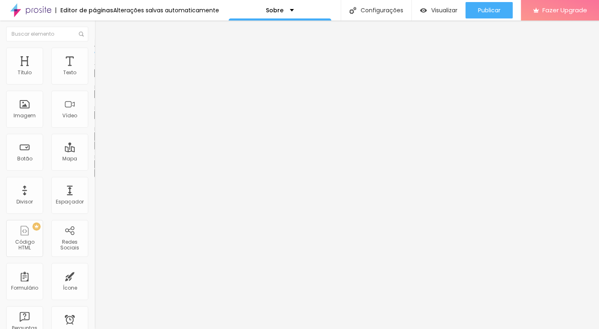
type input "25"
type input "23"
type input "22"
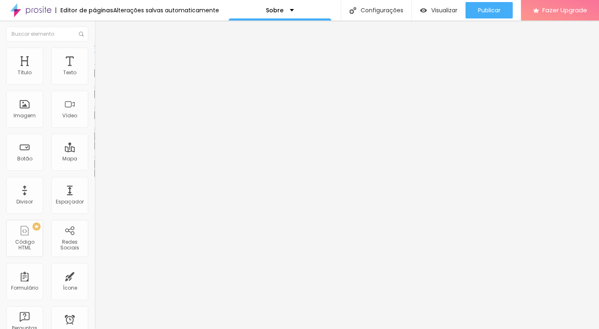
type input "22"
type input "21"
type input "20"
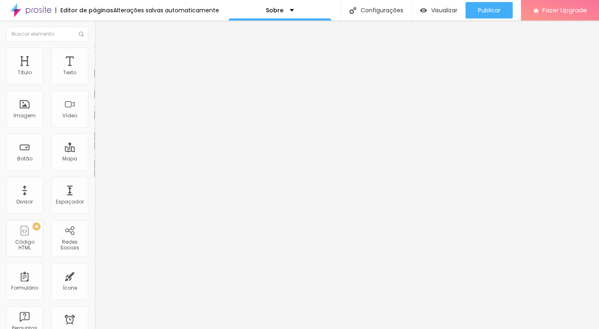
type input "19"
type input "18"
type input "17"
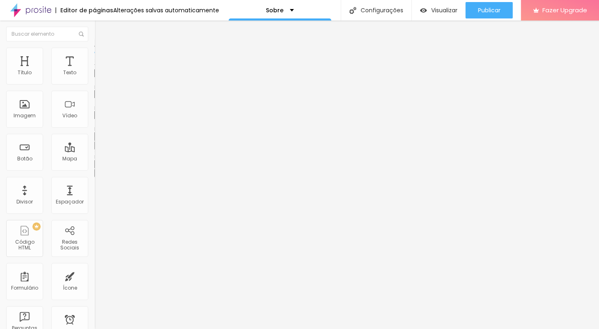
type input "17"
type input "16"
type input "14"
drag, startPoint x: 33, startPoint y: 90, endPoint x: -2, endPoint y: 87, distance: 34.6
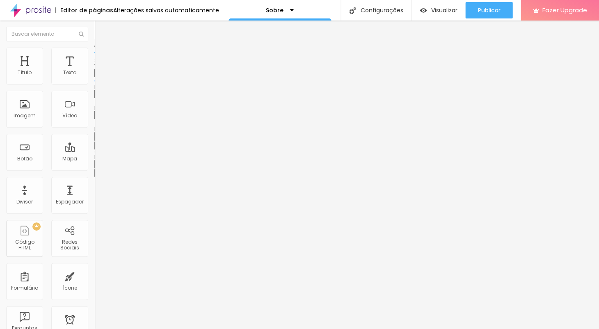
type input "14"
click at [0, 87] on html "Editor de páginas Alterações salvas automaticamente Sobre Configurações Configu…" at bounding box center [299, 164] width 599 height 329
type input "9"
type input "5"
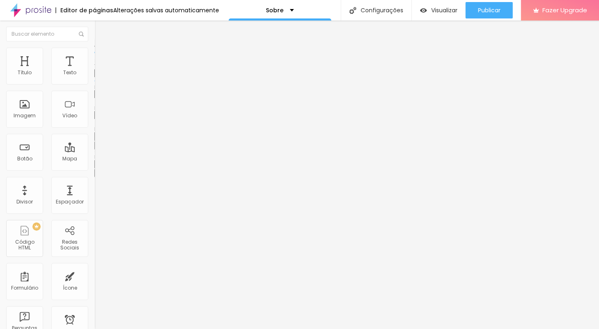
type input "5"
type input "6"
type input "13"
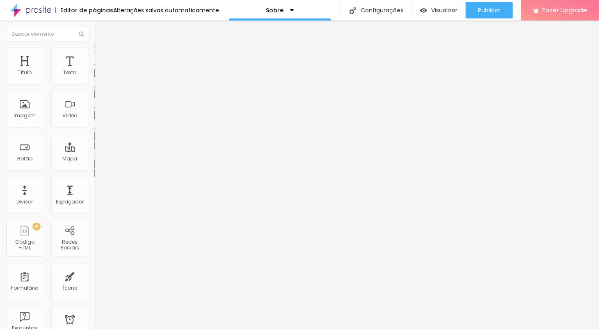
type input "12"
type input "11"
drag, startPoint x: 28, startPoint y: 113, endPoint x: 33, endPoint y: 115, distance: 5.0
type input "11"
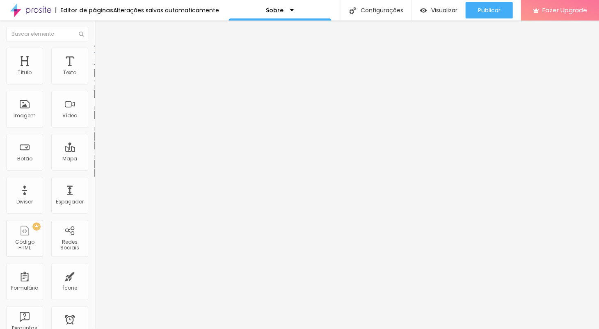
click at [94, 105] on input "range" at bounding box center [120, 101] width 53 height 7
type input "11"
type input "12"
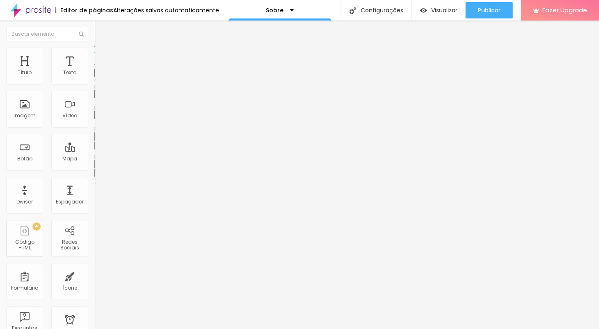
type input "18"
type input "17"
type input "18"
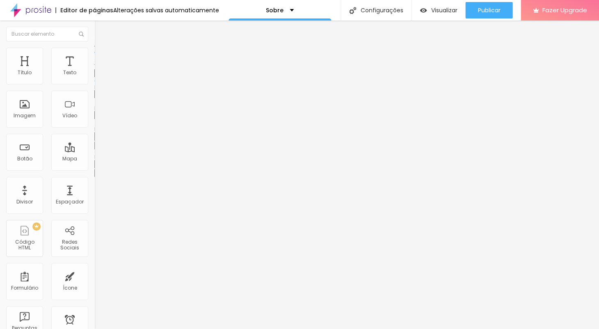
type input "18"
type input "17"
type input "16"
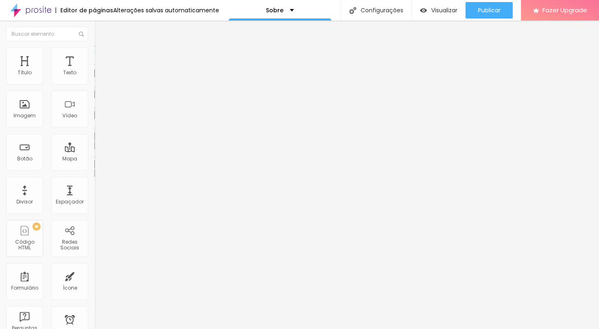
type input "15"
type input "14"
type input "13"
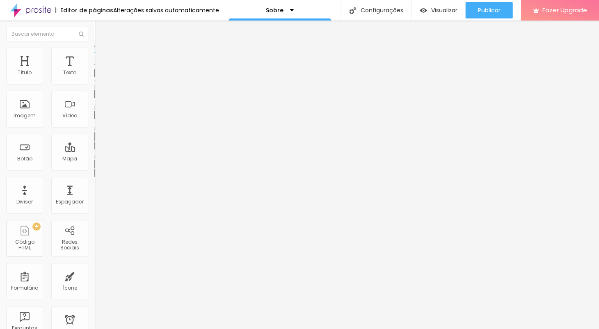
type input "13"
type input "12"
type input "11"
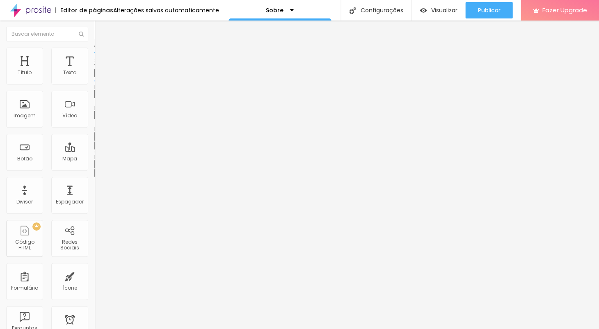
type input "12"
type input "13"
drag, startPoint x: 34, startPoint y: 138, endPoint x: 42, endPoint y: 137, distance: 8.2
type input "13"
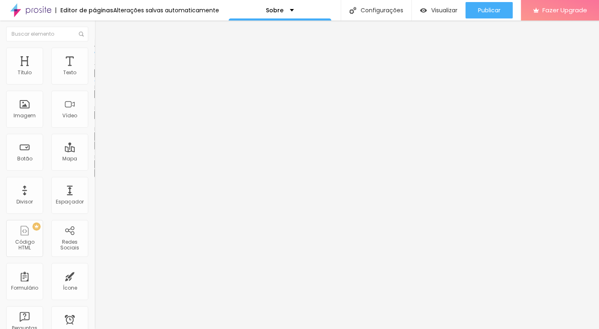
click at [94, 126] on input "range" at bounding box center [120, 122] width 53 height 7
click at [94, 150] on button "button" at bounding box center [99, 145] width 11 height 9
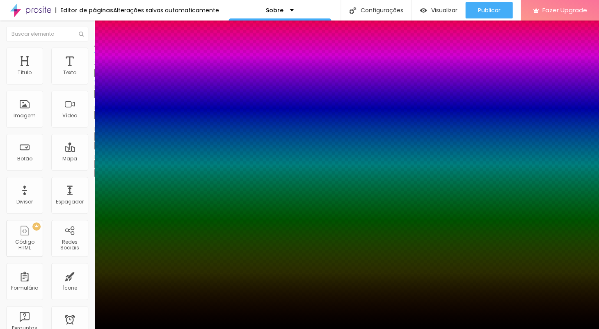
type input "1"
type input "2"
type input "5"
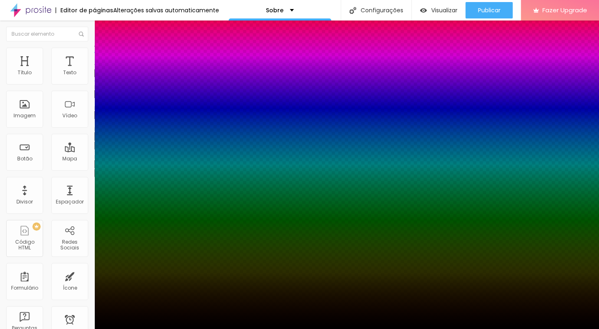
type input "5"
type input "7"
type input "8"
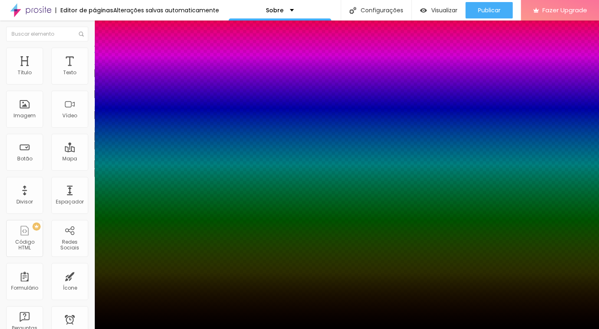
type input "10"
type input "9"
type input "8"
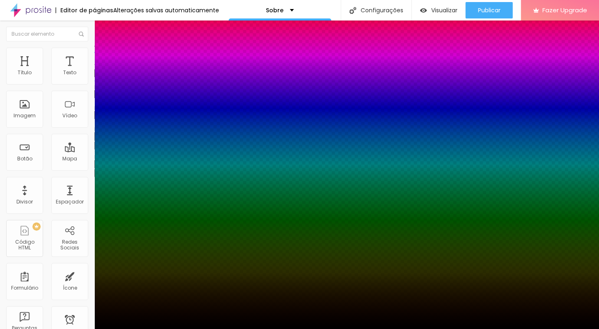
type input "8"
type input "9"
type input "10"
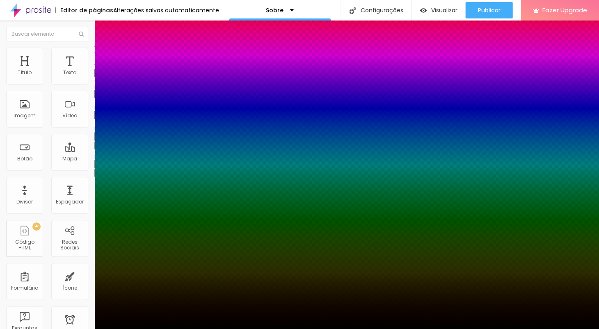
type input "11"
type input "12"
type input "13"
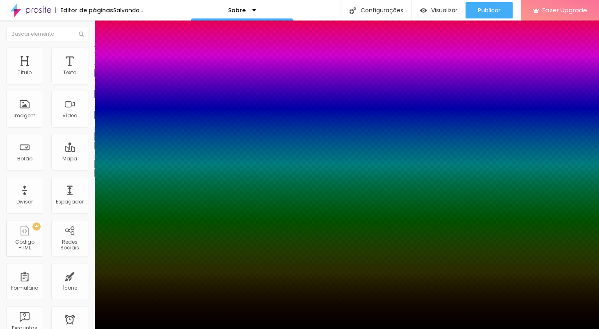
type input "13"
type input "12"
type input "11"
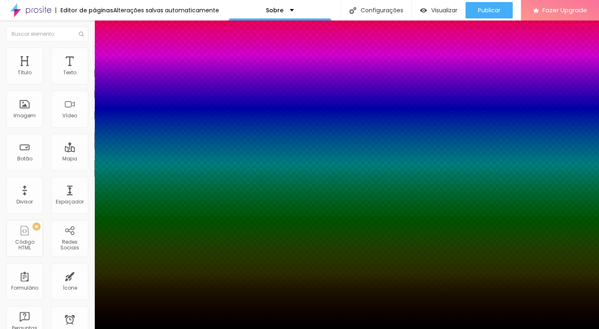
type input "10"
drag, startPoint x: 90, startPoint y: 188, endPoint x: 121, endPoint y: 187, distance: 31.2
type input "10"
type input "1"
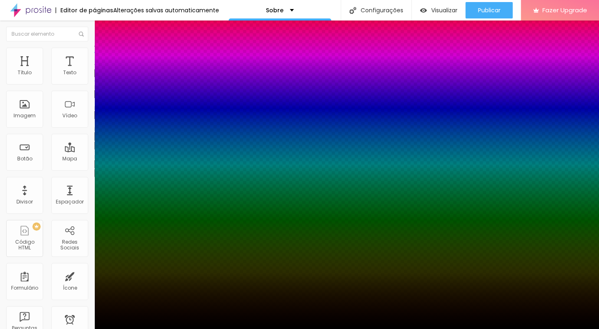
type input "1"
type input "0"
drag, startPoint x: 89, startPoint y: 212, endPoint x: 77, endPoint y: 209, distance: 12.2
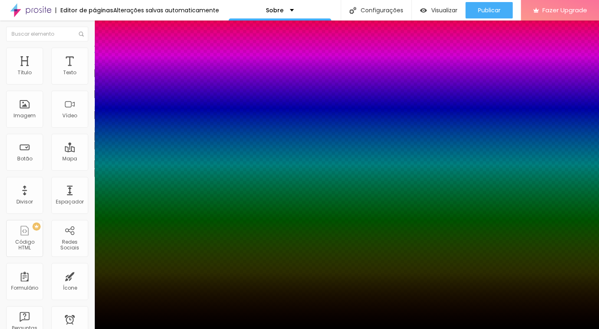
click at [114, 328] on div at bounding box center [299, 329] width 599 height 0
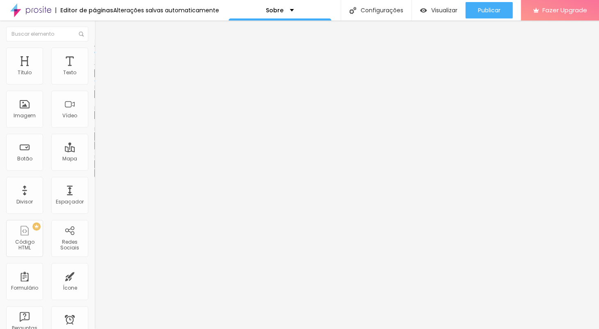
click at [94, 56] on img at bounding box center [97, 59] width 7 height 7
type input "11"
type input "14"
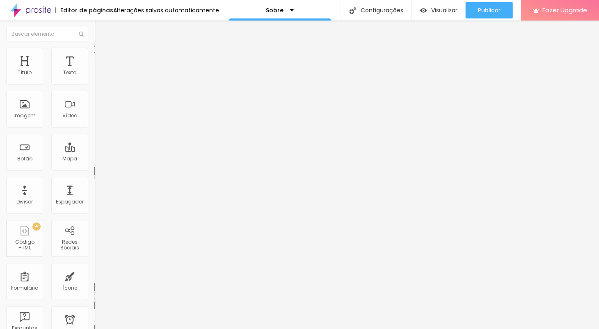
type input "23"
type input "29"
type input "50"
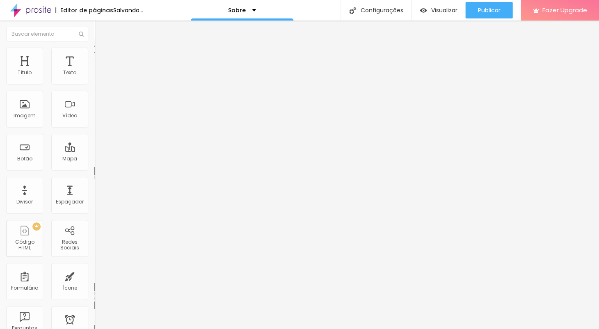
type input "50"
type input "53"
type input "55"
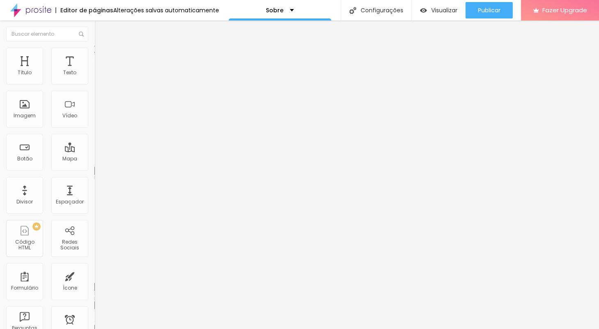
type input "56"
type input "57"
type input "56"
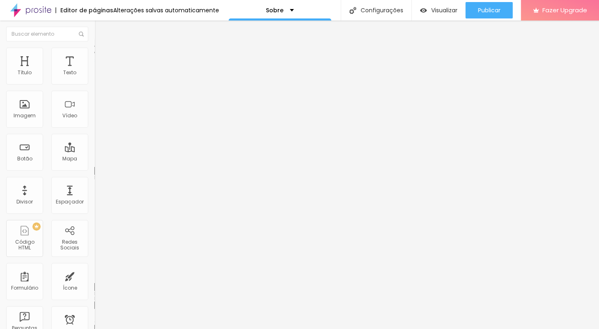
type input "56"
type input "54"
type input "47"
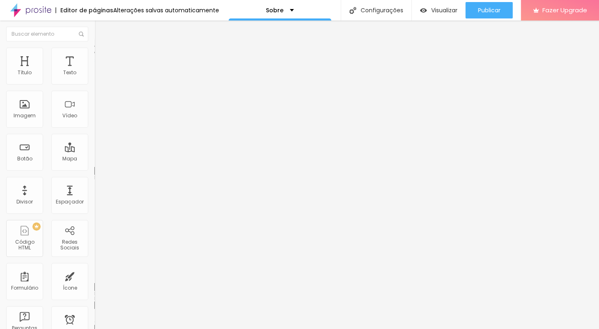
type input "0"
drag, startPoint x: 24, startPoint y: 81, endPoint x: -7, endPoint y: 81, distance: 31.2
type input "0"
click at [0, 81] on html "Editor de páginas Alterações salvas automaticamente Sobre Configurações Configu…" at bounding box center [299, 164] width 599 height 329
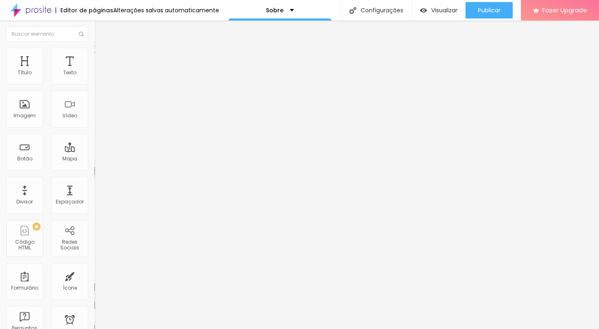
type input "9"
type input "16"
type input "44"
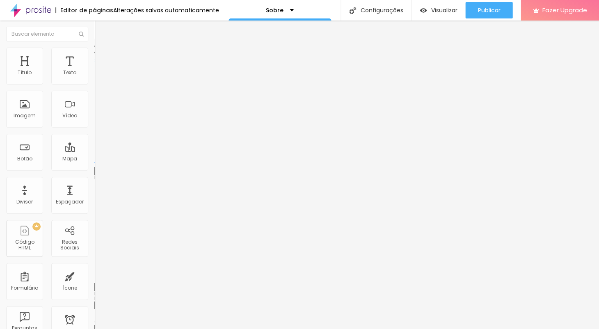
type input "44"
type input "59"
type input "63"
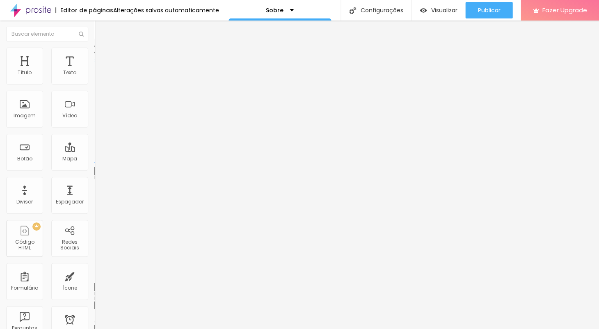
type input "79"
type input "77"
type input "71"
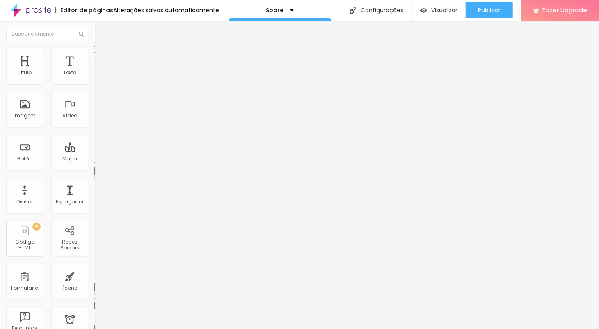
type input "71"
type input "32"
type input "12"
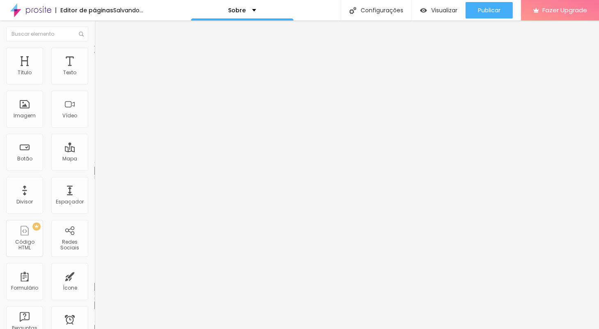
type input "0"
drag, startPoint x: 24, startPoint y: 99, endPoint x: -5, endPoint y: 92, distance: 29.1
type input "0"
click at [0, 92] on html "Editor de páginas Alterações salvas automaticamente Sobre Configurações Configu…" at bounding box center [299, 164] width 599 height 329
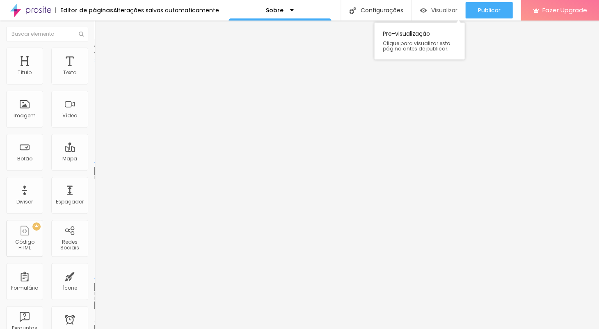
click at [443, 9] on span "Visualizar" at bounding box center [444, 10] width 26 height 7
click at [94, 47] on img at bounding box center [97, 42] width 7 height 7
click at [100, 29] on img "button" at bounding box center [103, 30] width 7 height 7
click at [41, 9] on img at bounding box center [30, 10] width 41 height 21
click at [94, 166] on div "Instagram" at bounding box center [141, 168] width 94 height 5
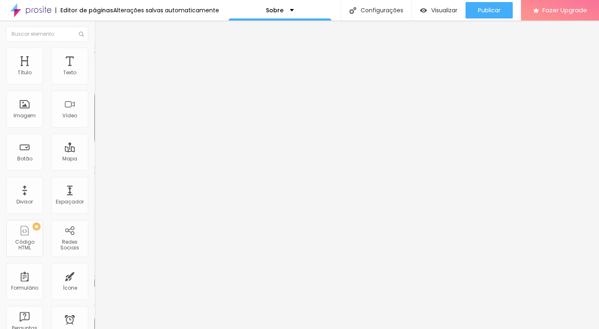
click at [94, 279] on input "https://" at bounding box center [143, 283] width 98 height 8
paste input "[URL][DOMAIN_NAME]"
type input "[URL][DOMAIN_NAME]"
click at [94, 216] on div "Editar Redes Sociais Conteúdo Estilo Avançado Instagram Rede social Instagram E…" at bounding box center [141, 175] width 94 height 308
click at [444, 11] on span "Visualizar" at bounding box center [444, 10] width 26 height 7
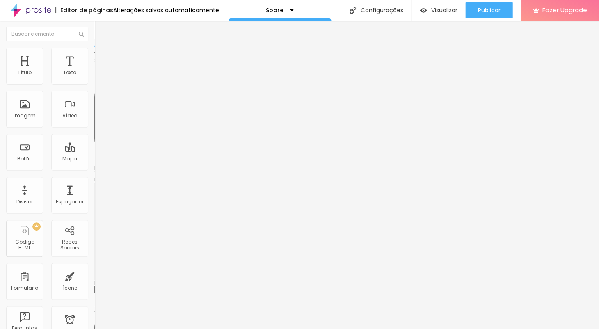
click at [94, 166] on div "Instagram" at bounding box center [141, 168] width 94 height 5
click at [94, 279] on input "[URL][DOMAIN_NAME]" at bounding box center [143, 283] width 98 height 8
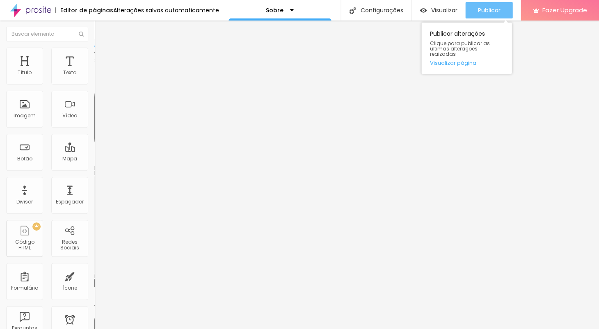
click at [489, 13] on span "Publicar" at bounding box center [488, 10] width 23 height 7
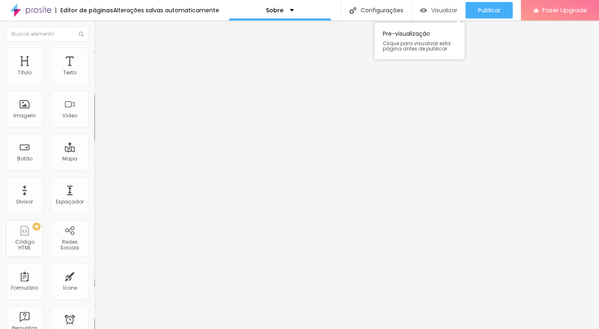
click at [437, 9] on span "Visualizar" at bounding box center [444, 10] width 26 height 7
